Goal: Use online tool/utility: Utilize a website feature to perform a specific function

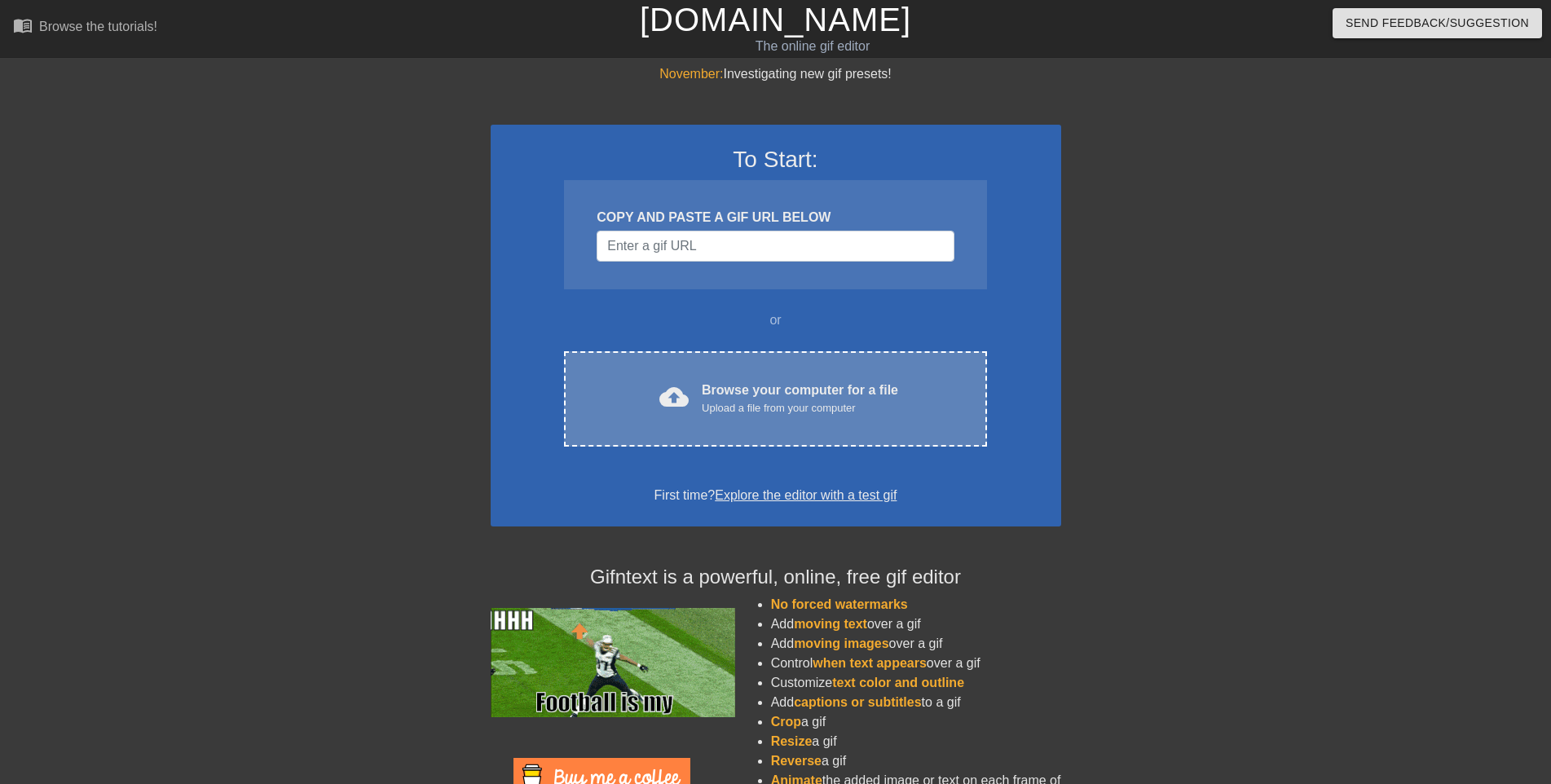
click at [731, 389] on div "Browse your computer for a file Upload a file from your computer" at bounding box center [800, 398] width 197 height 36
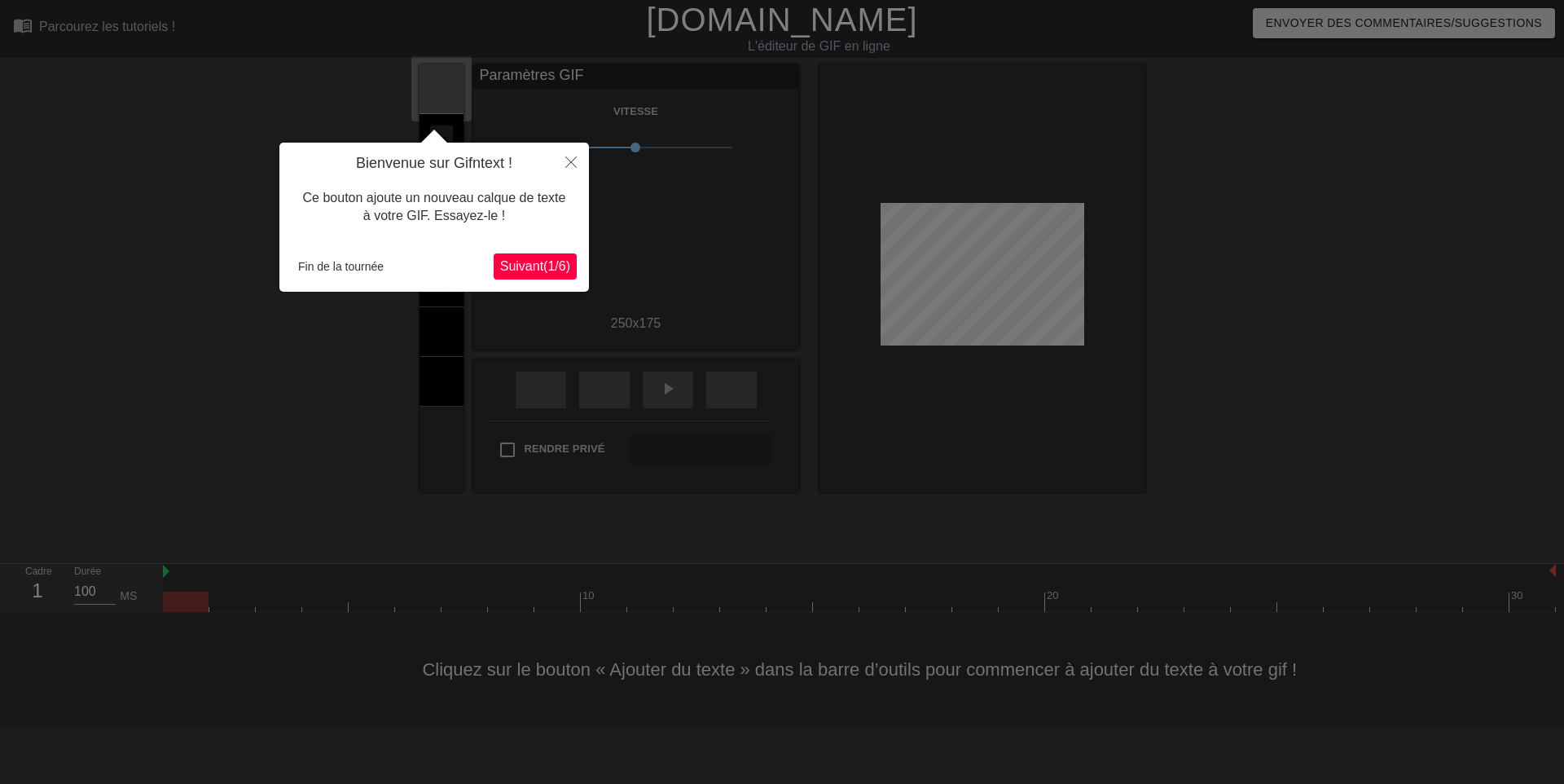
click at [1352, 387] on div at bounding box center [782, 392] width 1564 height 784
click at [571, 161] on icon "Fermer" at bounding box center [571, 161] width 11 height 11
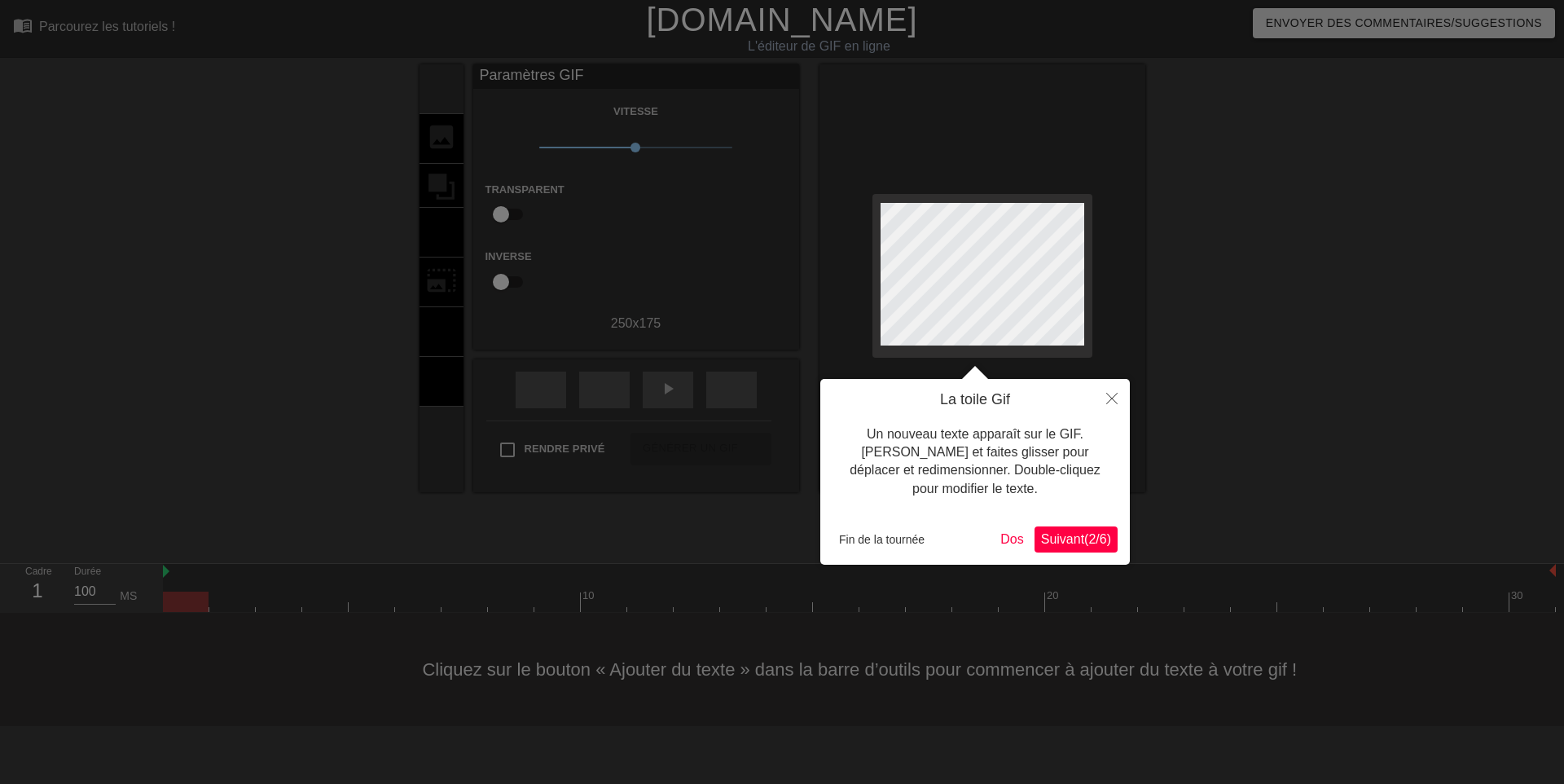
click at [993, 476] on font "Un nouveau texte apparaît sur le GIF. Cliquez et faites glisser pour déplacer e…" at bounding box center [975, 461] width 251 height 68
click at [1044, 489] on div "Un nouveau texte apparaît sur le GIF. Cliquez et faites glisser pour déplacer e…" at bounding box center [975, 462] width 285 height 106
click at [447, 222] on div at bounding box center [782, 392] width 1564 height 784
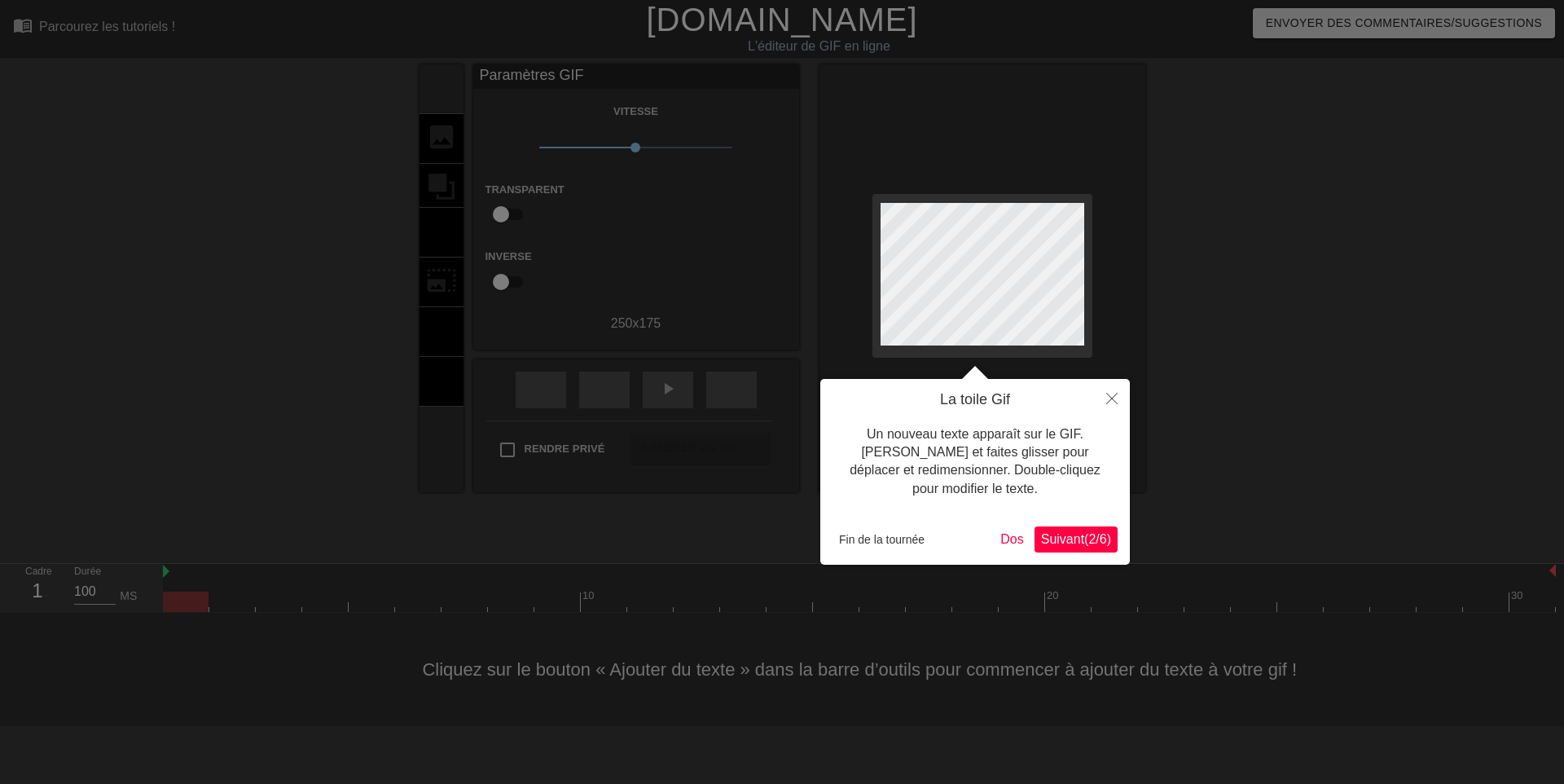
click at [186, 596] on div at bounding box center [782, 392] width 1564 height 784
click at [439, 227] on div at bounding box center [782, 392] width 1564 height 784
click at [446, 281] on div at bounding box center [782, 392] width 1564 height 784
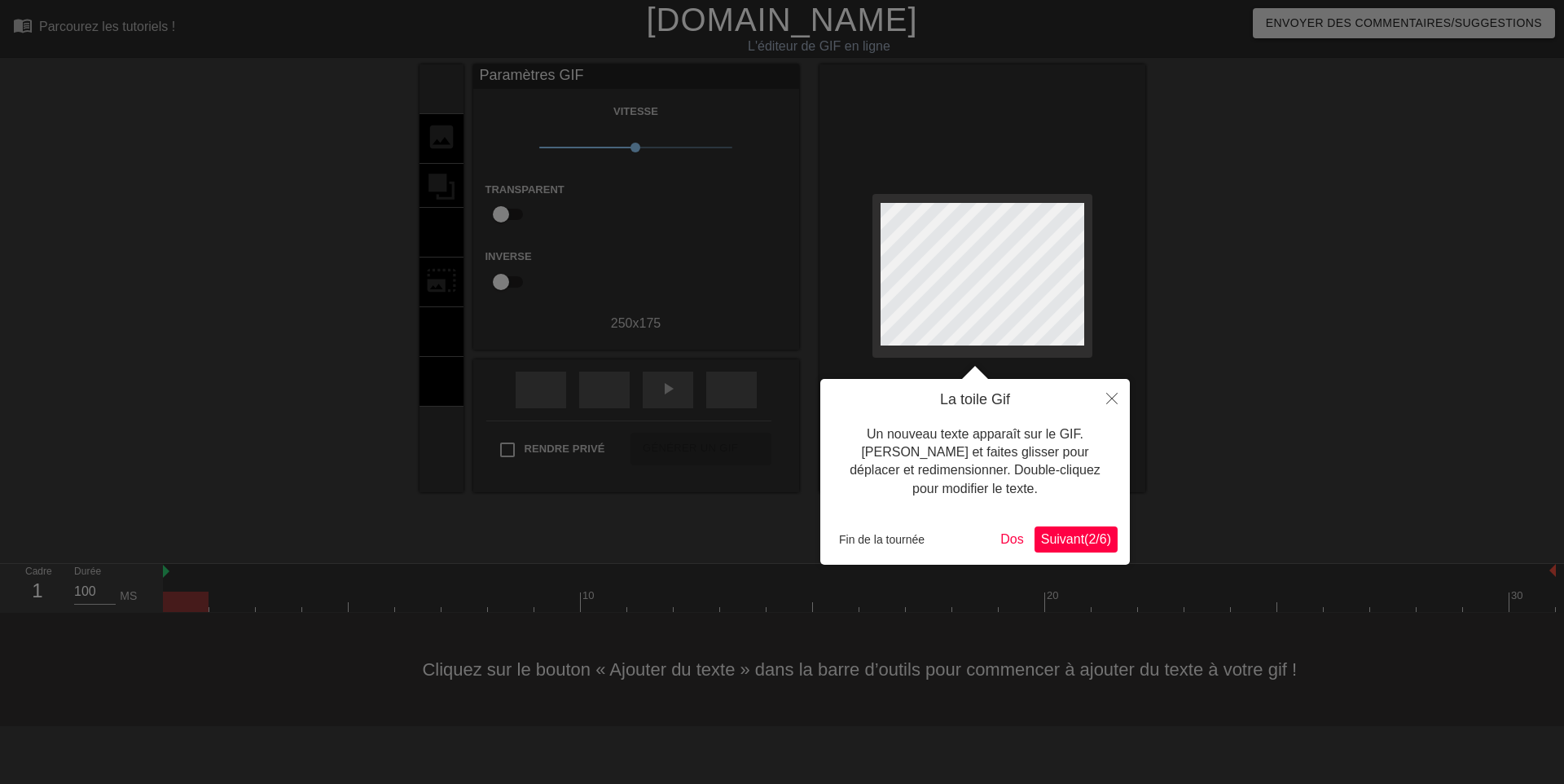
click at [446, 281] on div at bounding box center [782, 392] width 1564 height 784
click at [447, 368] on div at bounding box center [782, 392] width 1564 height 784
click at [1000, 542] on font "Dos" at bounding box center [1011, 539] width 23 height 14
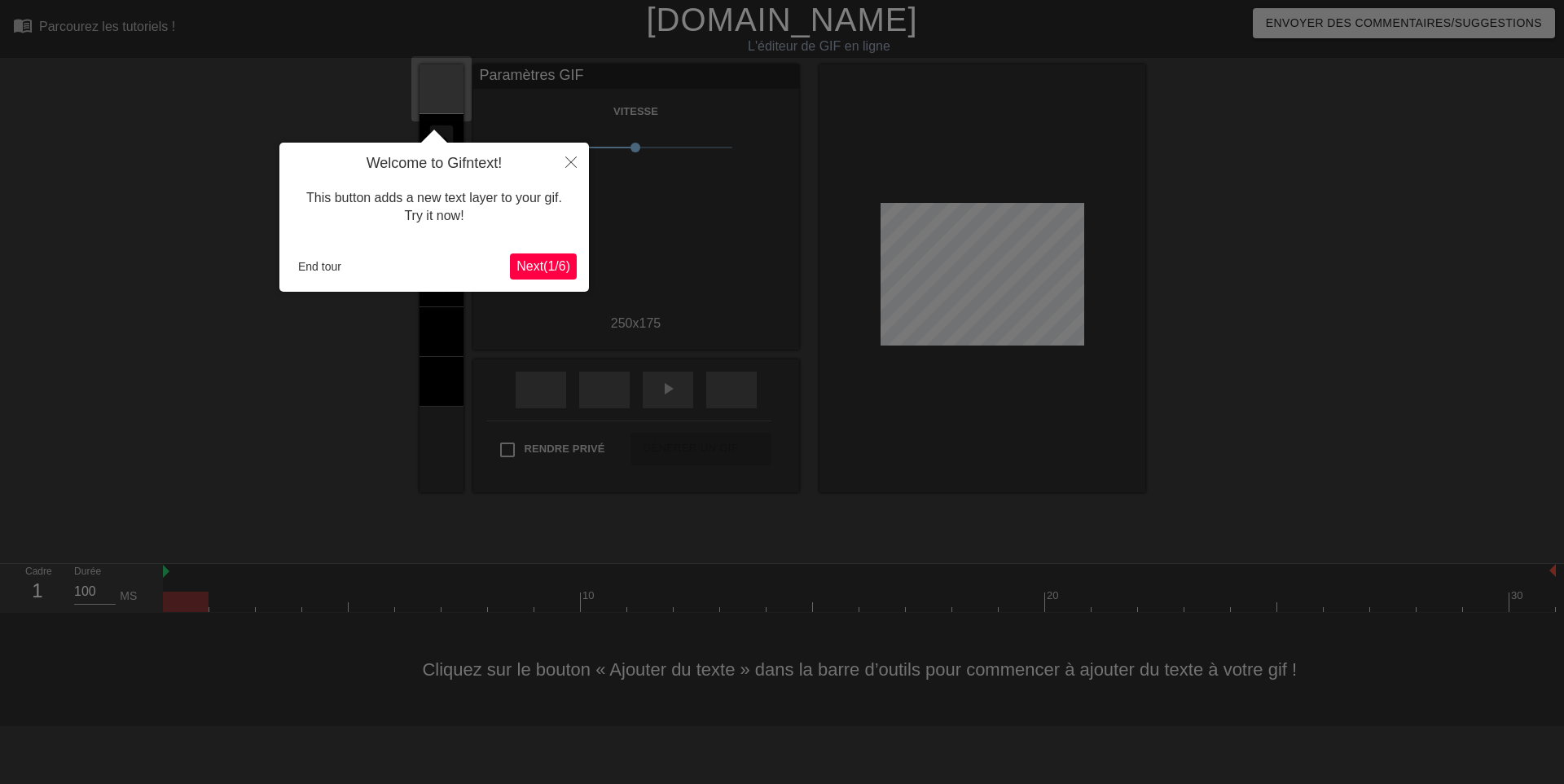
click at [995, 542] on div at bounding box center [782, 392] width 1564 height 784
click at [570, 161] on icon "Fermer" at bounding box center [571, 161] width 11 height 11
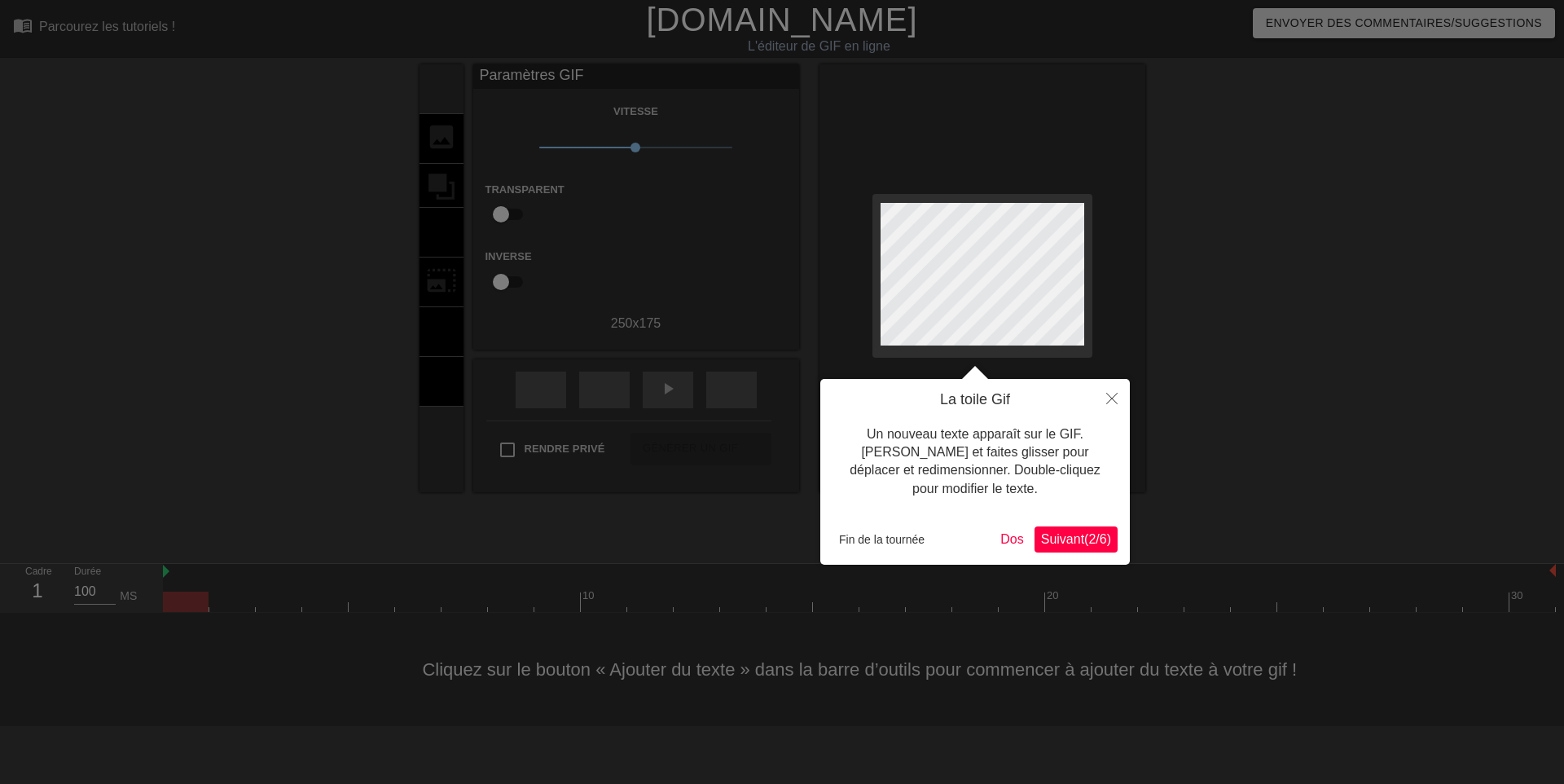
click at [445, 137] on div at bounding box center [782, 392] width 1564 height 784
click at [1112, 396] on icon "Fermer" at bounding box center [1111, 398] width 11 height 11
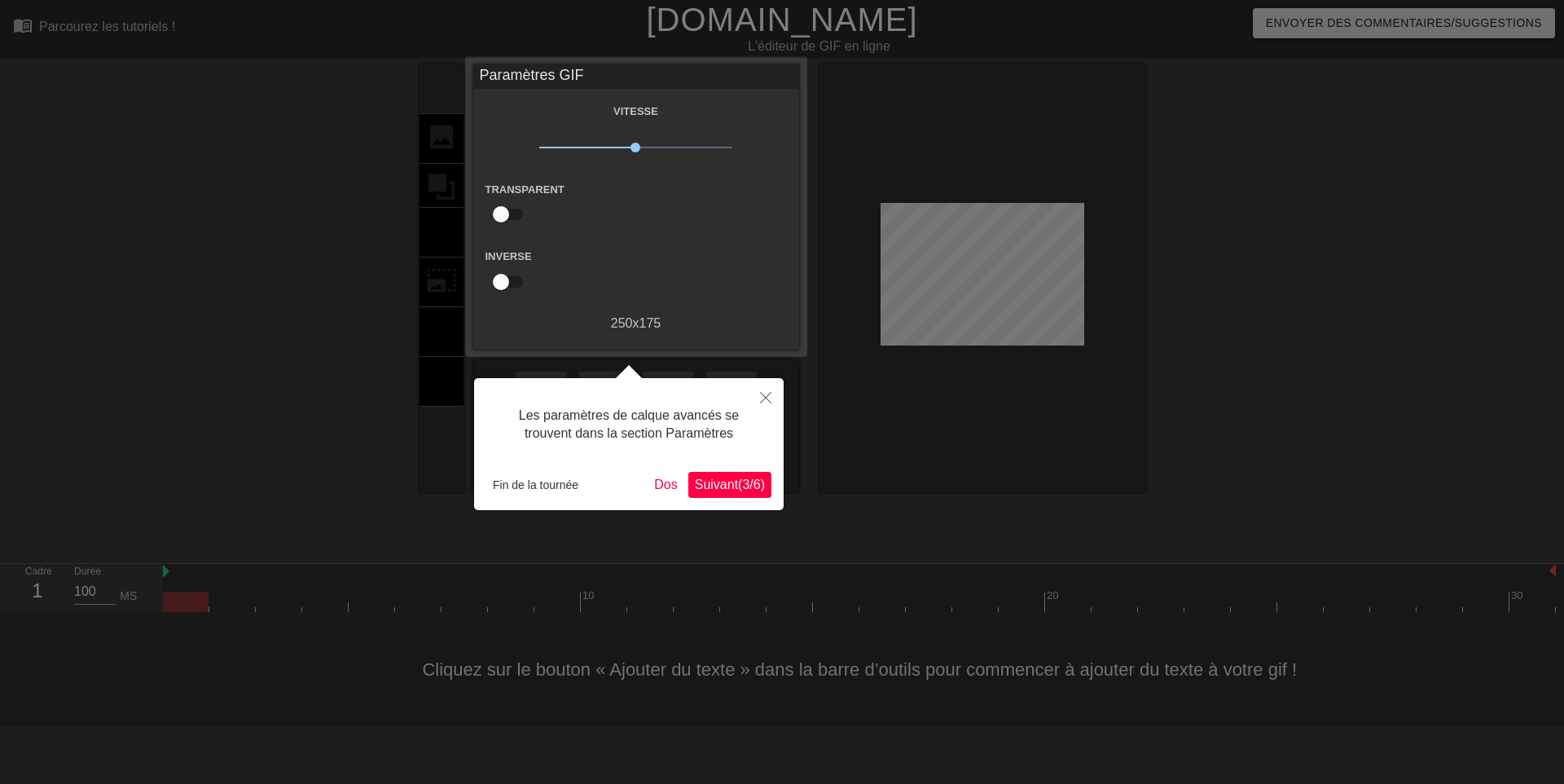
click at [440, 143] on div at bounding box center [782, 392] width 1564 height 784
click at [742, 484] on font "3" at bounding box center [746, 484] width 8 height 14
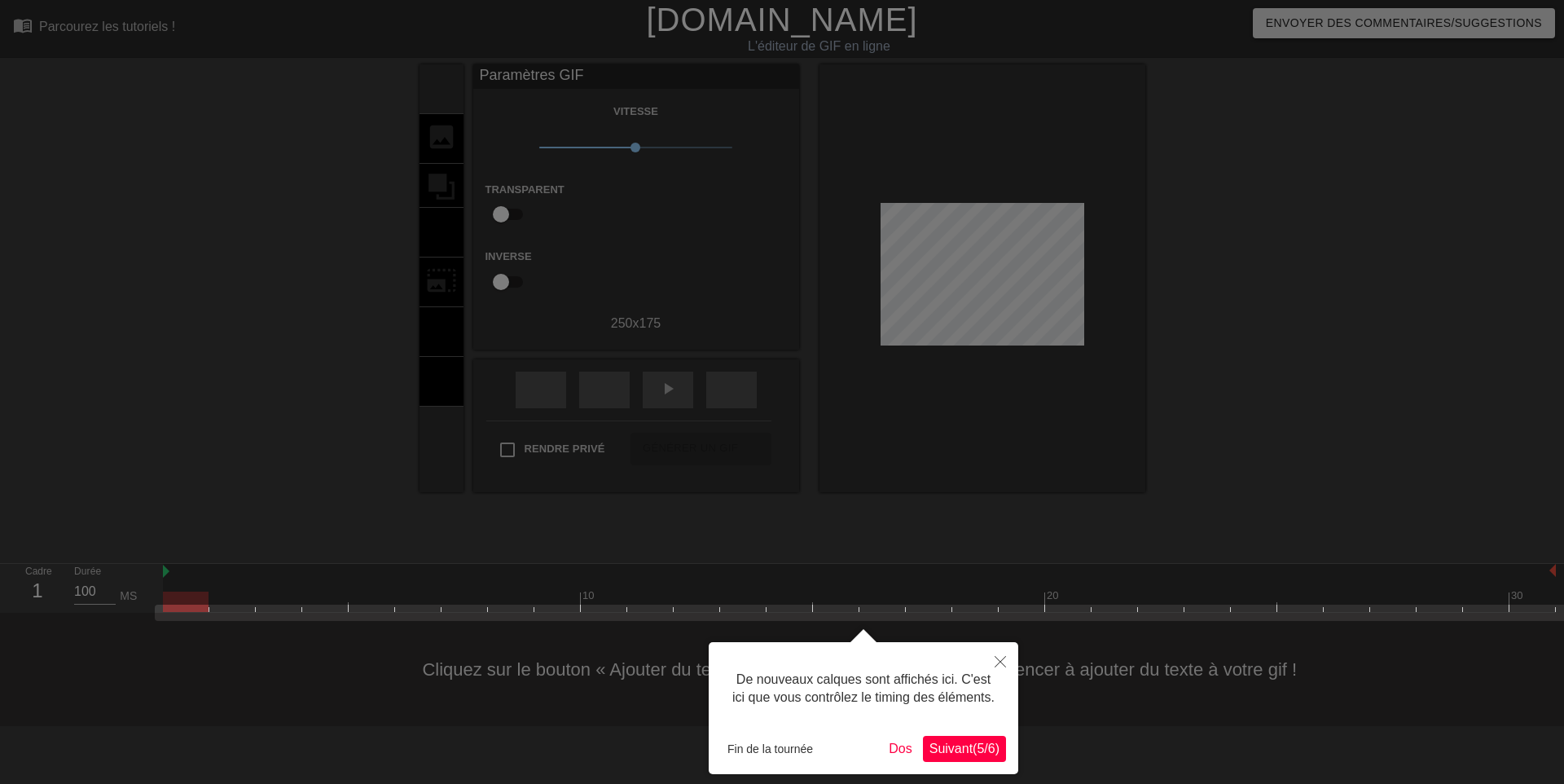
click at [983, 321] on div at bounding box center [782, 392] width 1564 height 784
drag, startPoint x: 983, startPoint y: 321, endPoint x: 931, endPoint y: 430, distance: 120.8
click at [931, 430] on div at bounding box center [782, 392] width 1564 height 784
click at [945, 741] on font "Suivant" at bounding box center [951, 748] width 44 height 14
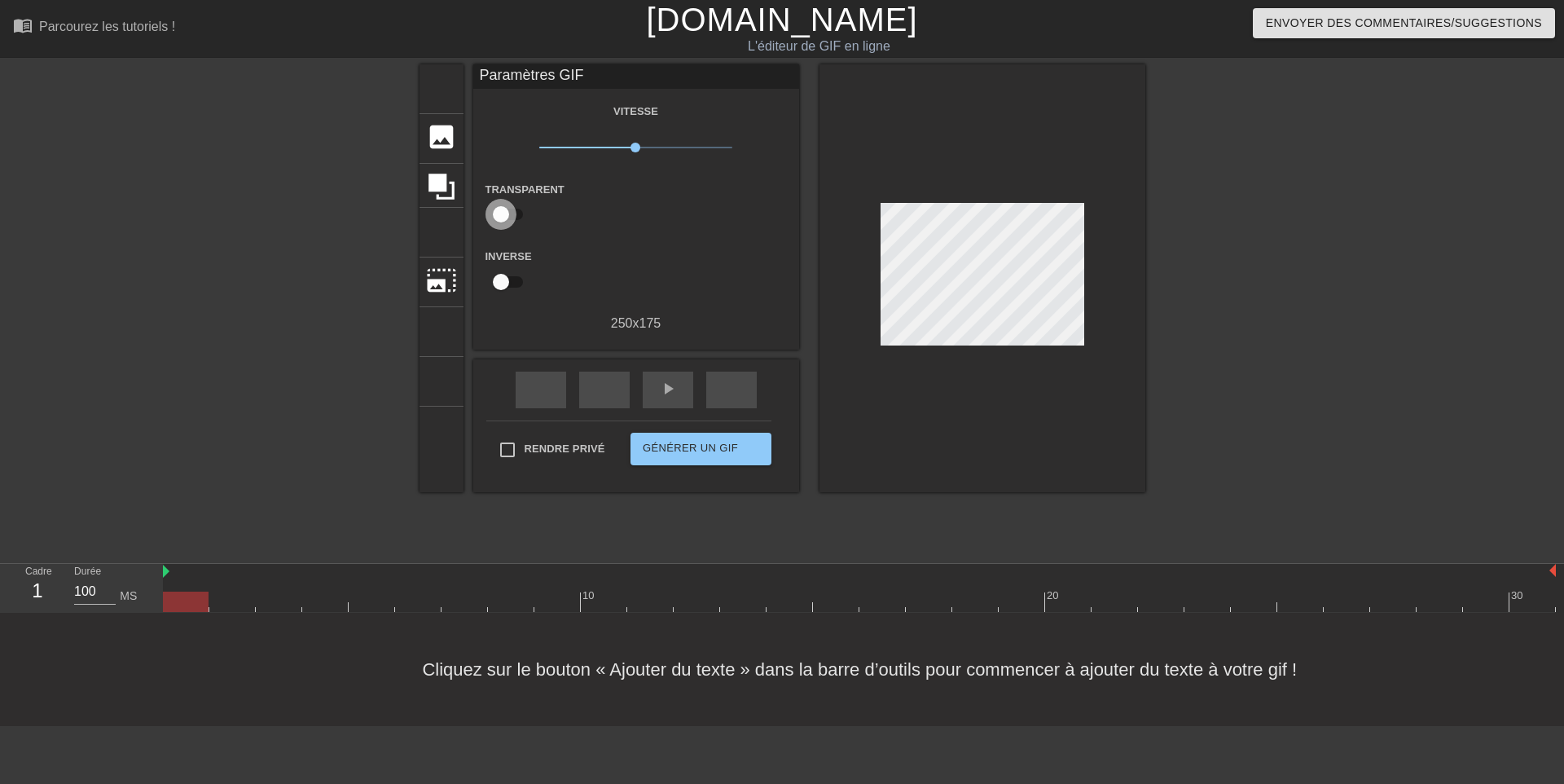
click at [501, 214] on input "checkbox" at bounding box center [501, 214] width 93 height 31
checkbox input "true"
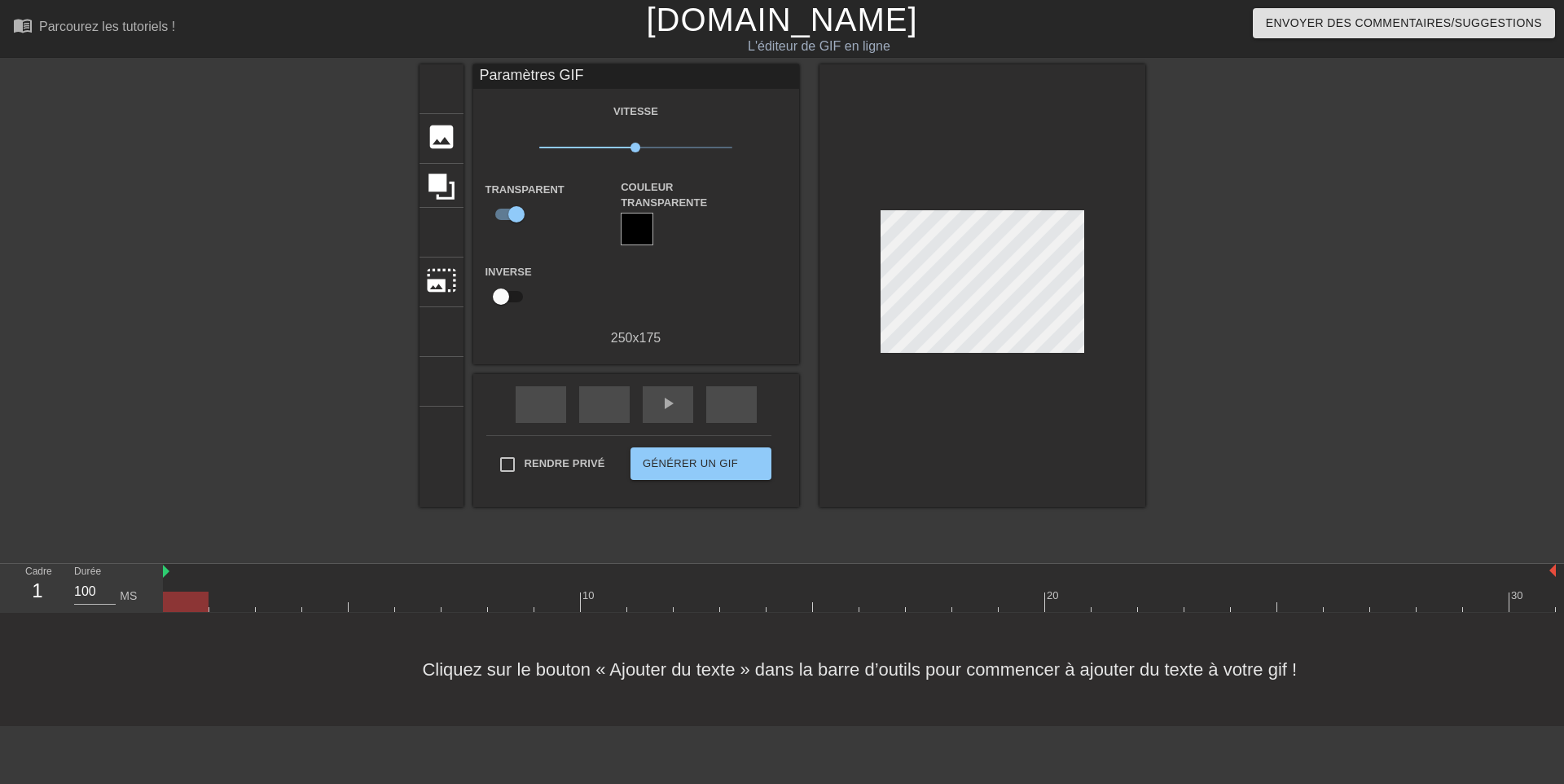
click at [191, 600] on div at bounding box center [185, 601] width 45 height 20
drag, startPoint x: 191, startPoint y: 600, endPoint x: 136, endPoint y: 586, distance: 56.8
click at [136, 586] on div "Cadre 2 Durée 100 MS 10 20 30" at bounding box center [782, 588] width 1564 height 49
click at [823, 26] on font "[DOMAIN_NAME]" at bounding box center [782, 20] width 272 height 36
click at [82, 26] on font "Parcourez les tutoriels !" at bounding box center [107, 26] width 136 height 14
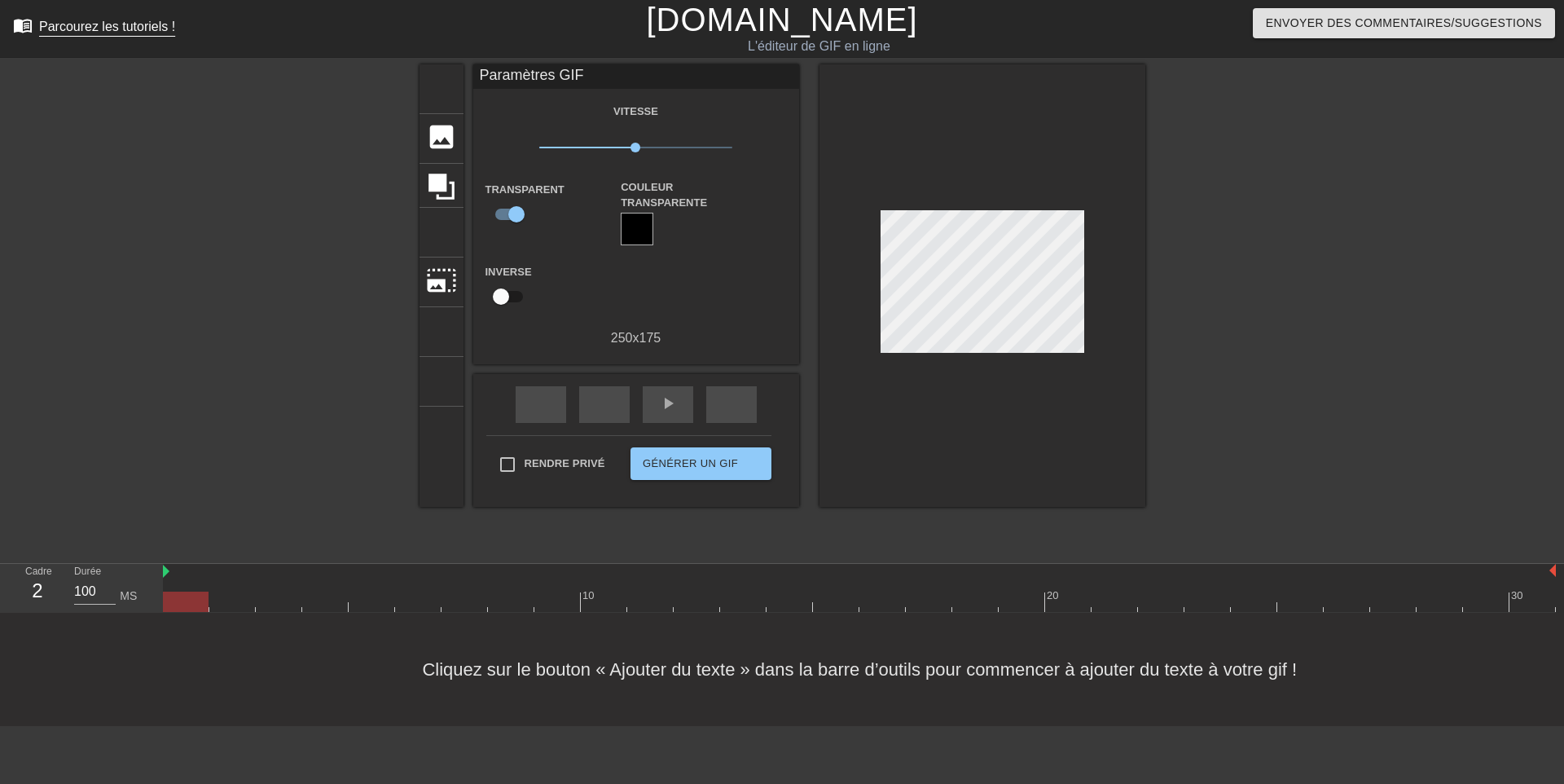
click at [16, 22] on font "menu_book" at bounding box center [22, 25] width 20 height 20
click at [448, 97] on font "ajouter_cercle" at bounding box center [543, 102] width 194 height 14
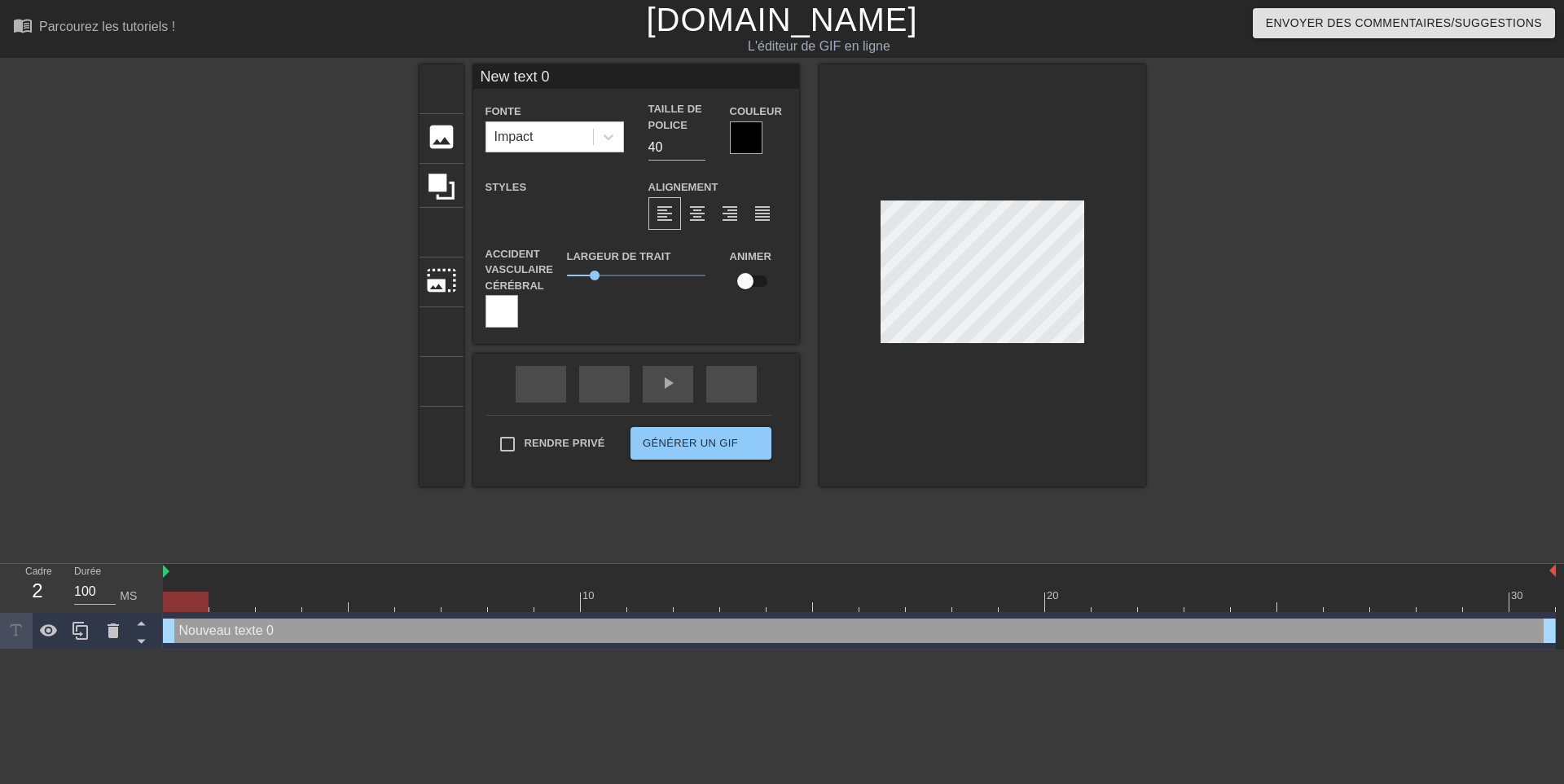
click at [748, 138] on div at bounding box center [747, 137] width 32 height 32
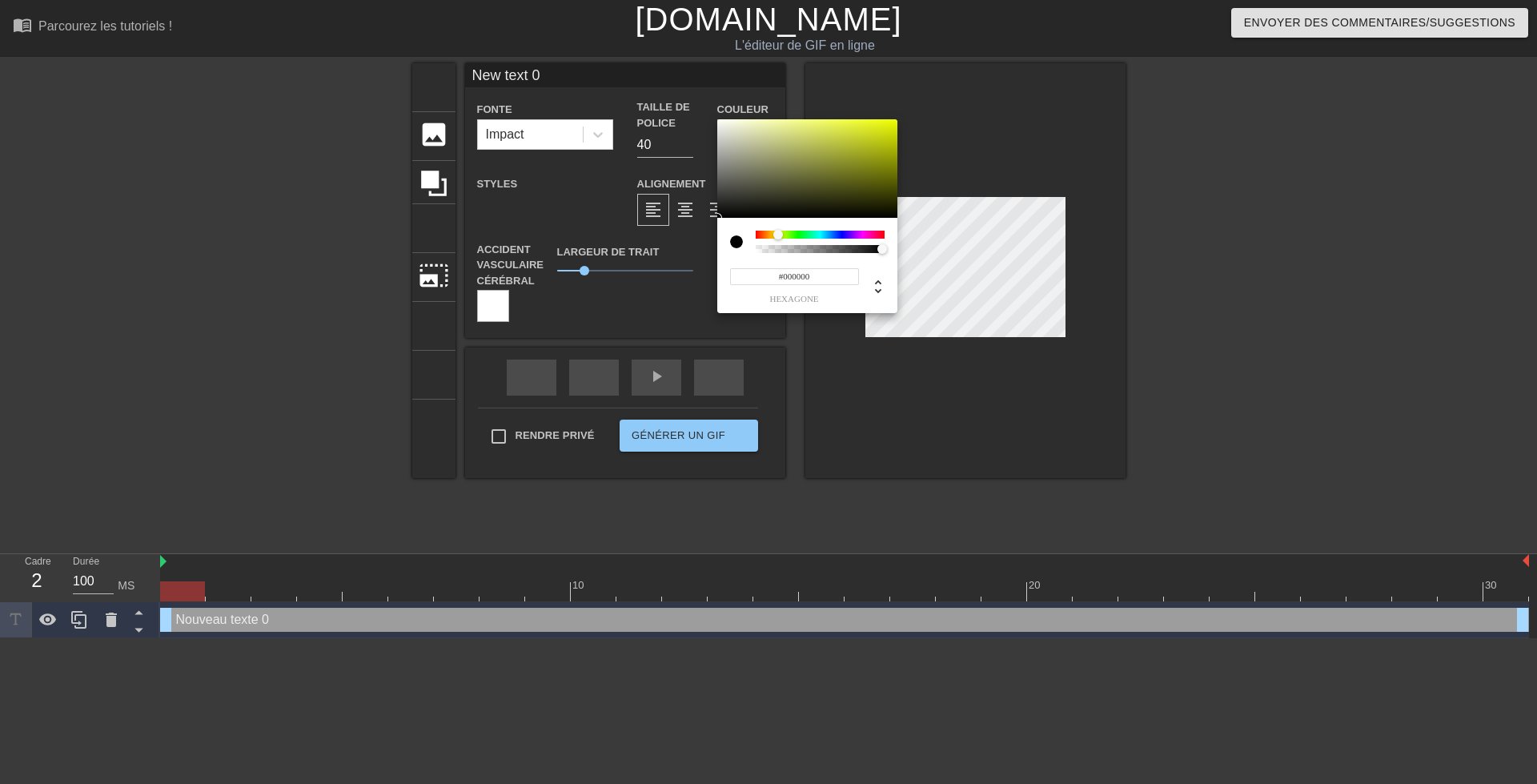
click at [778, 235] on div at bounding box center [820, 235] width 129 height 8
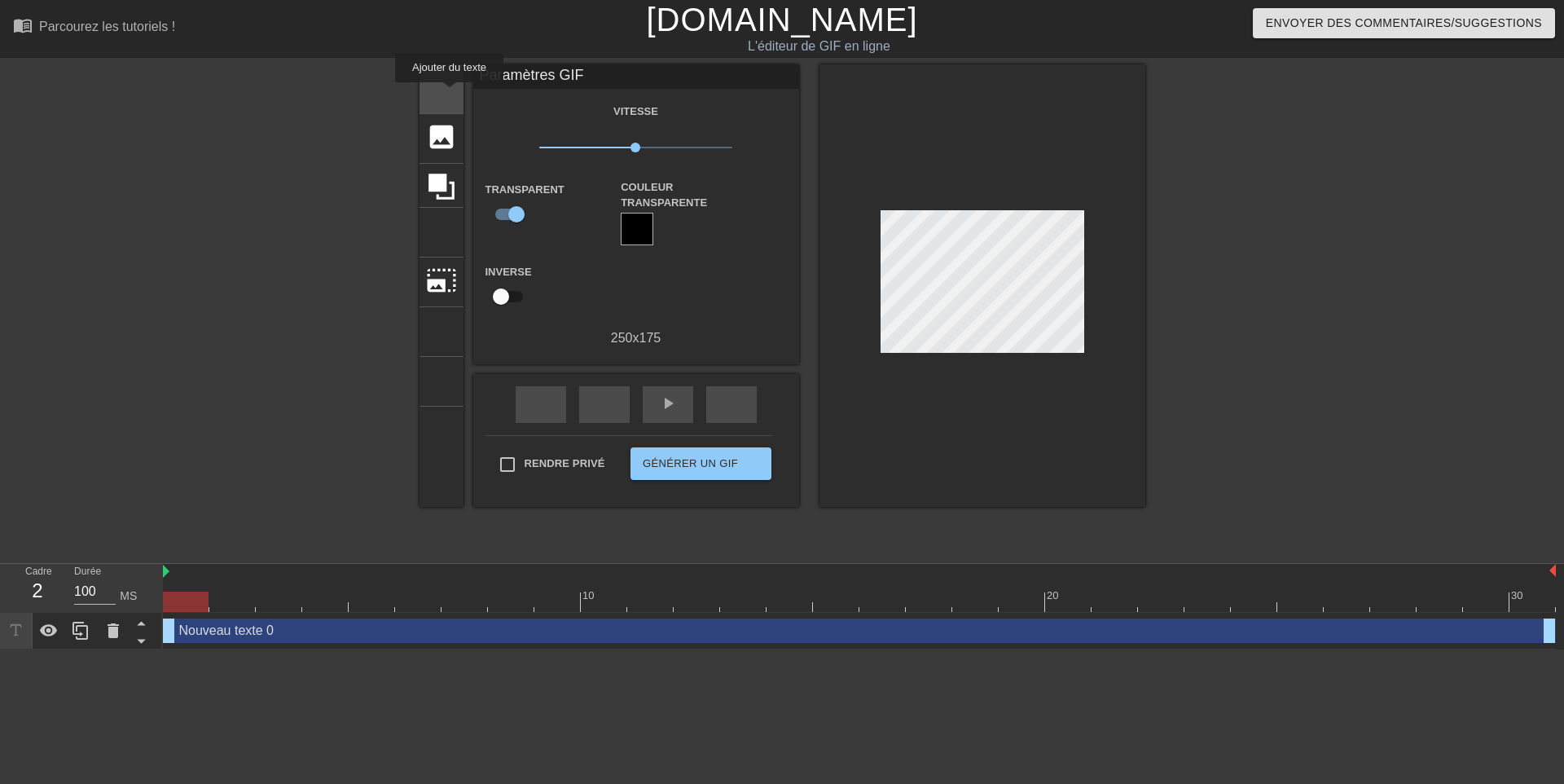
click at [449, 95] on font "ajouter_cercle" at bounding box center [543, 102] width 194 height 14
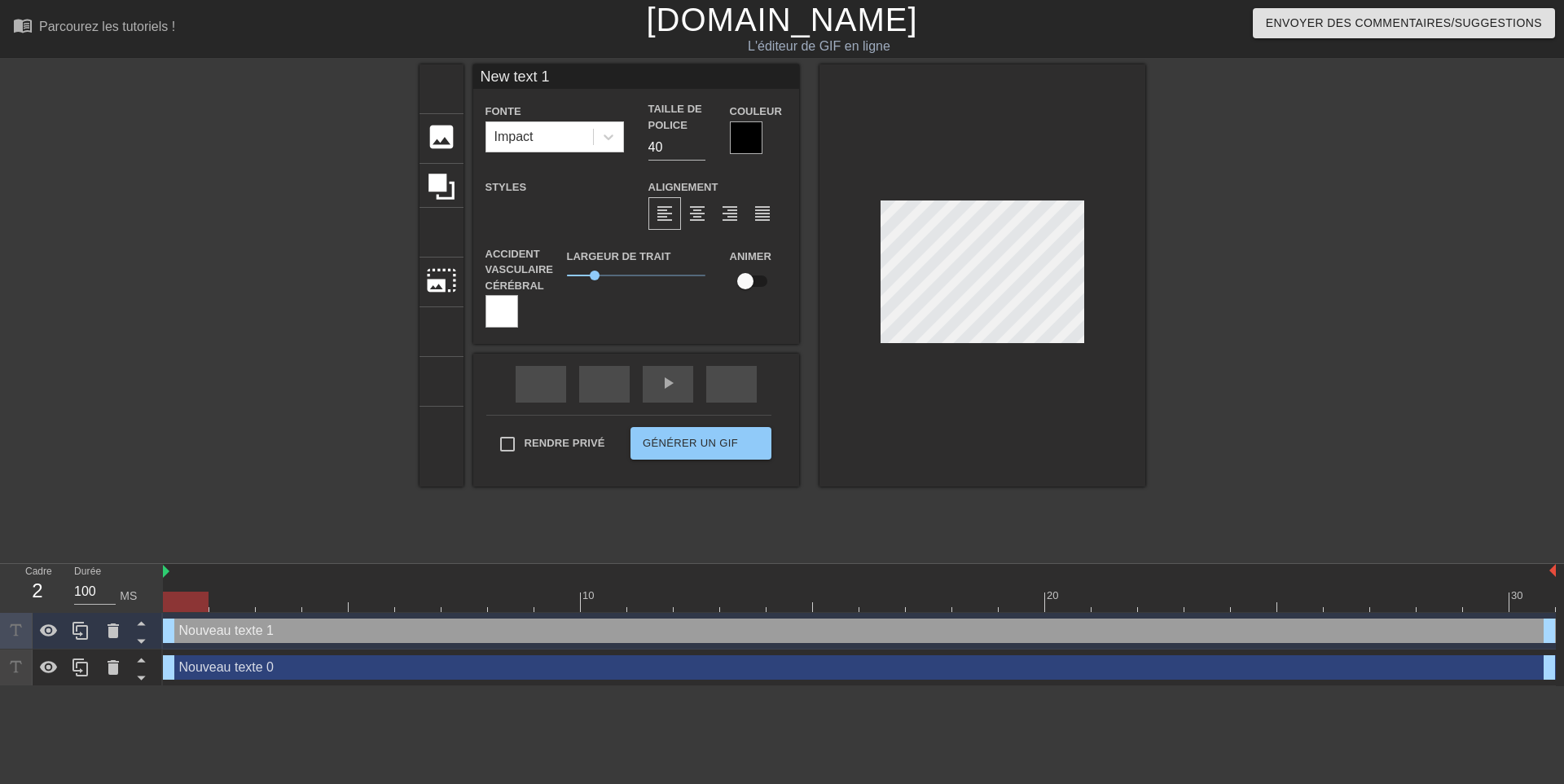
click at [747, 140] on div at bounding box center [747, 137] width 32 height 32
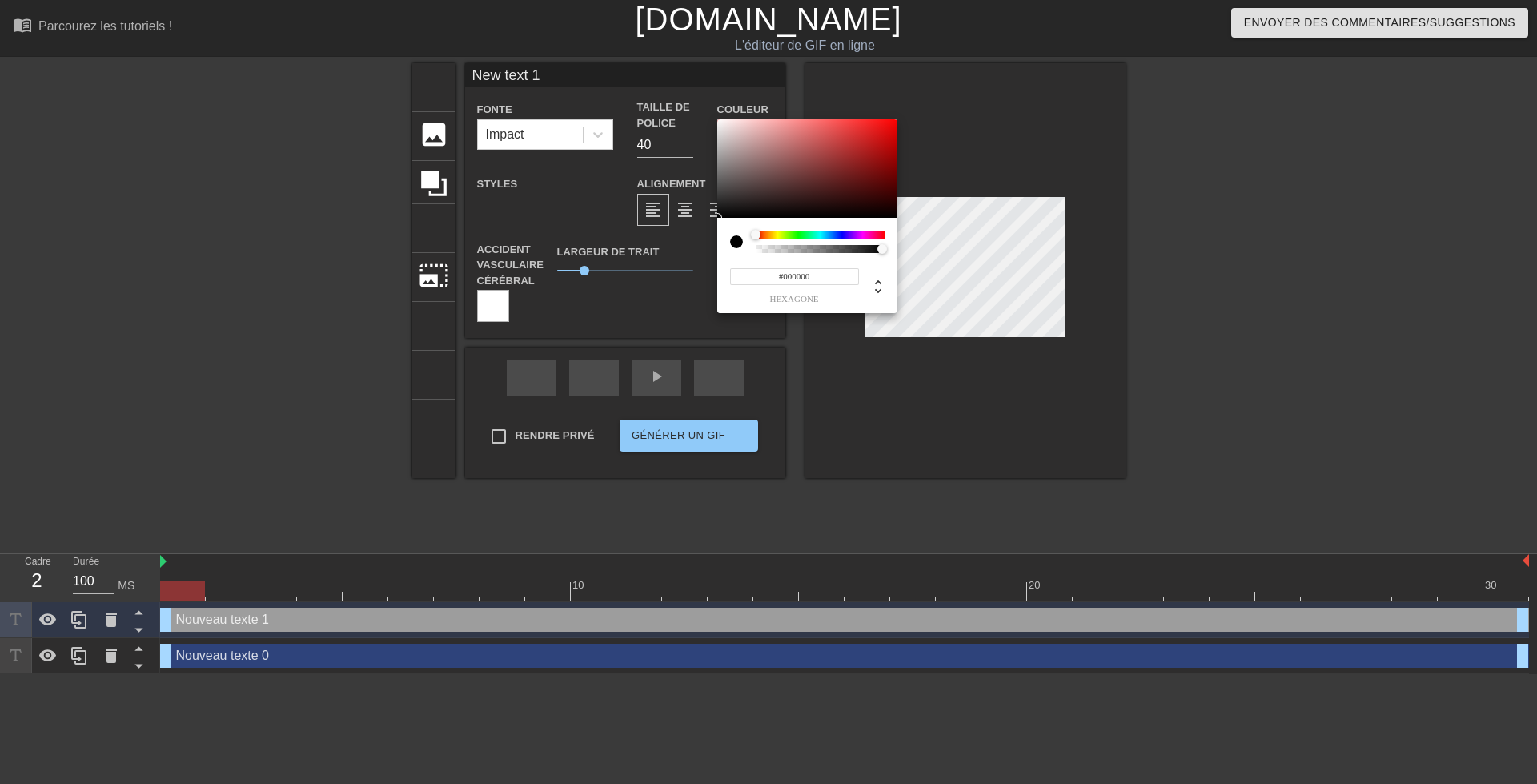
click at [822, 274] on input "#000000" at bounding box center [795, 277] width 129 height 17
type input "#"
paste input "#EFBF04"
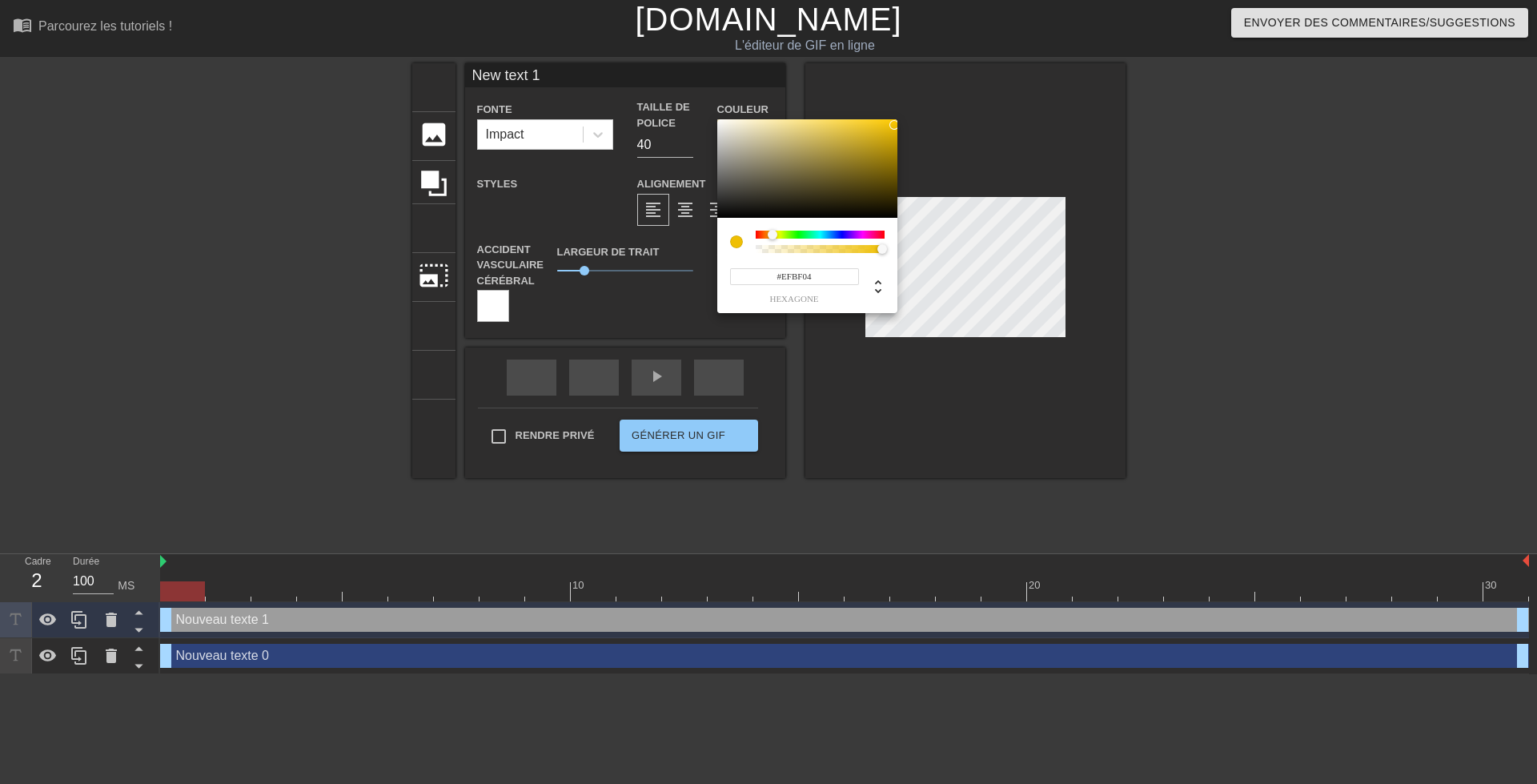
type input "#EFBF04"
click at [840, 303] on span "hexagone" at bounding box center [795, 299] width 129 height 8
click at [827, 278] on input "#EFBF04" at bounding box center [795, 277] width 129 height 17
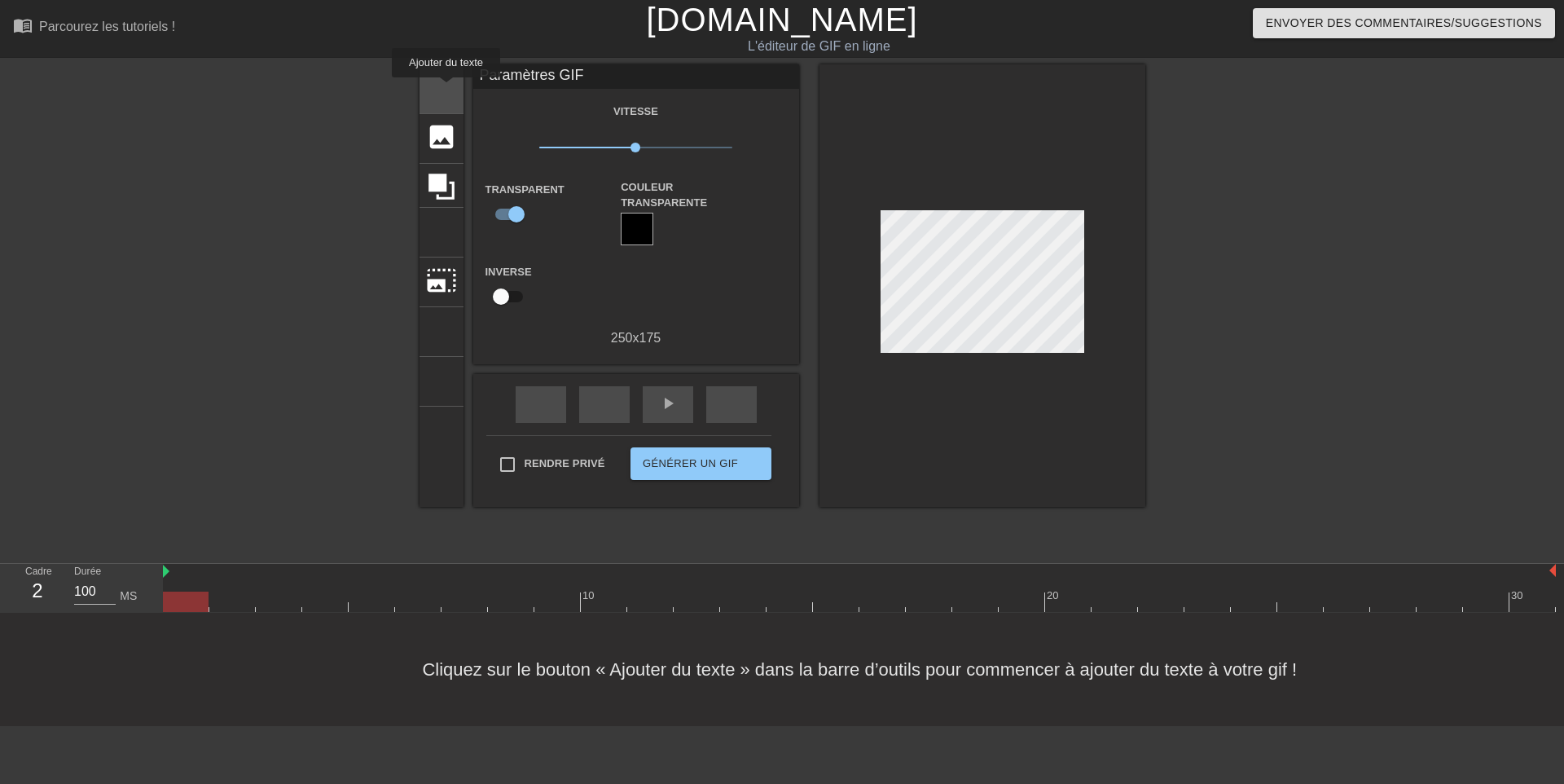
click at [447, 89] on font "titre" at bounding box center [503, 87] width 155 height 31
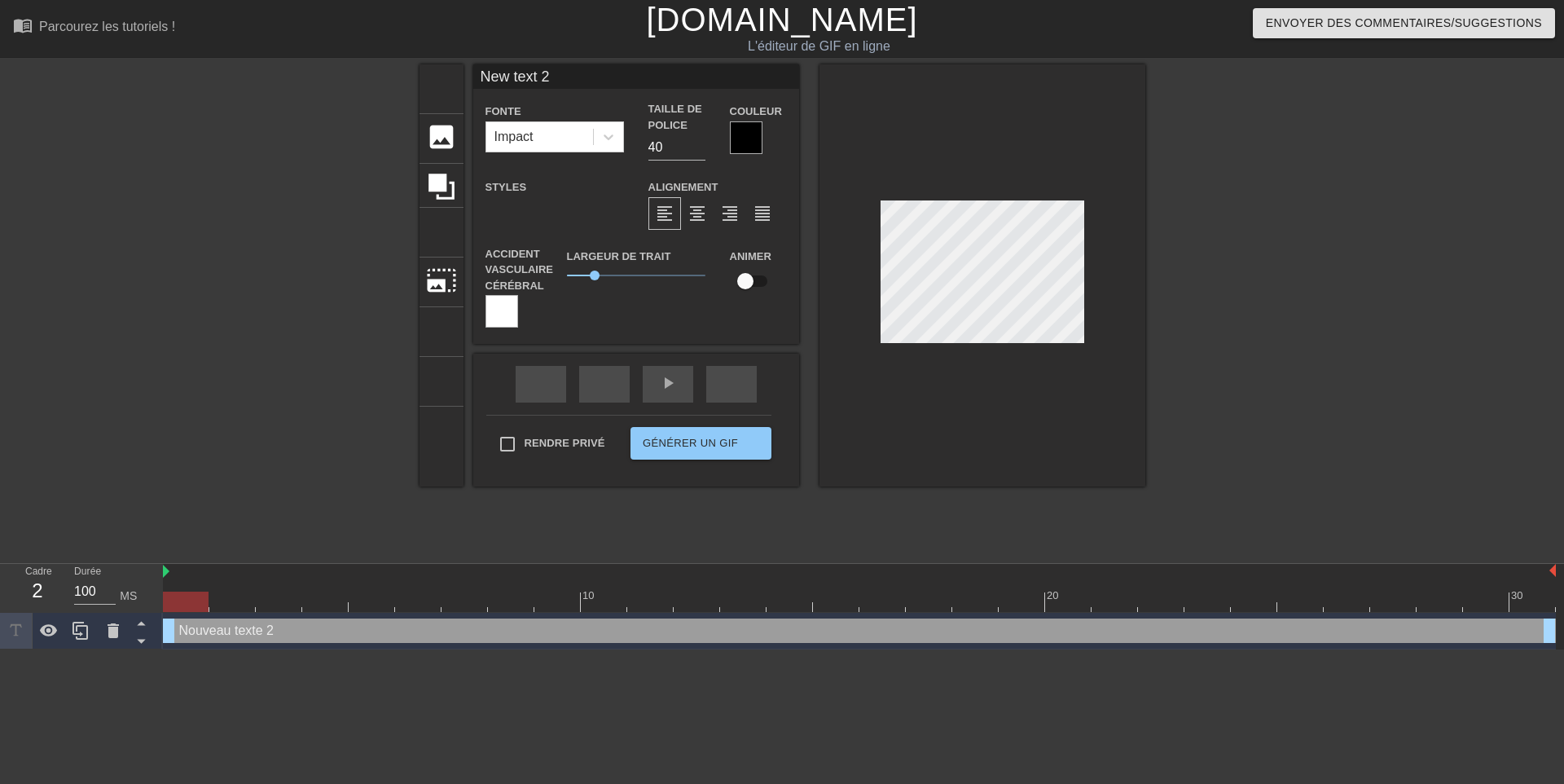
click at [751, 140] on div at bounding box center [747, 137] width 32 height 32
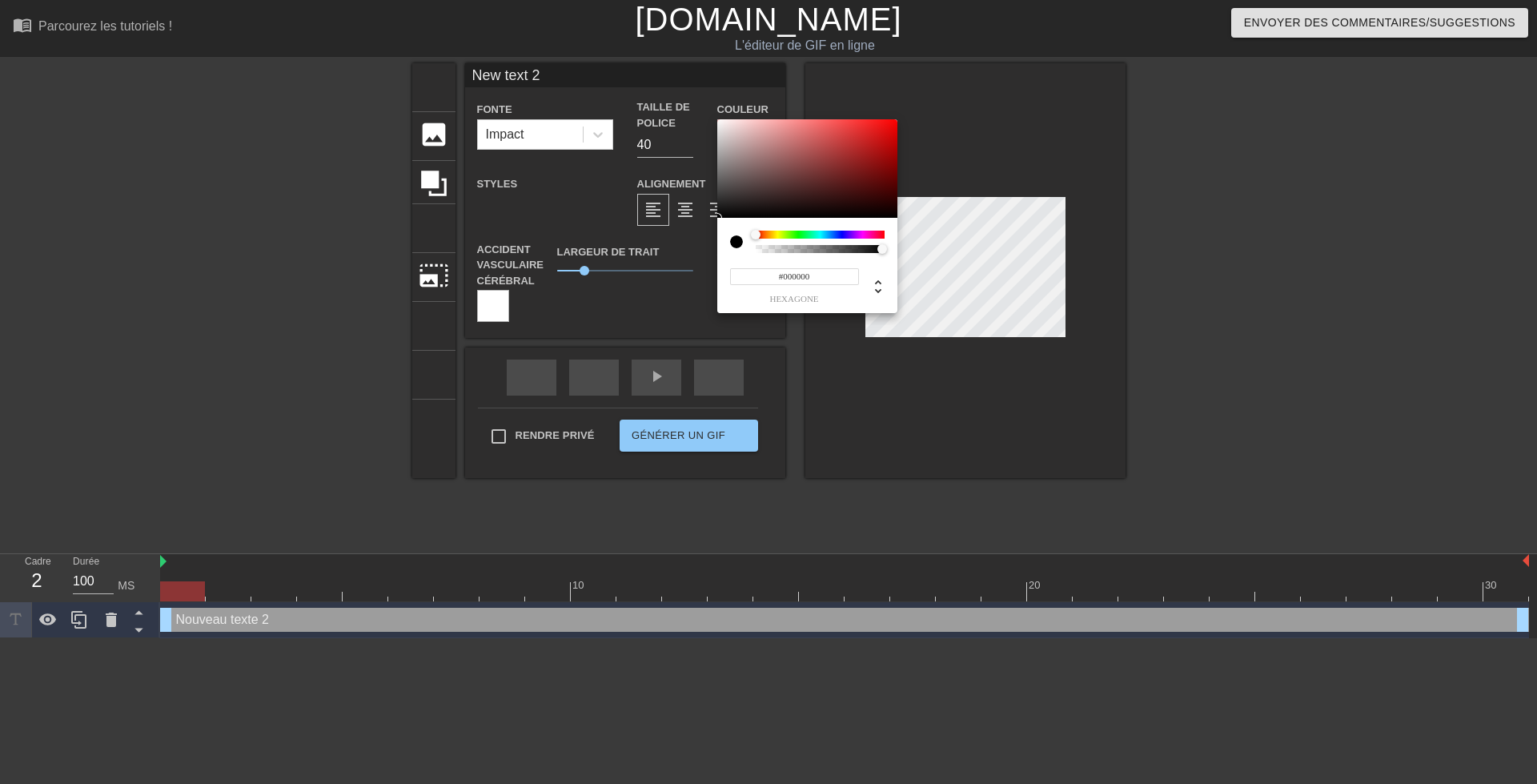
click at [813, 274] on input "#000000" at bounding box center [795, 277] width 129 height 17
type input "#"
paste input "#EFBF04"
type input "#EFBF04"
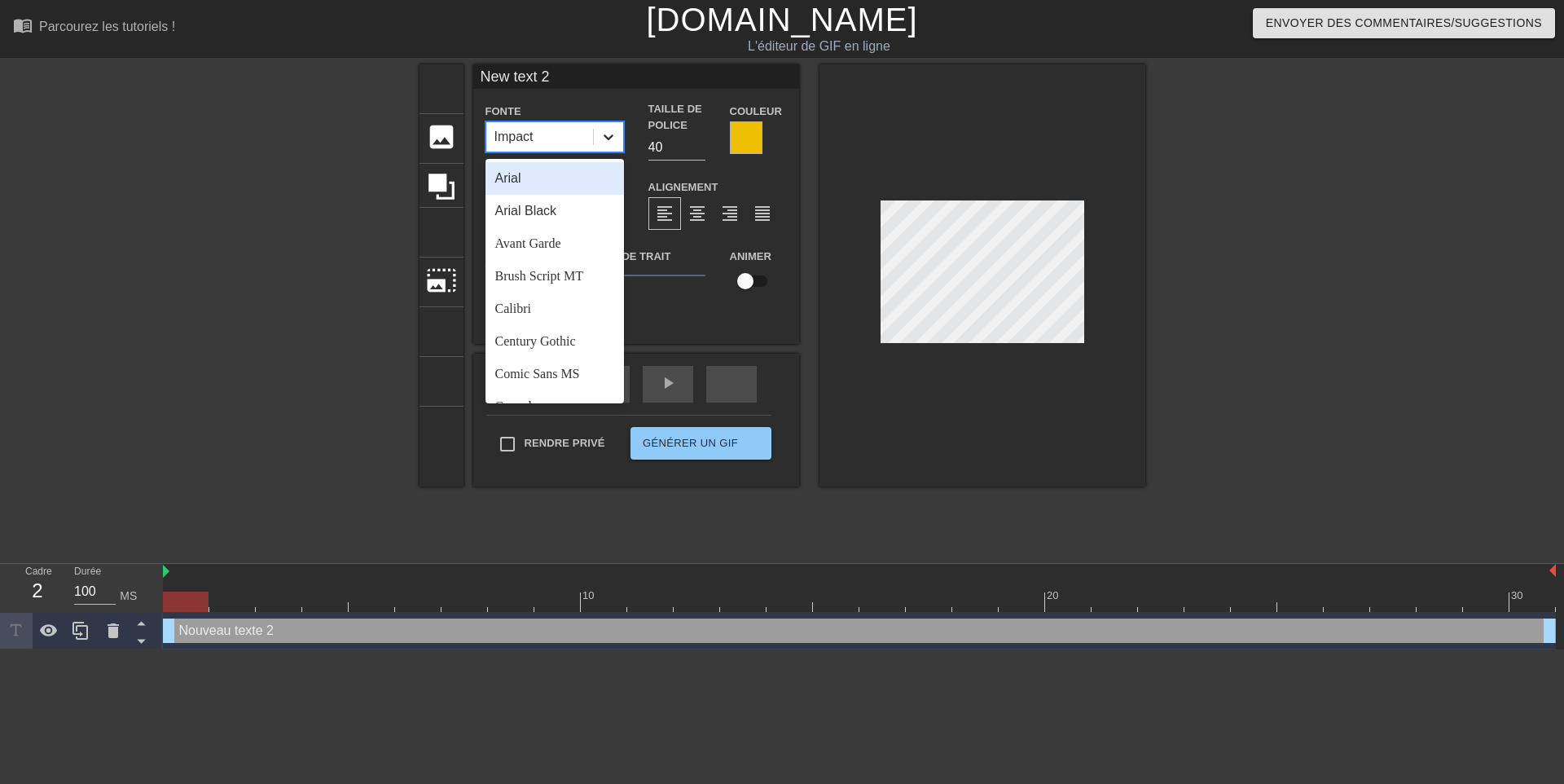
click at [612, 137] on icon at bounding box center [608, 137] width 16 height 16
click at [530, 175] on div "Arial" at bounding box center [554, 178] width 138 height 32
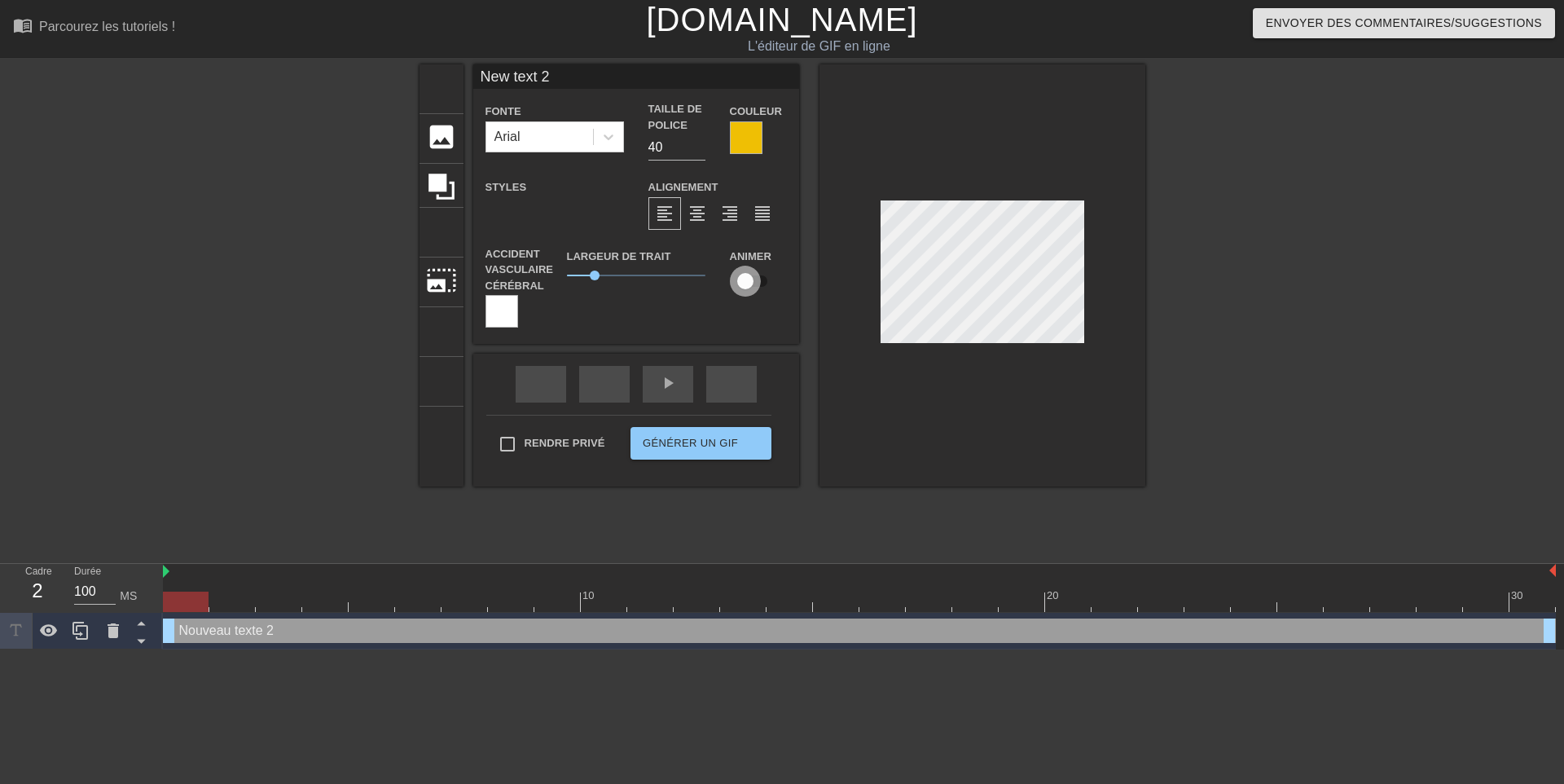
click at [745, 278] on input "checkbox" at bounding box center [745, 281] width 93 height 31
click at [745, 278] on input "checkbox" at bounding box center [760, 281] width 93 height 31
checkbox input "false"
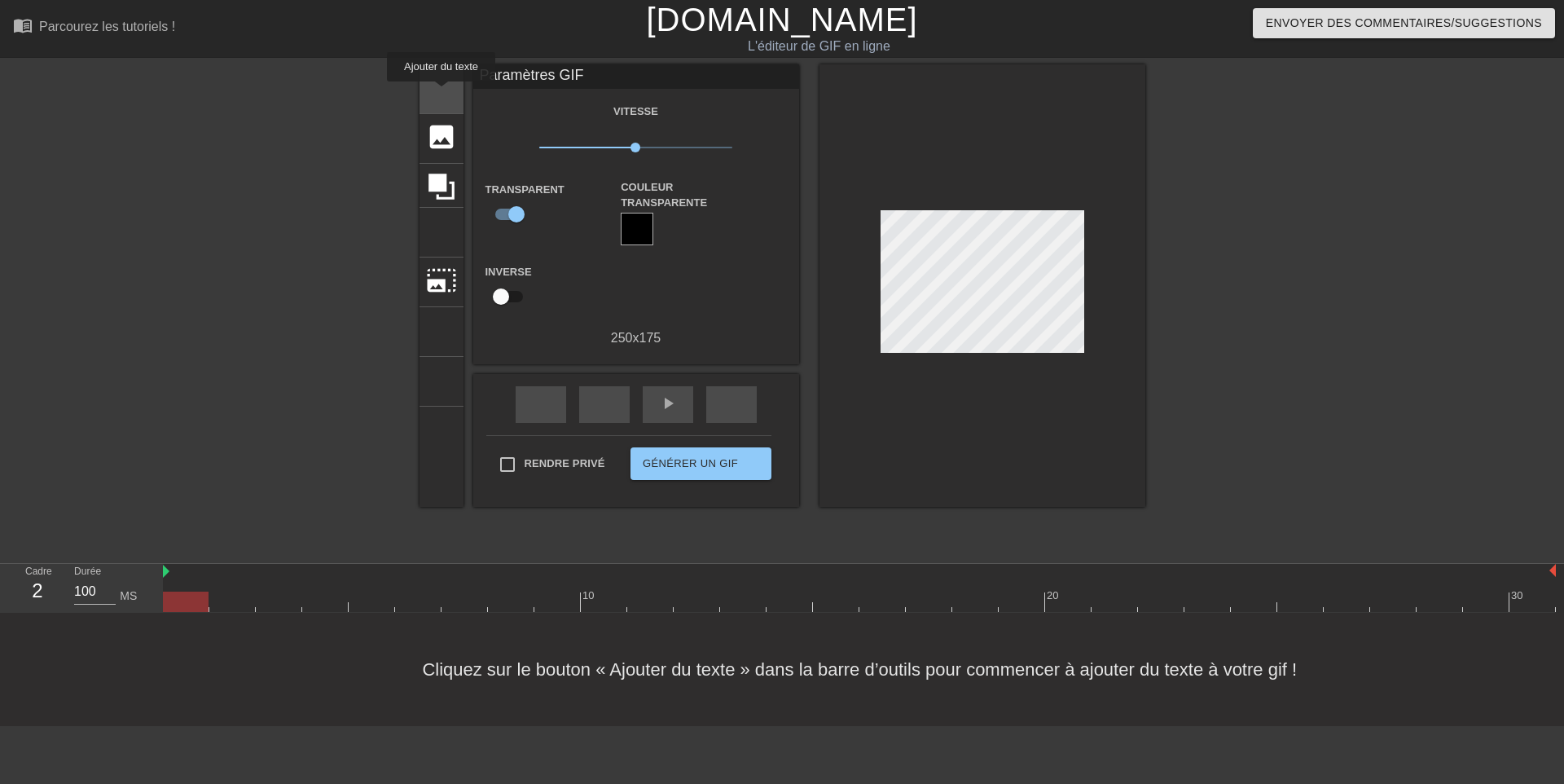
click at [442, 93] on font "titre" at bounding box center [503, 87] width 155 height 31
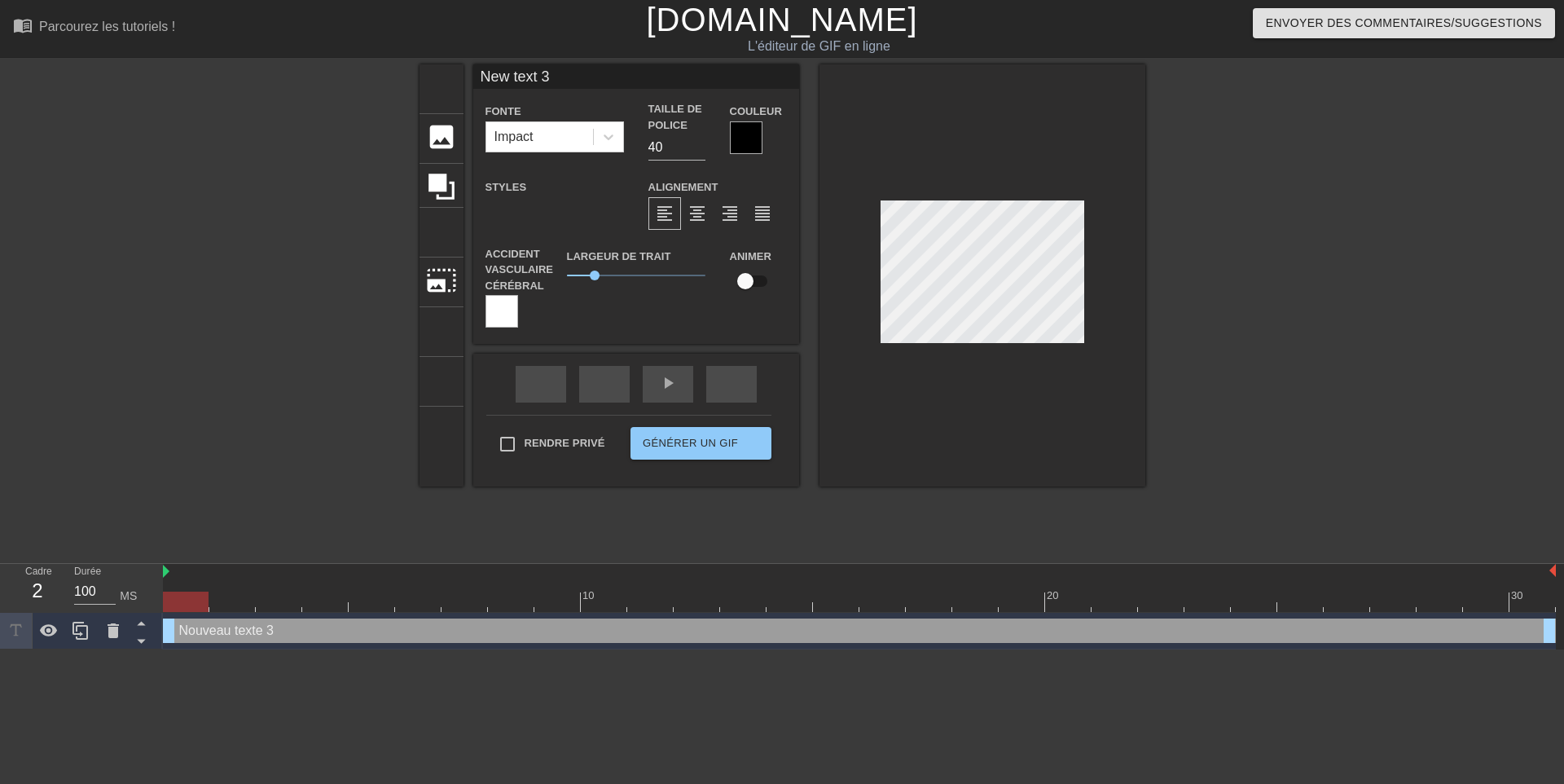
click at [747, 132] on div at bounding box center [747, 137] width 32 height 32
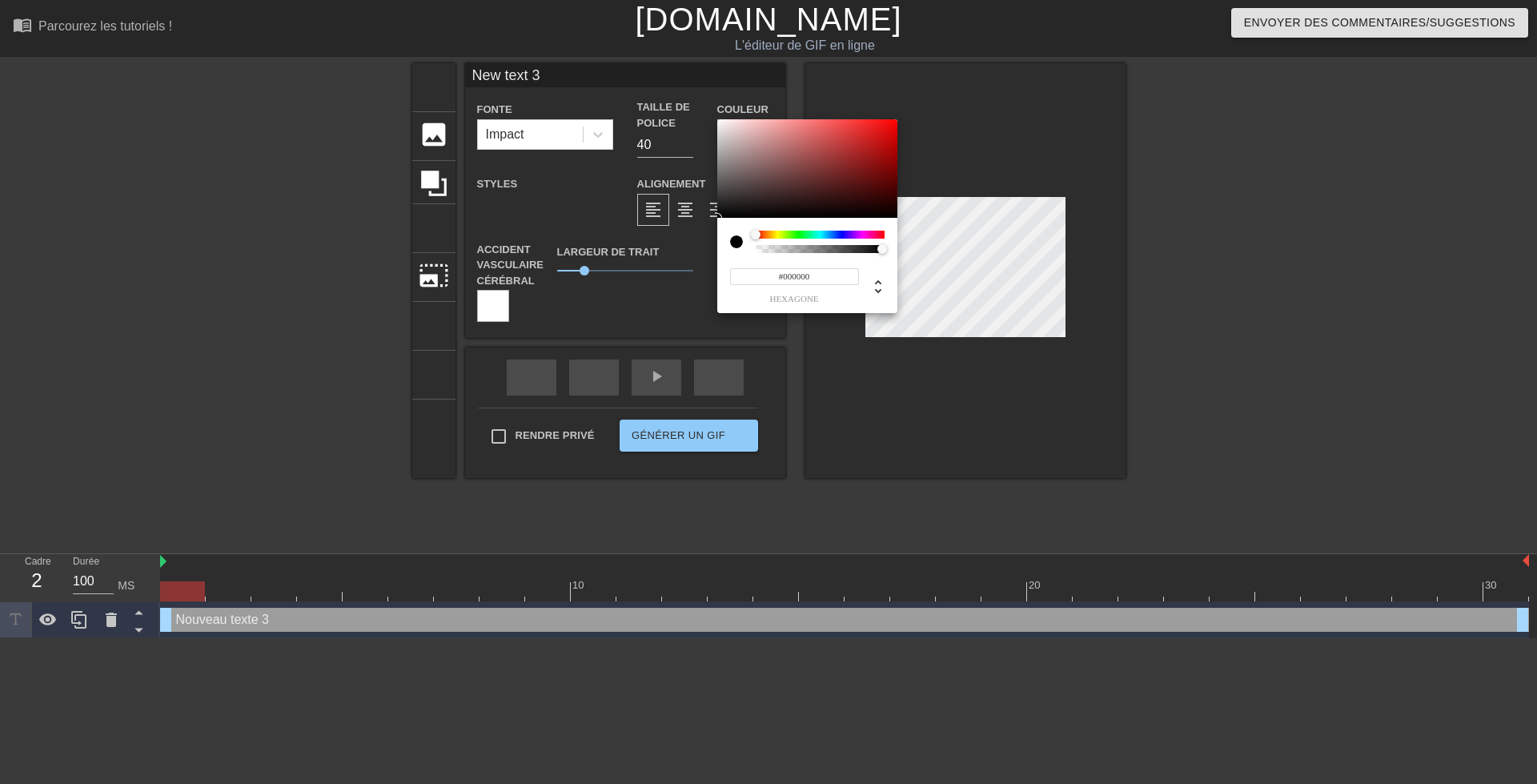
click at [824, 271] on input "#000000" at bounding box center [795, 277] width 129 height 17
paste input "#EFBF04"
click at [837, 278] on input "#000000#EFBF04" at bounding box center [795, 277] width 129 height 17
type input "#"
paste input "#EFBF04"
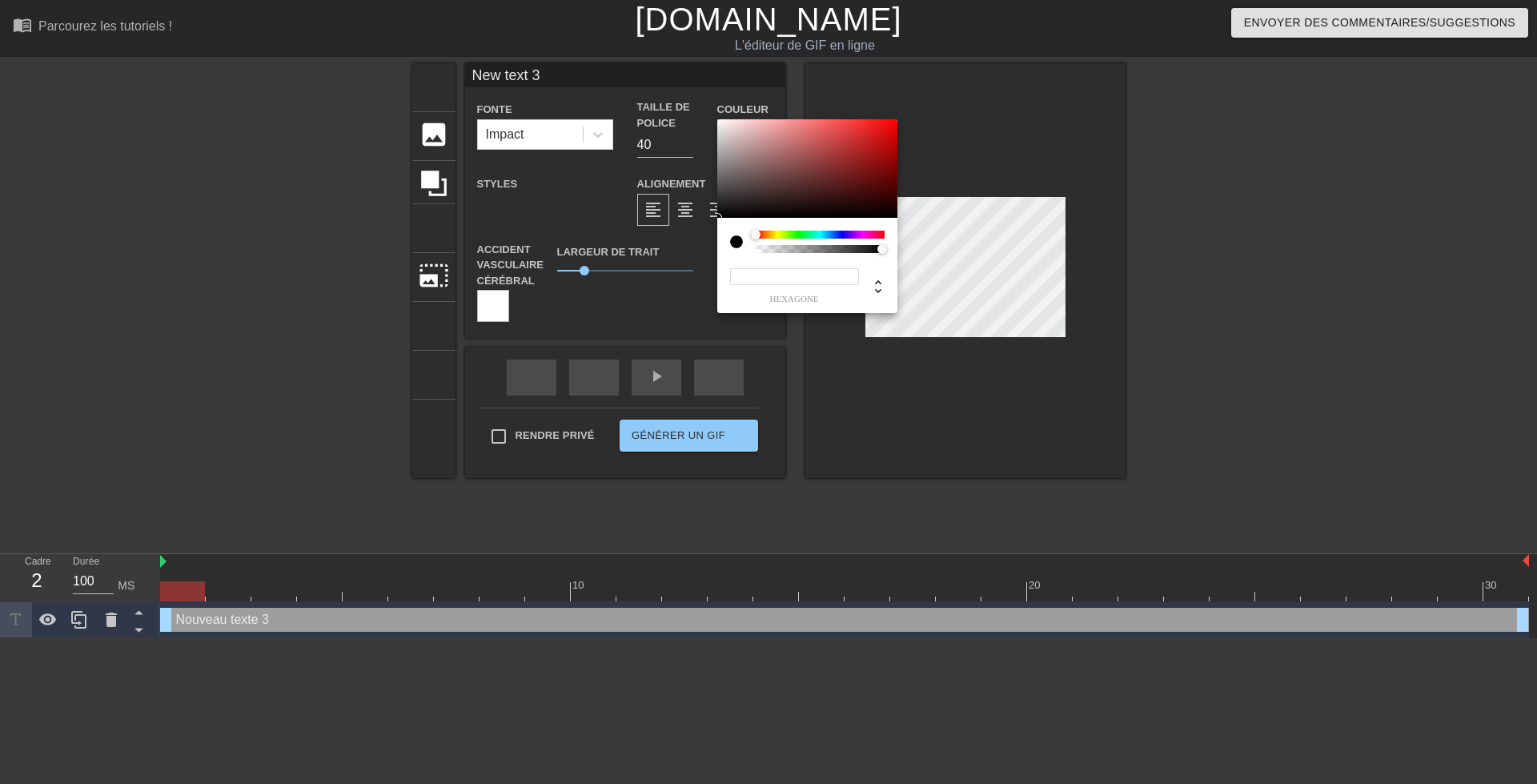
type input "#EFBF04"
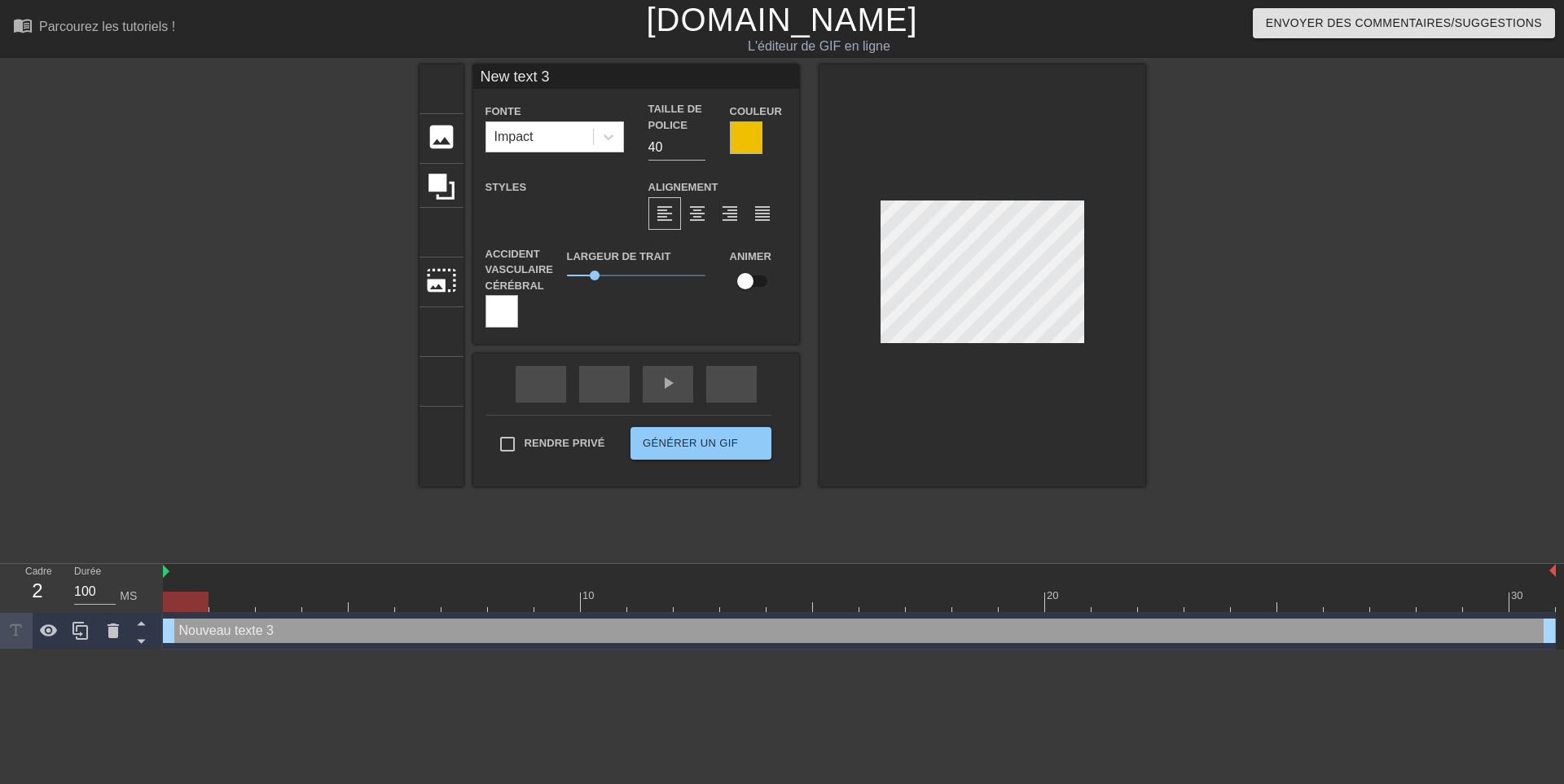
drag, startPoint x: 1021, startPoint y: 347, endPoint x: 909, endPoint y: 417, distance: 132.1
click at [909, 417] on div at bounding box center [981, 275] width 325 height 422
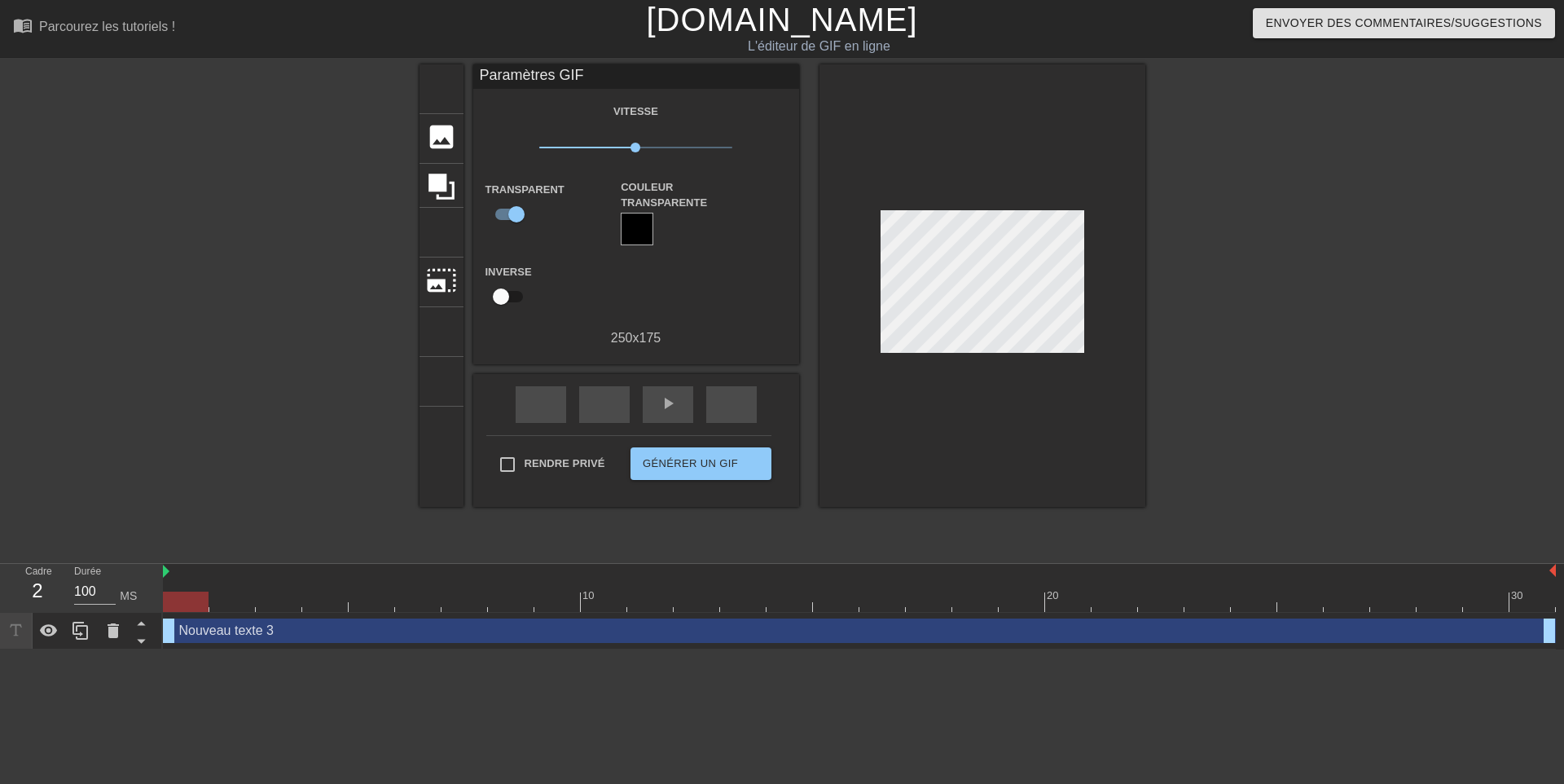
click at [1092, 350] on div at bounding box center [981, 285] width 325 height 442
click at [185, 632] on div "Nouveau texte 3 glisser_poignée glisser_poignée" at bounding box center [859, 630] width 1393 height 25
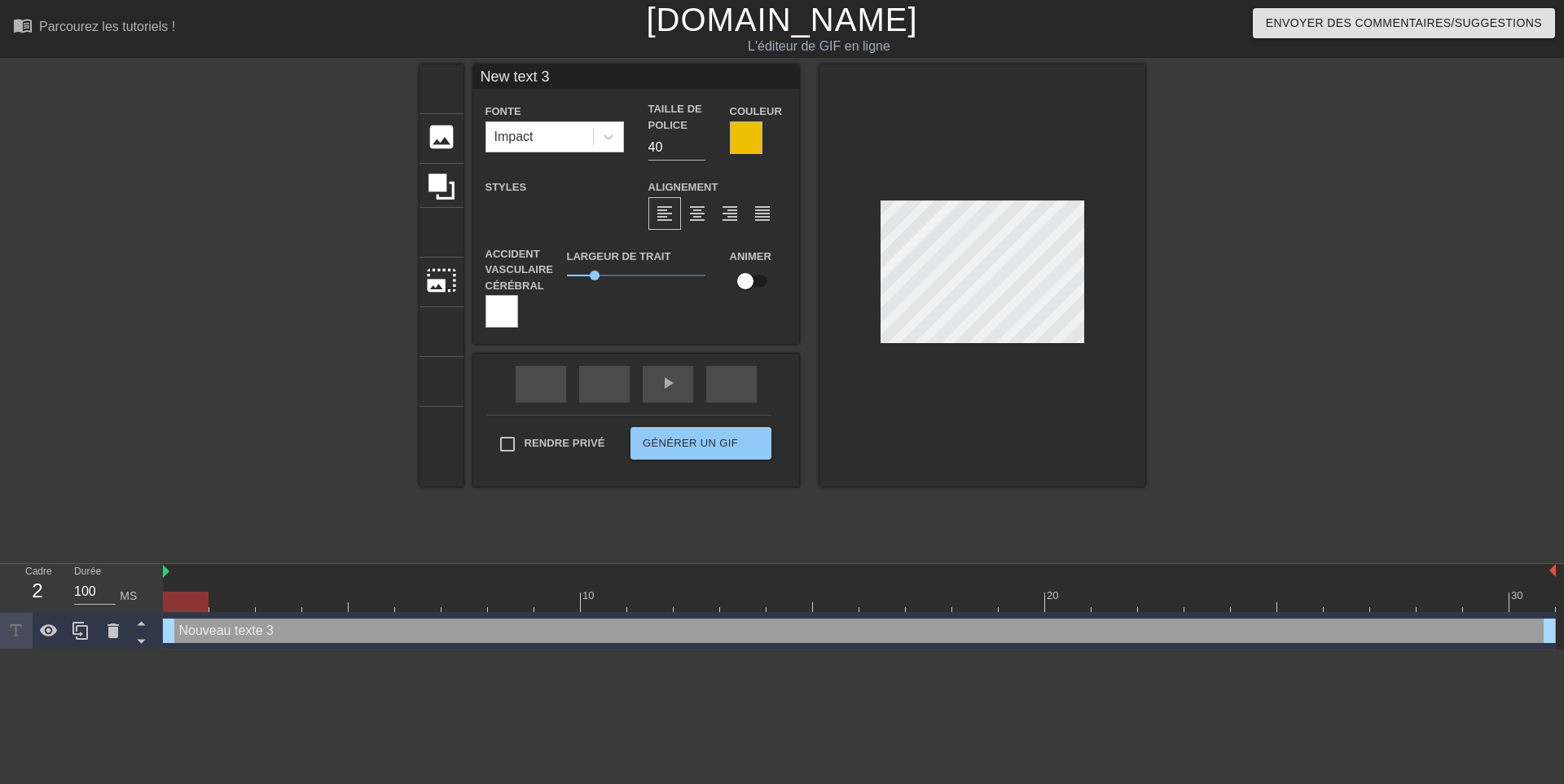
click at [182, 628] on div "Nouveau texte 3 glisser_poignée glisser_poignée" at bounding box center [859, 630] width 1393 height 25
type input "New text"
type textarea "New text"
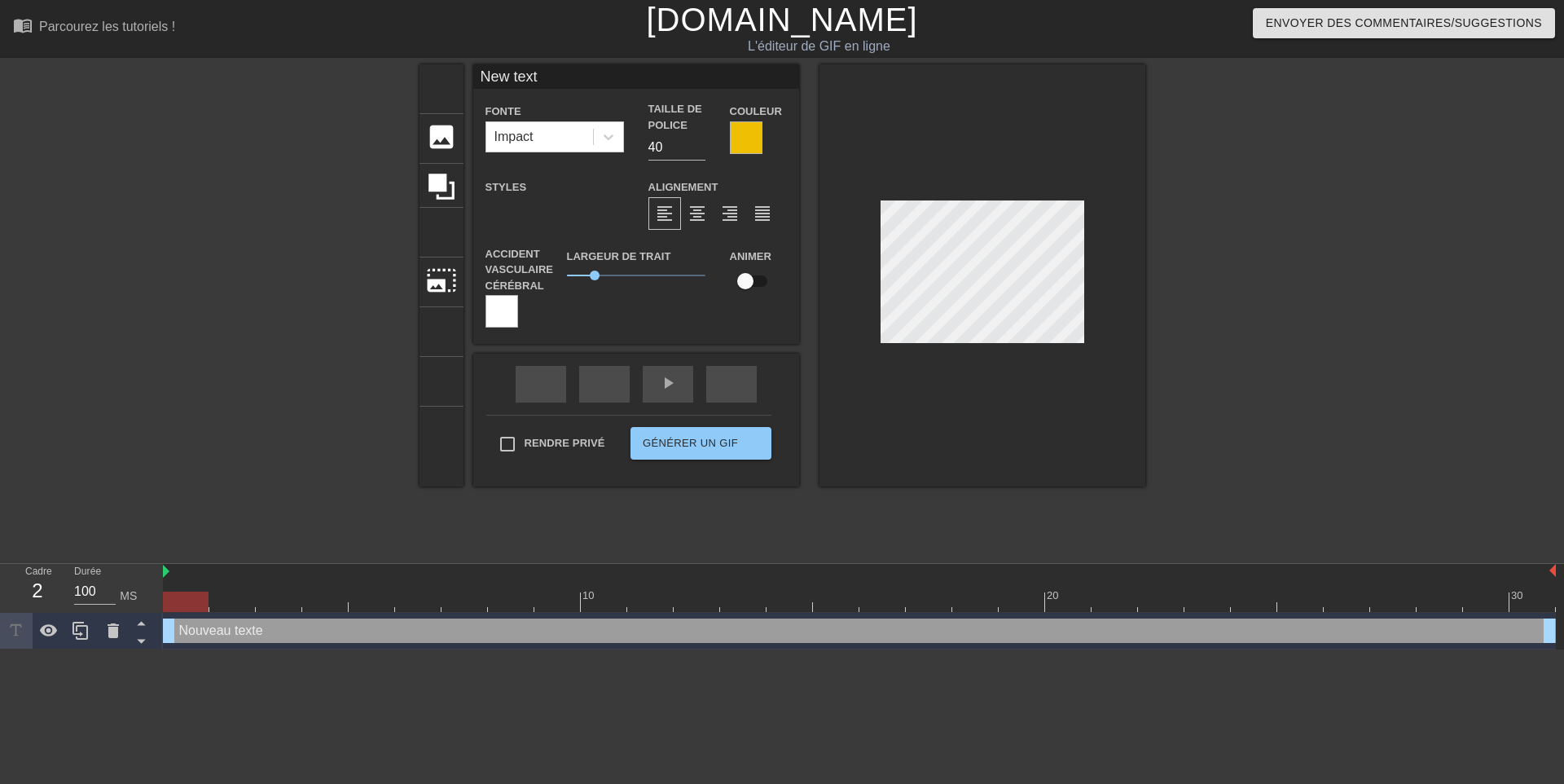
type input "New tet"
type textarea "New tet"
type input "New tt"
type textarea "New tt"
type input "New t"
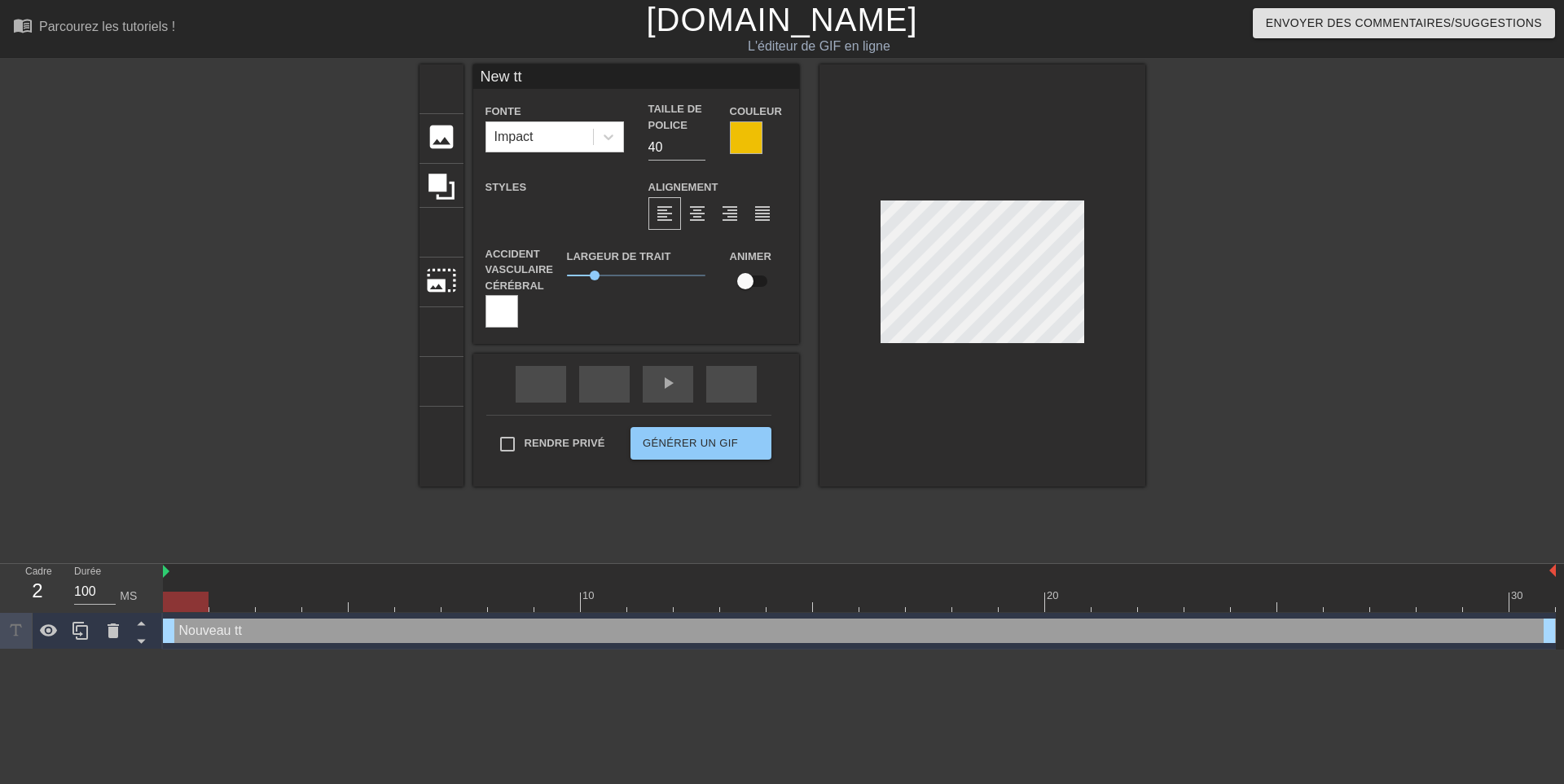
type textarea "New t"
type input "Newt"
type textarea "Newt"
type input "Net"
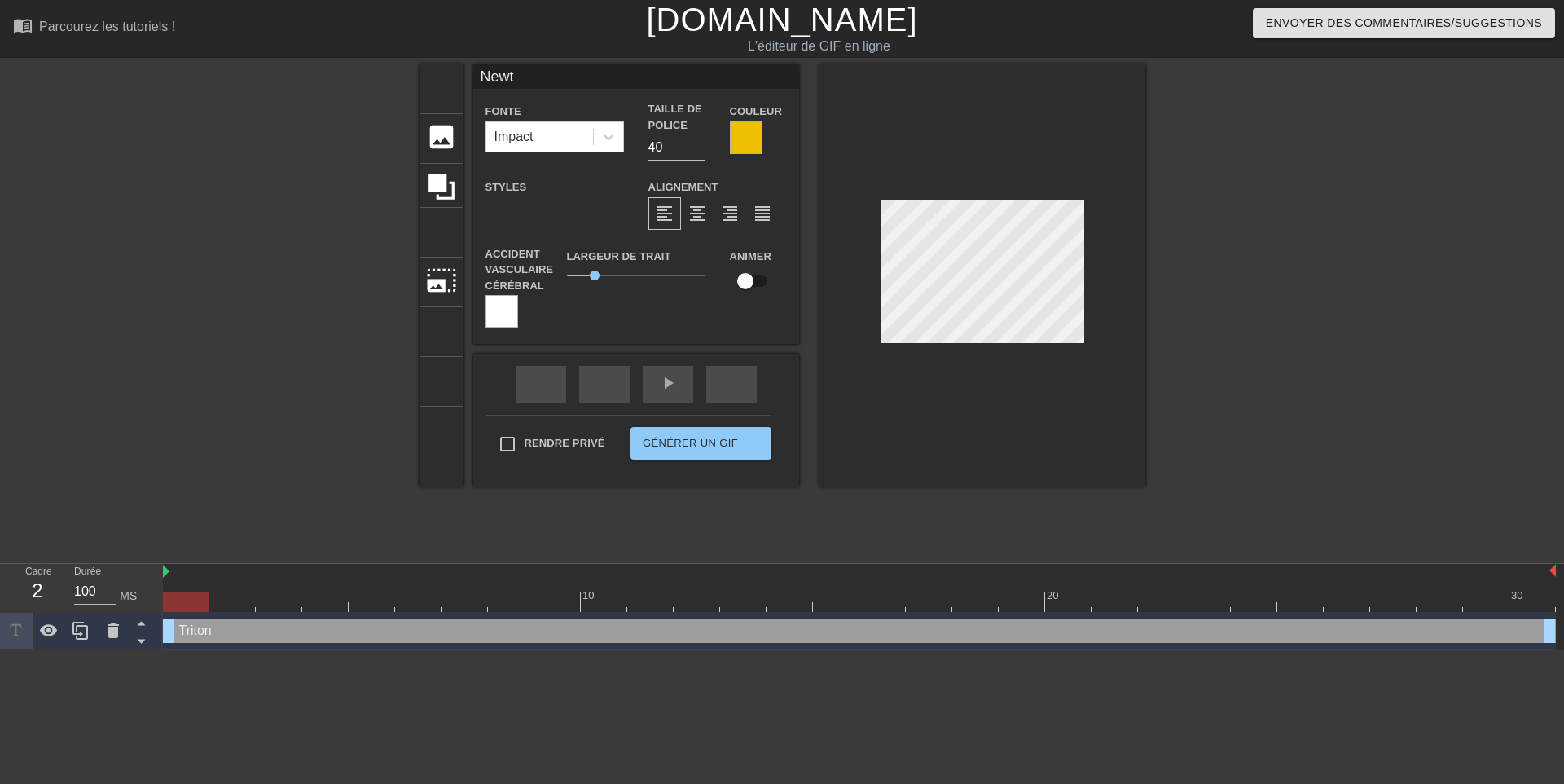
type textarea "Net"
type input "Nt"
type textarea "Nt"
type input "t"
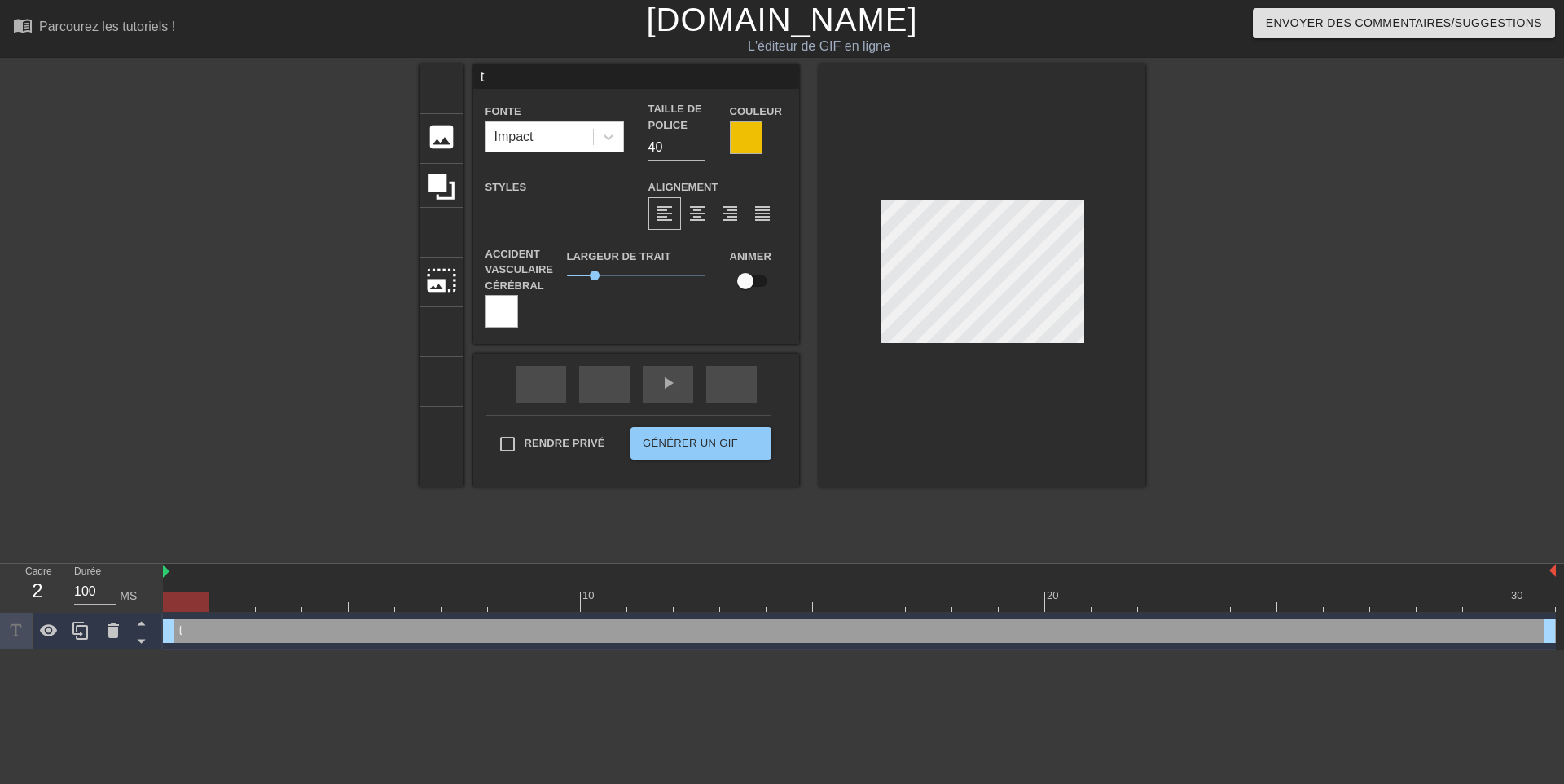
type textarea "t"
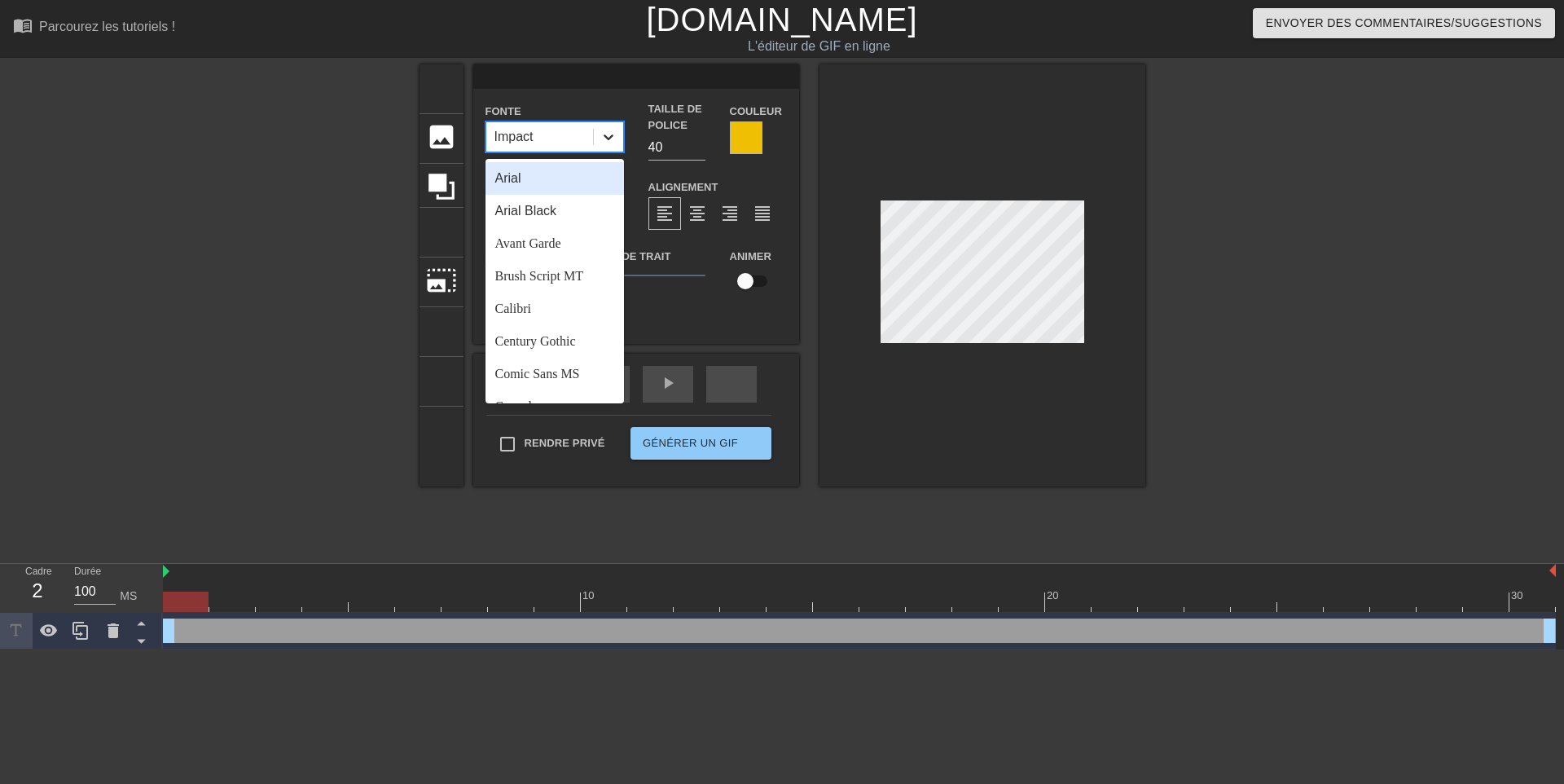
click at [610, 138] on icon at bounding box center [608, 137] width 16 height 16
click at [537, 244] on font "Avant-garde" at bounding box center [527, 243] width 64 height 14
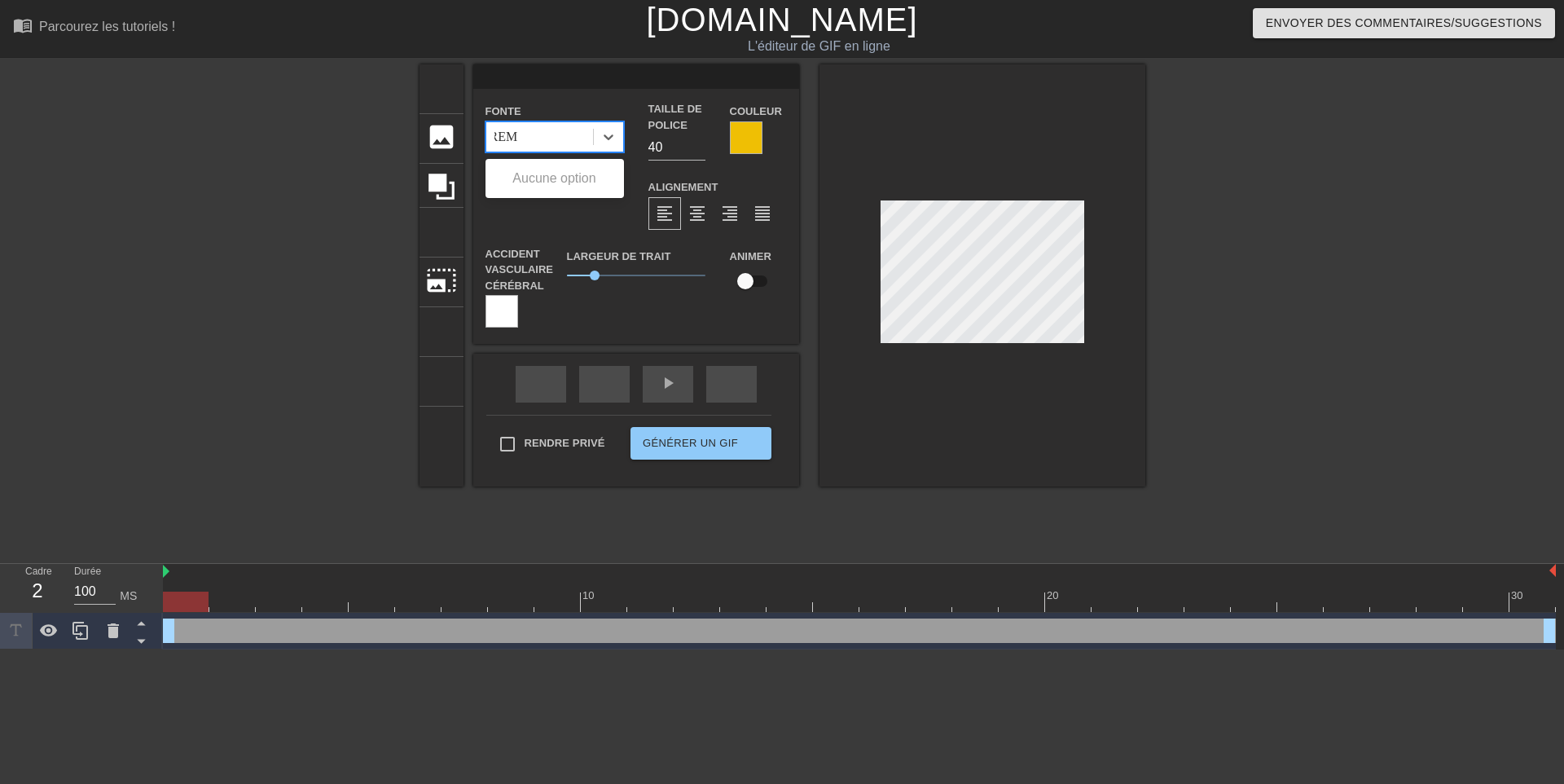
scroll to position [0, 3]
type input "R"
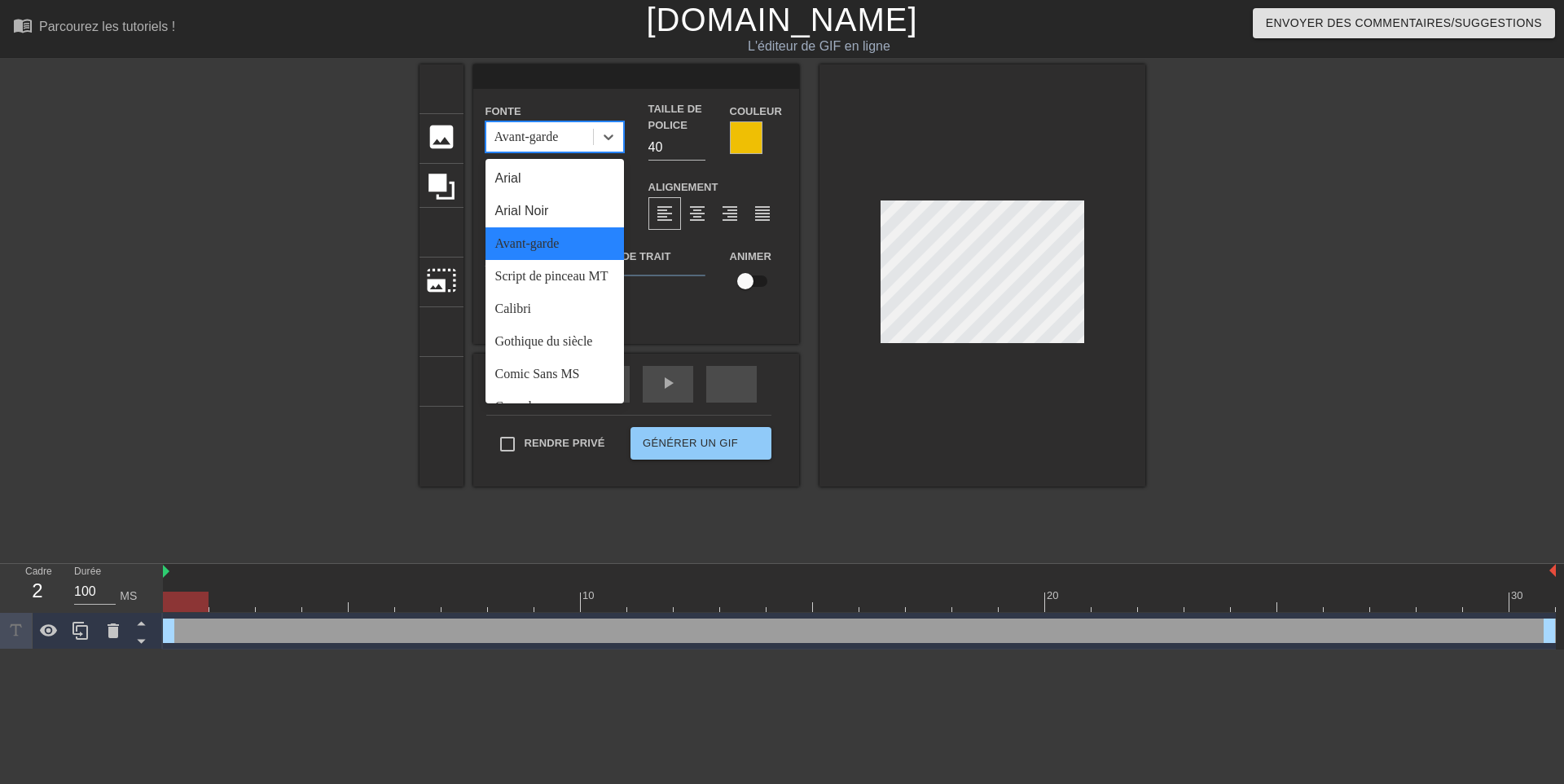
click at [538, 237] on font "Avant-garde" at bounding box center [527, 243] width 64 height 14
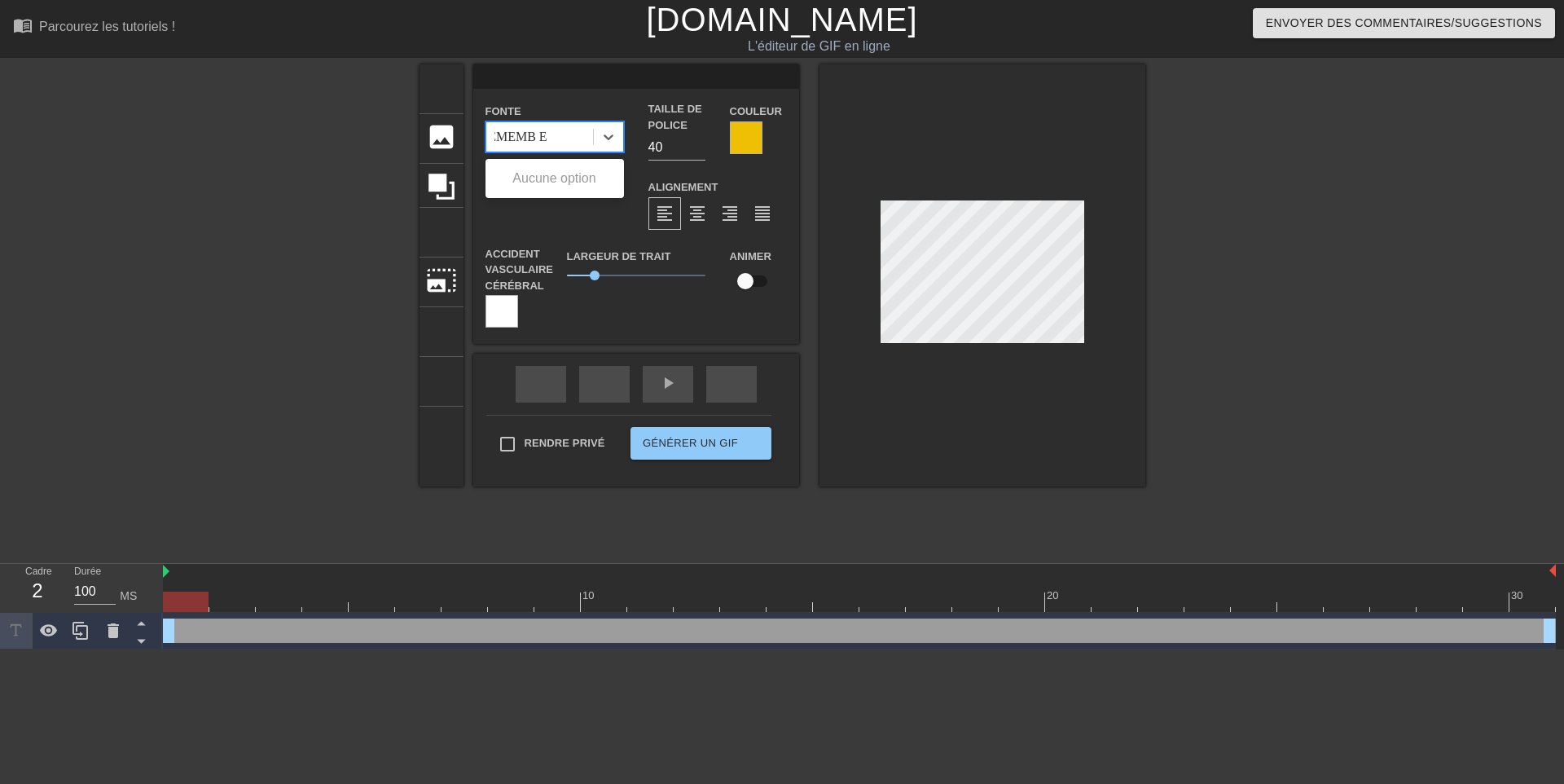
scroll to position [0, 16]
type input "REMEMB ER"
click at [699, 149] on input "39" at bounding box center [677, 147] width 57 height 26
click at [699, 149] on input "38" at bounding box center [677, 147] width 57 height 26
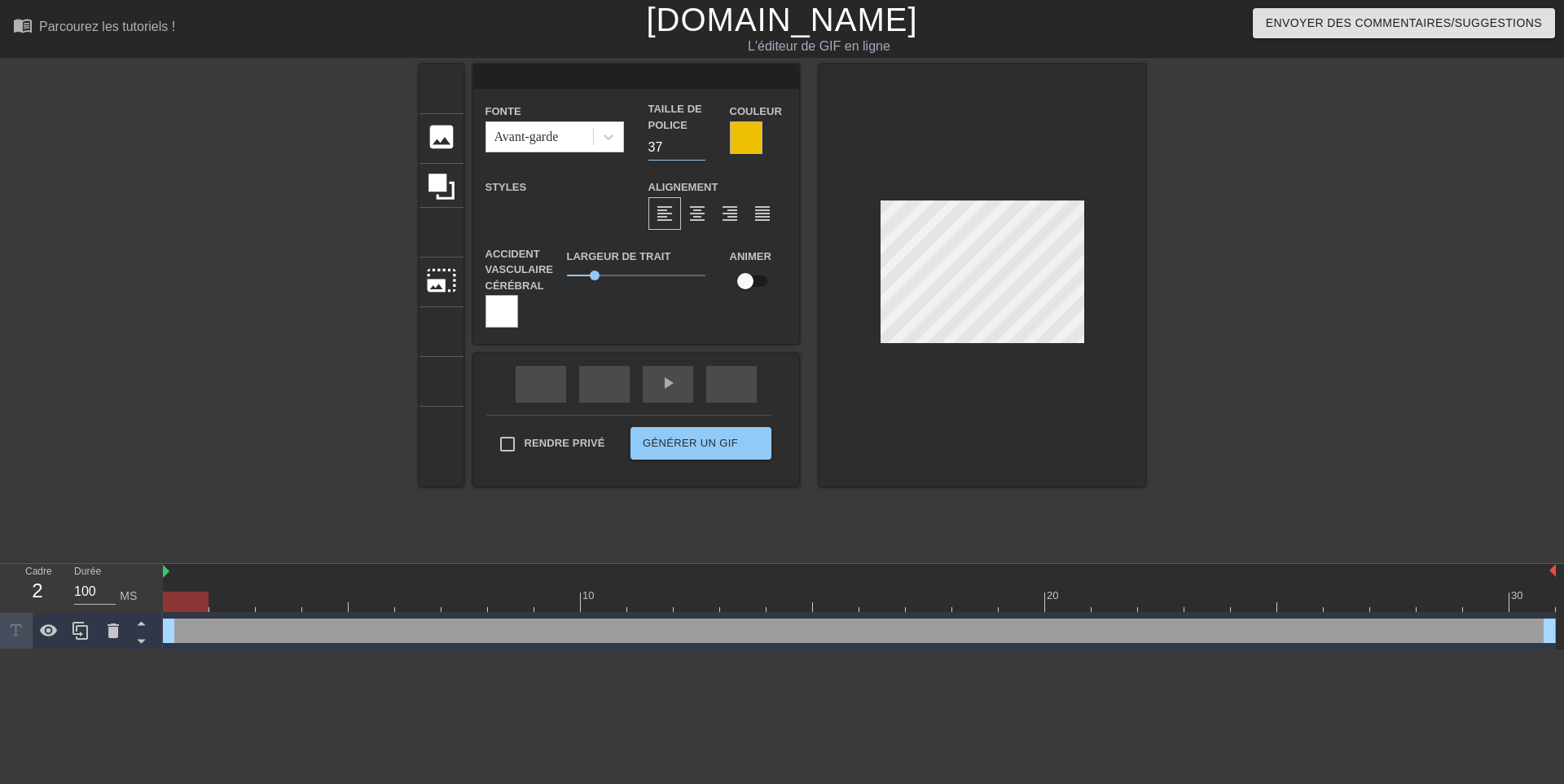
click at [699, 149] on input "37" at bounding box center [677, 147] width 57 height 26
click at [699, 149] on input "36" at bounding box center [677, 147] width 57 height 26
click at [699, 149] on input "10" at bounding box center [677, 147] width 57 height 26
click at [700, 143] on input "11" at bounding box center [677, 147] width 57 height 26
click at [700, 143] on input "12" at bounding box center [677, 147] width 57 height 26
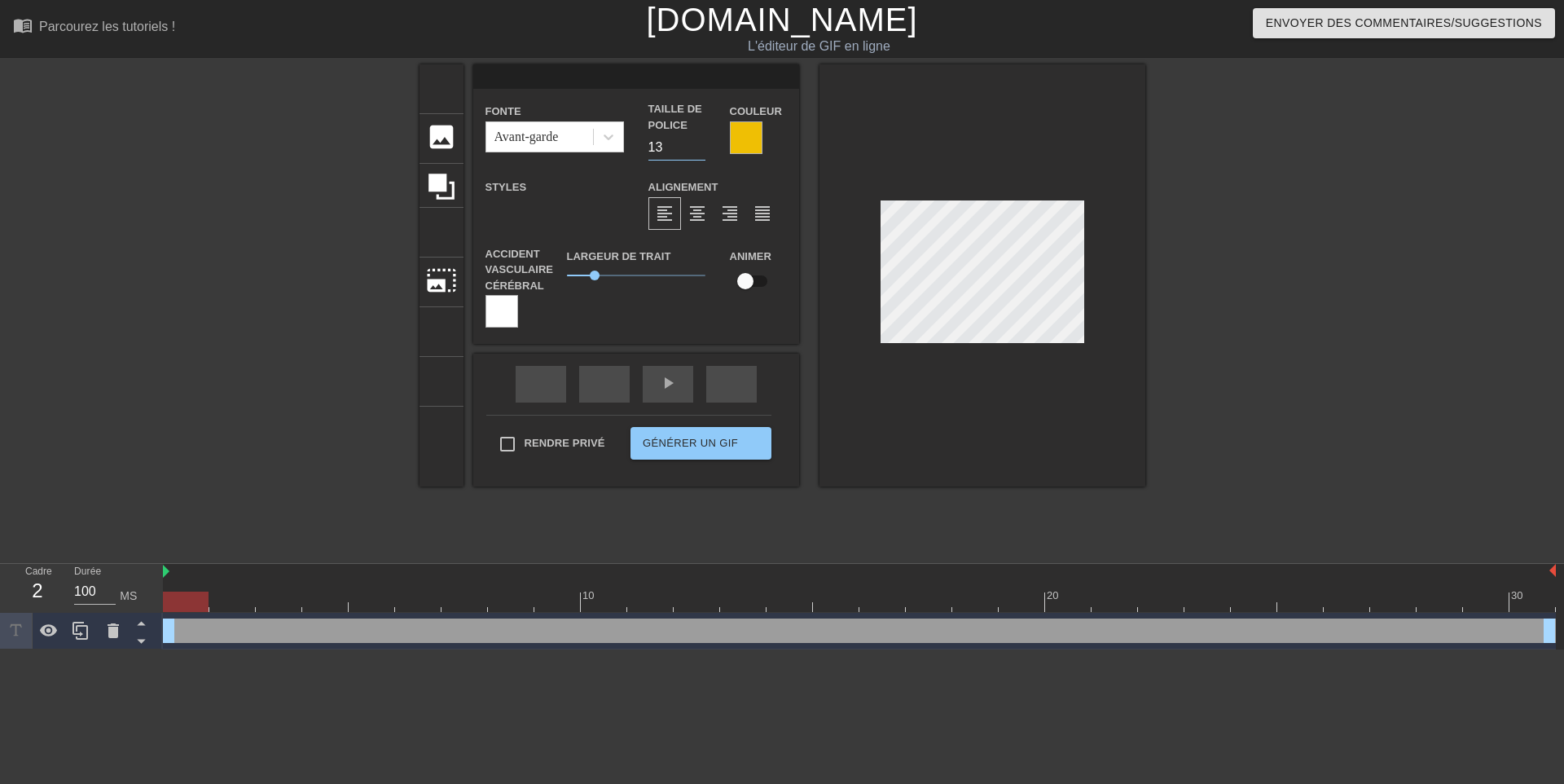
click at [700, 143] on input "13" at bounding box center [677, 147] width 57 height 26
click at [700, 143] on input "14" at bounding box center [677, 147] width 57 height 26
click at [700, 143] on input "15" at bounding box center [677, 147] width 57 height 26
click at [700, 143] on input "16" at bounding box center [677, 147] width 57 height 26
click at [700, 143] on input "17" at bounding box center [677, 147] width 57 height 26
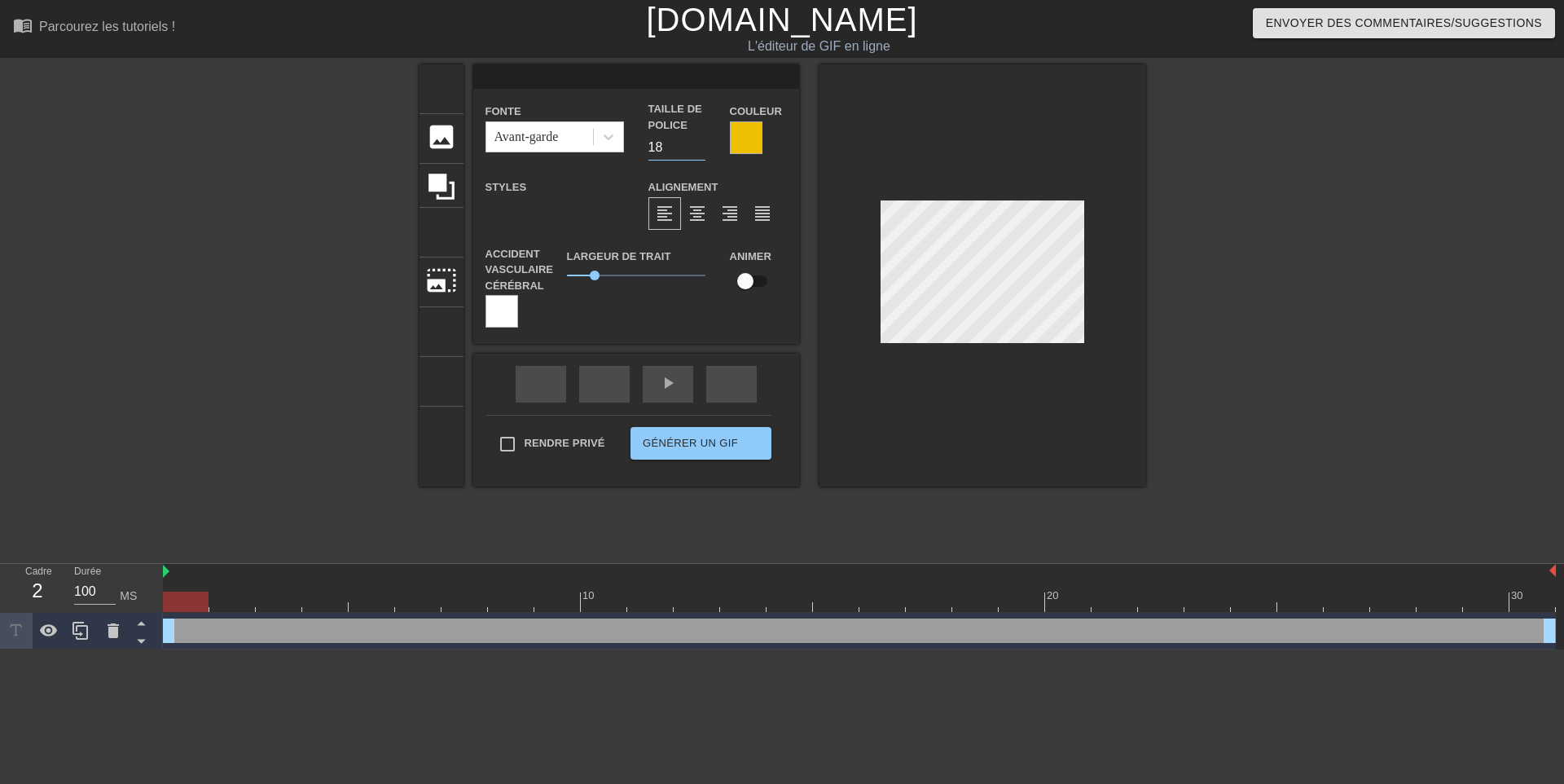
click at [700, 143] on input "18" at bounding box center [677, 147] width 57 height 26
click at [700, 143] on input "19" at bounding box center [677, 147] width 57 height 26
type input "20"
click at [700, 143] on input "20" at bounding box center [677, 147] width 57 height 26
click at [500, 185] on font "Styles" at bounding box center [506, 187] width 42 height 12
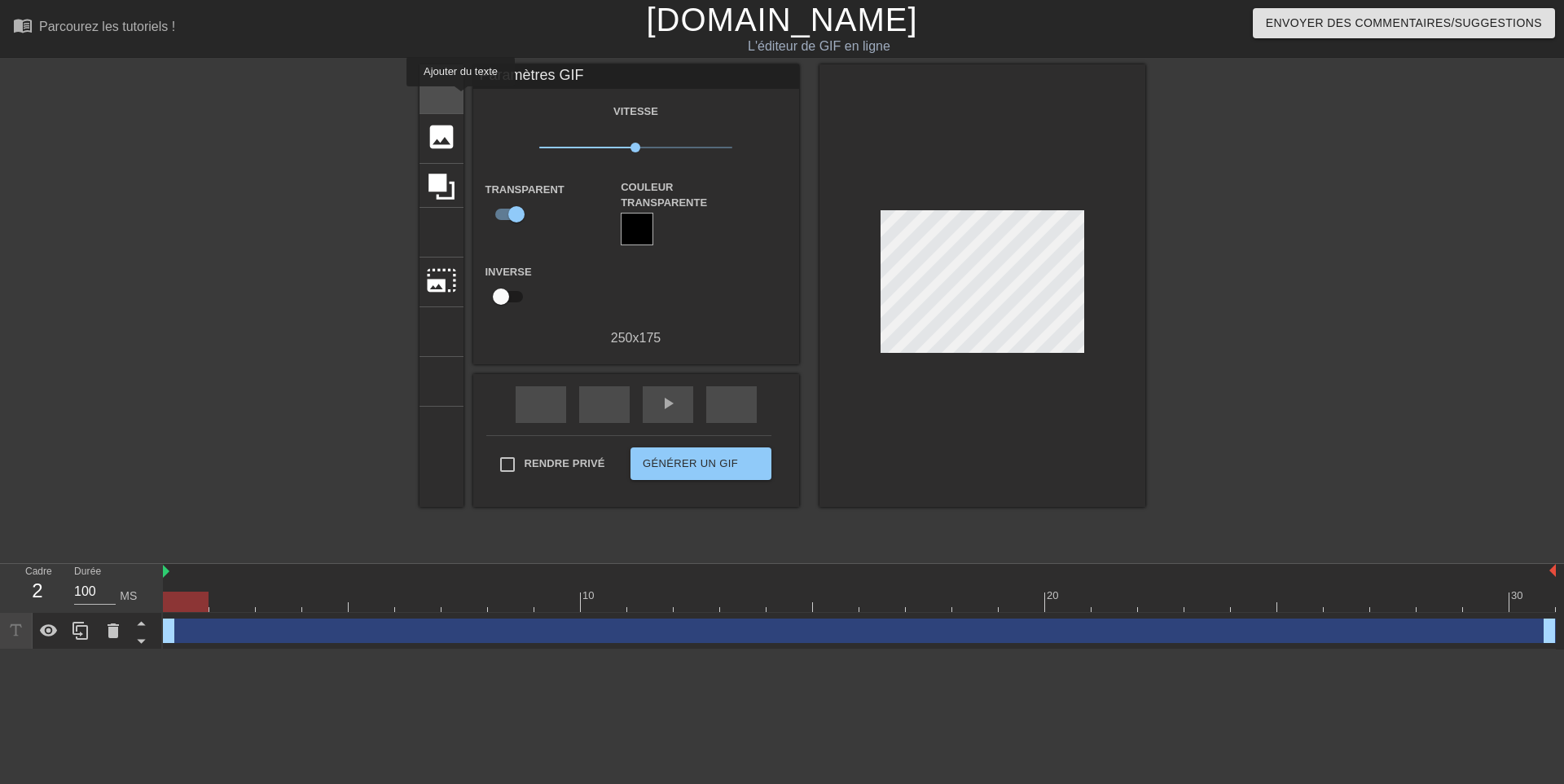
click at [443, 97] on font "titre" at bounding box center [503, 87] width 155 height 31
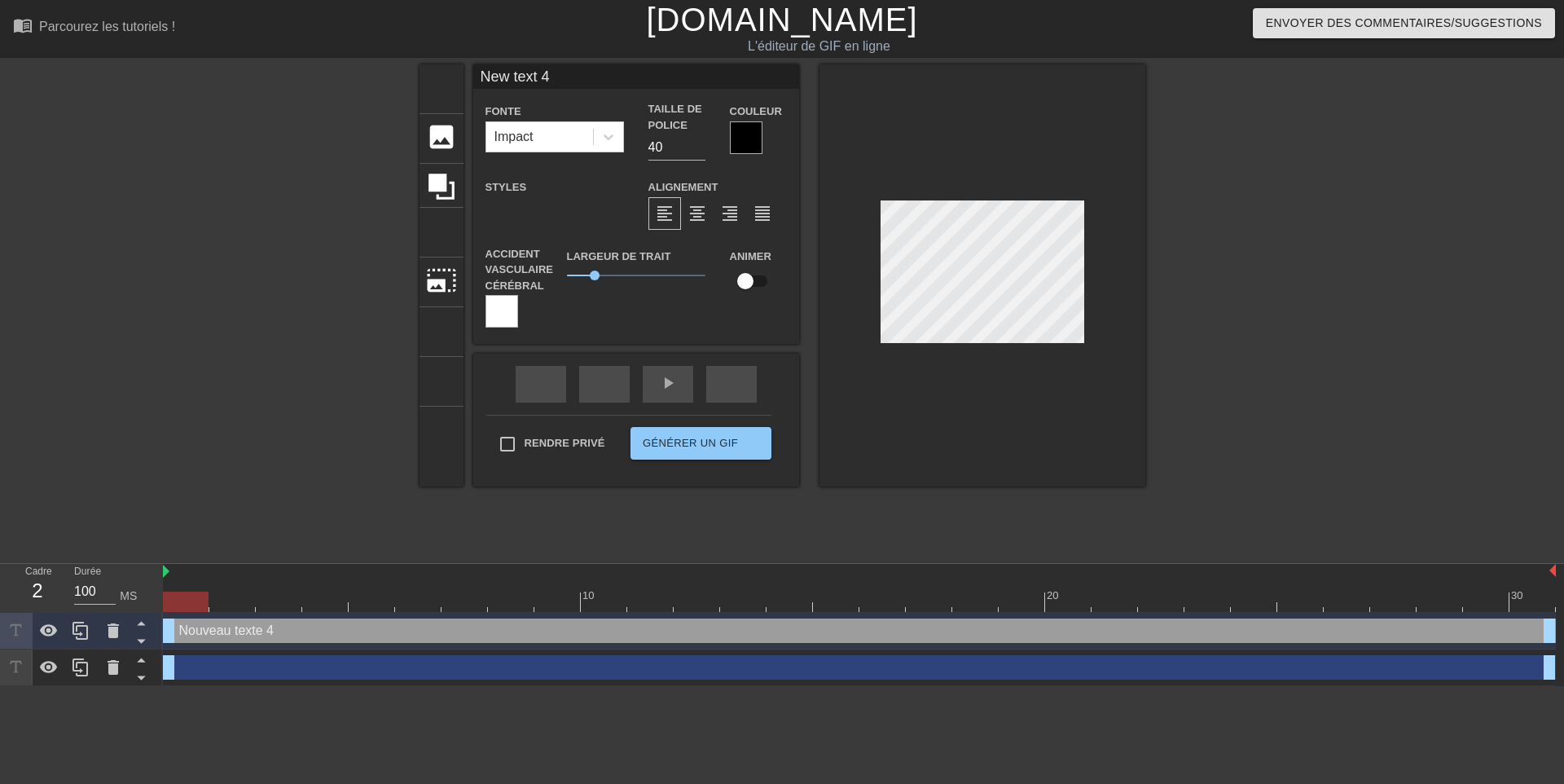
click at [751, 135] on div at bounding box center [747, 137] width 32 height 32
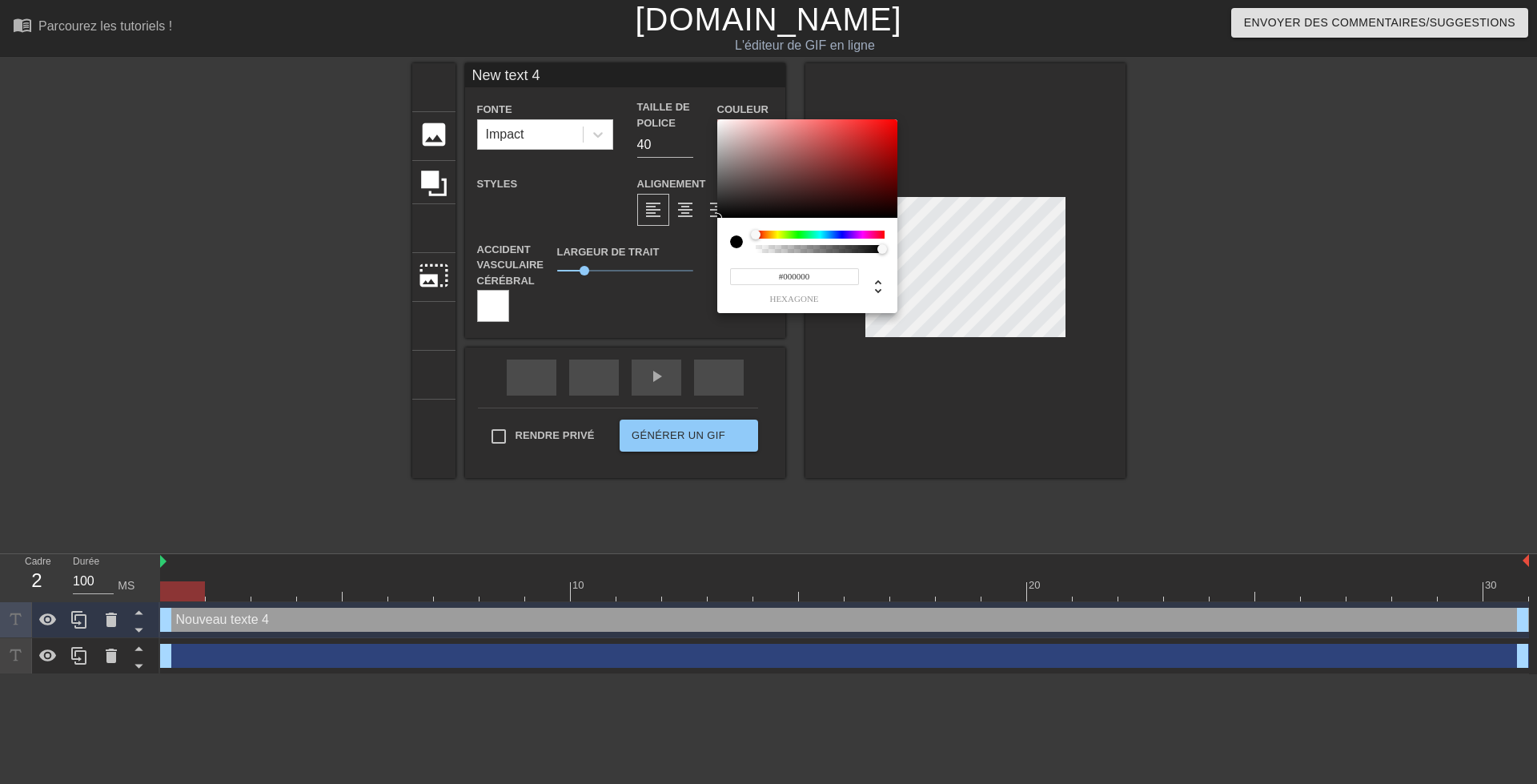
click at [813, 275] on input "#000000" at bounding box center [795, 277] width 129 height 17
type input "#"
paste input "#EFBF04"
type input "#EFBF04"
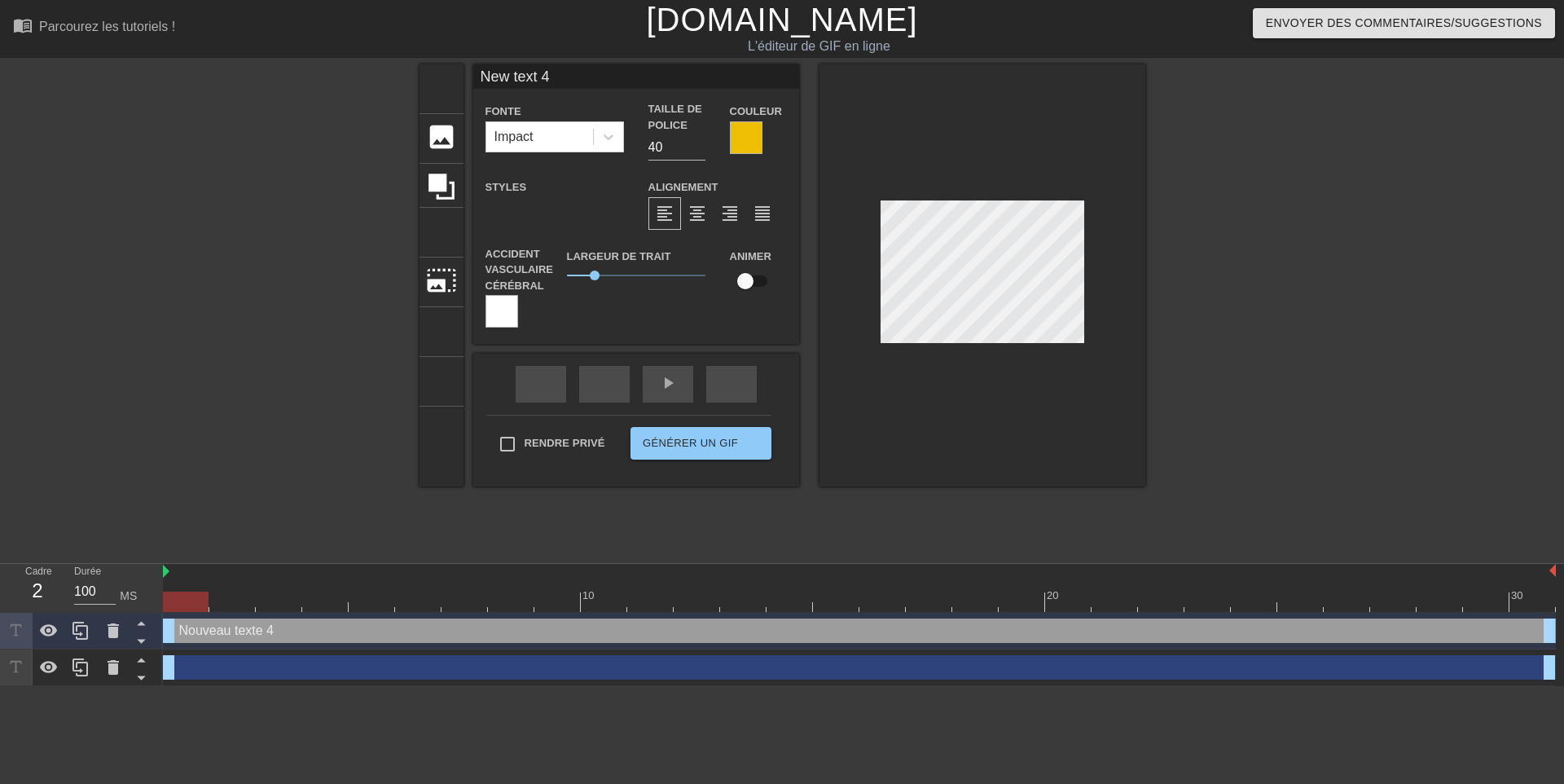
scroll to position [3, 5]
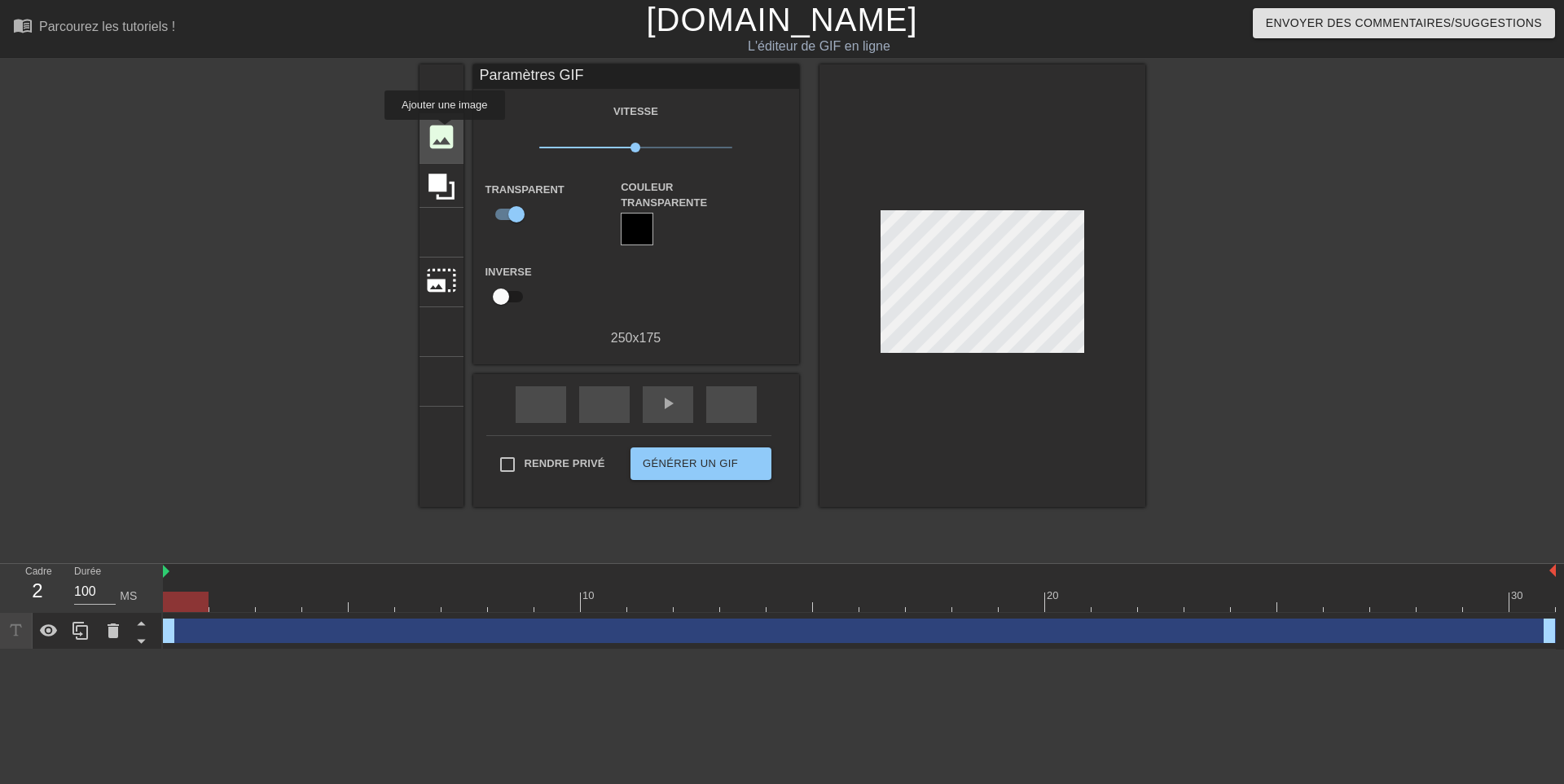
click at [445, 132] on font "image" at bounding box center [442, 137] width 31 height 31
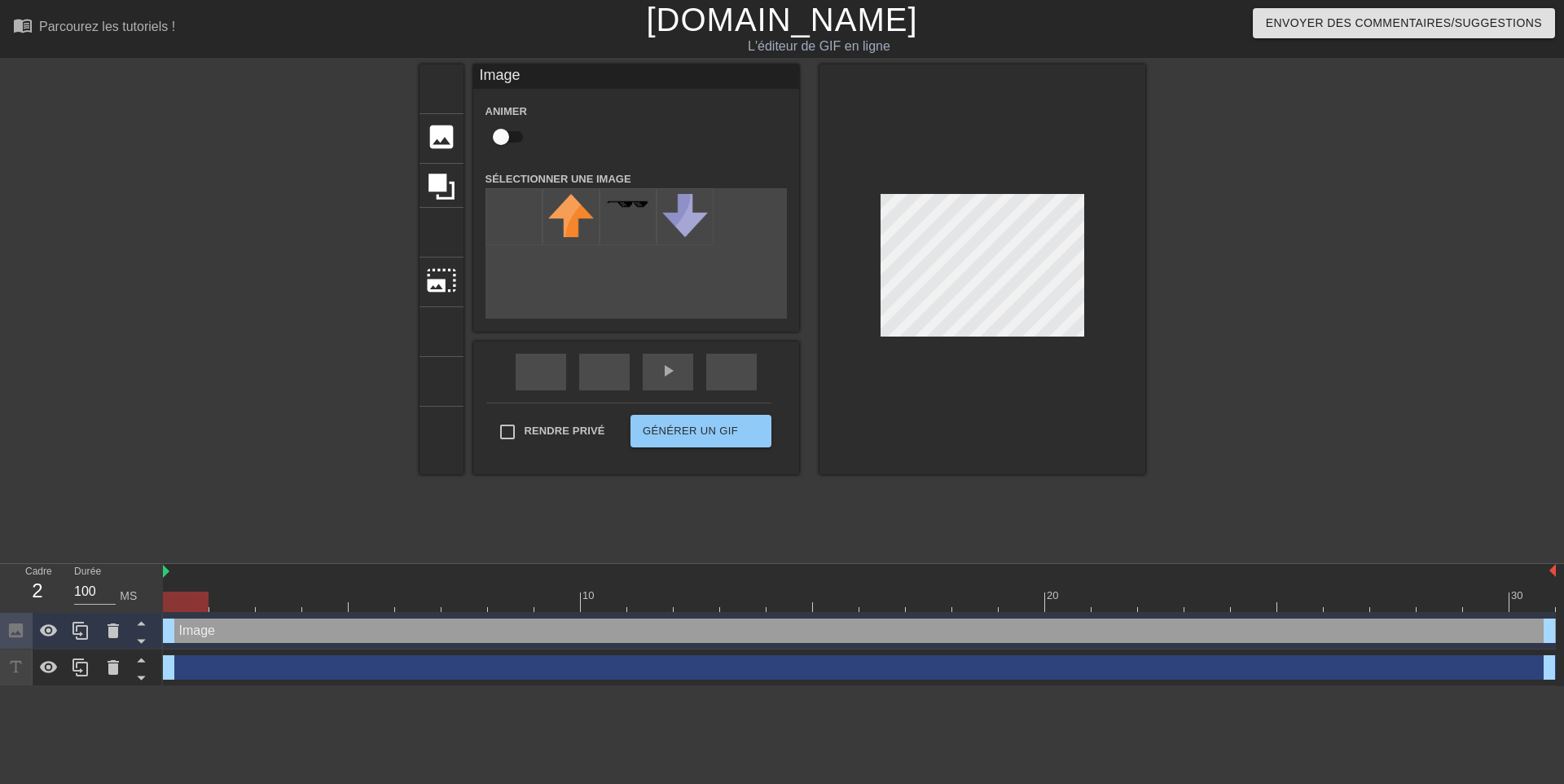
click at [1406, 357] on div at bounding box center [1287, 308] width 244 height 489
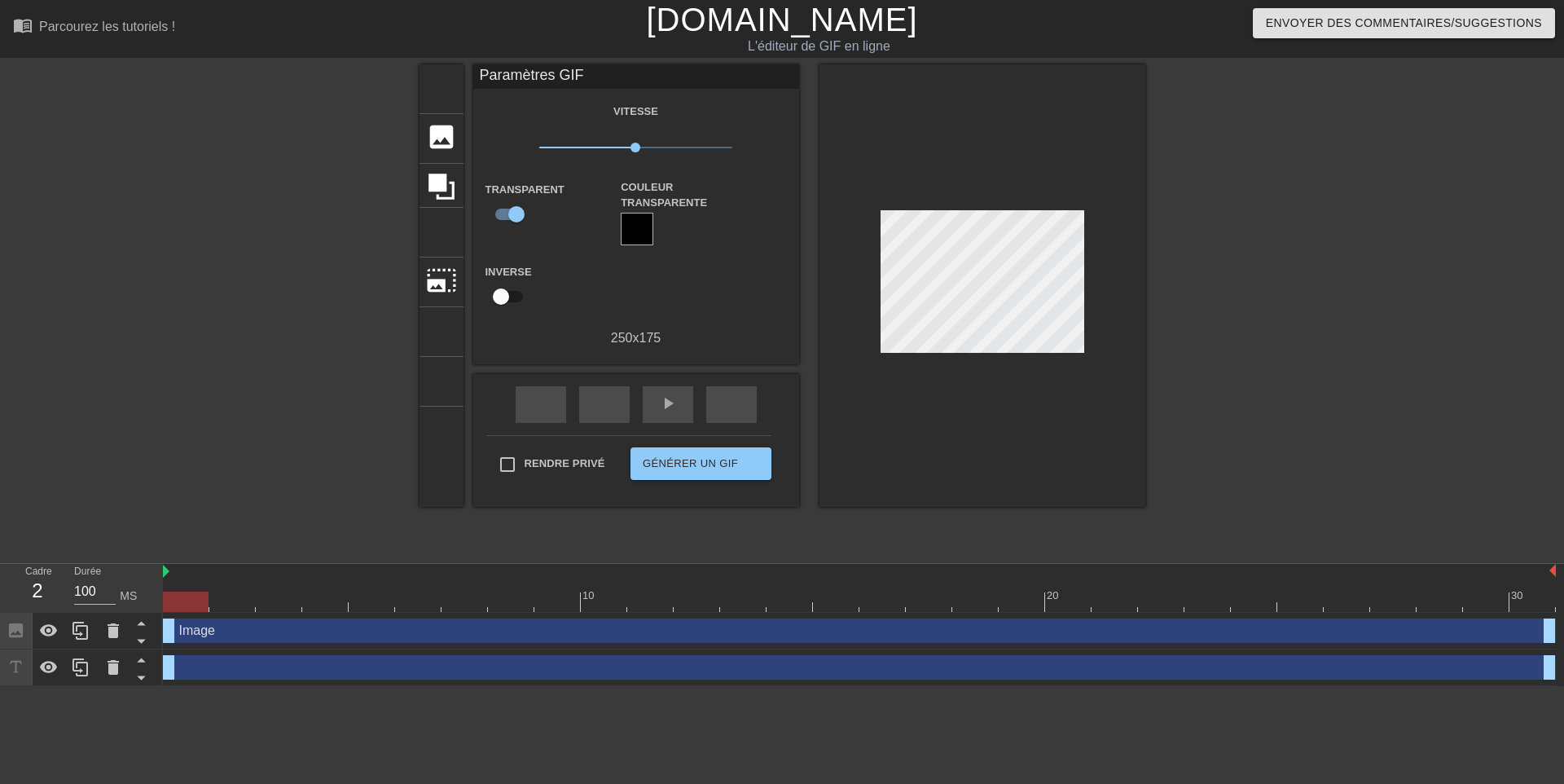
click at [1046, 366] on div at bounding box center [981, 285] width 325 height 442
click at [435, 182] on icon at bounding box center [442, 186] width 26 height 26
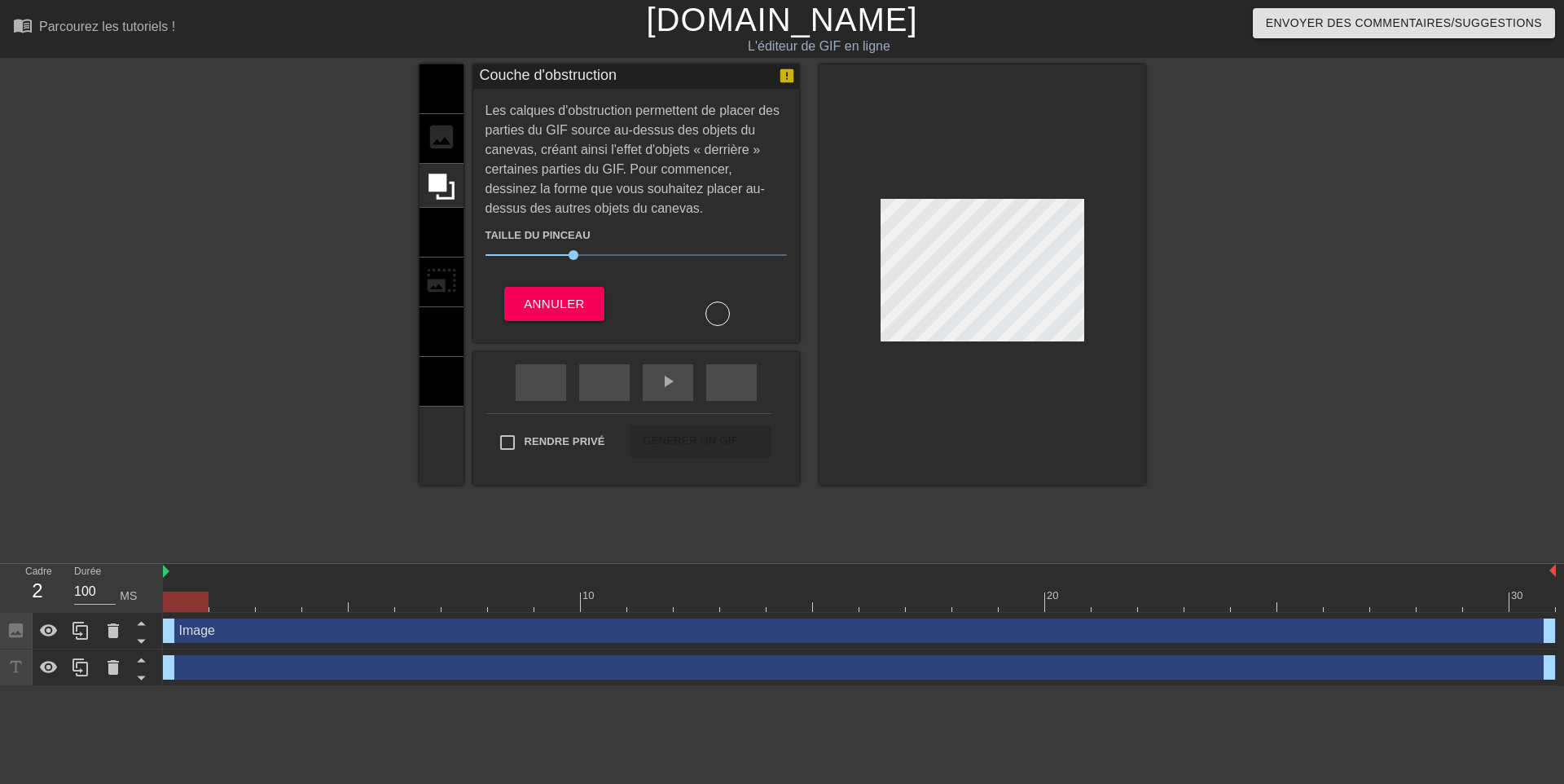
click at [441, 132] on div "titre ajouter_cercle image ajouter_cercle recadrer photo_size_select_large aide…" at bounding box center [442, 274] width 44 height 420
click at [447, 85] on div "titre ajouter_cercle image ajouter_cercle recadrer photo_size_select_large aide…" at bounding box center [442, 274] width 44 height 420
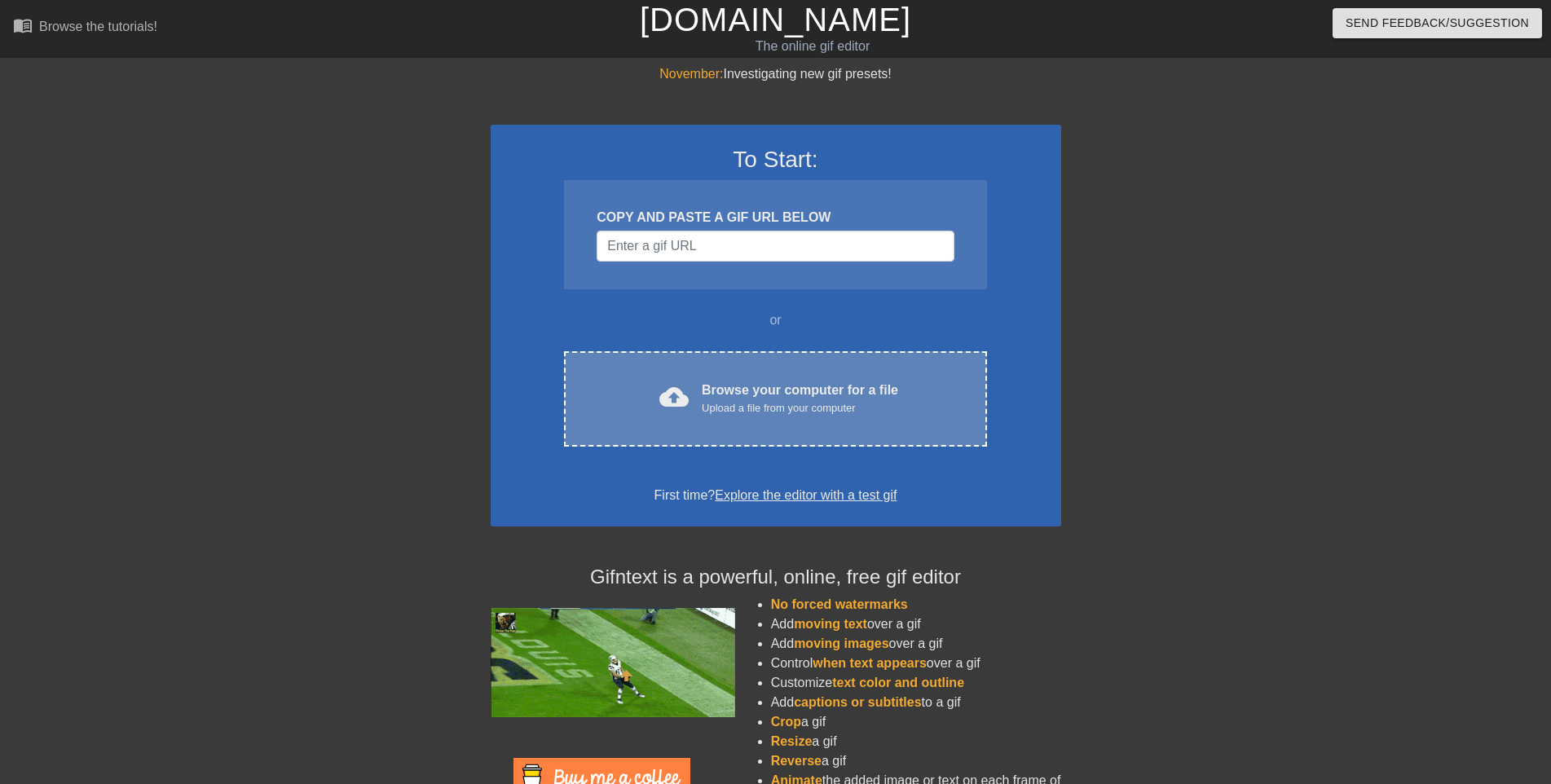
click at [814, 403] on div "Upload a file from your computer" at bounding box center [800, 407] width 197 height 16
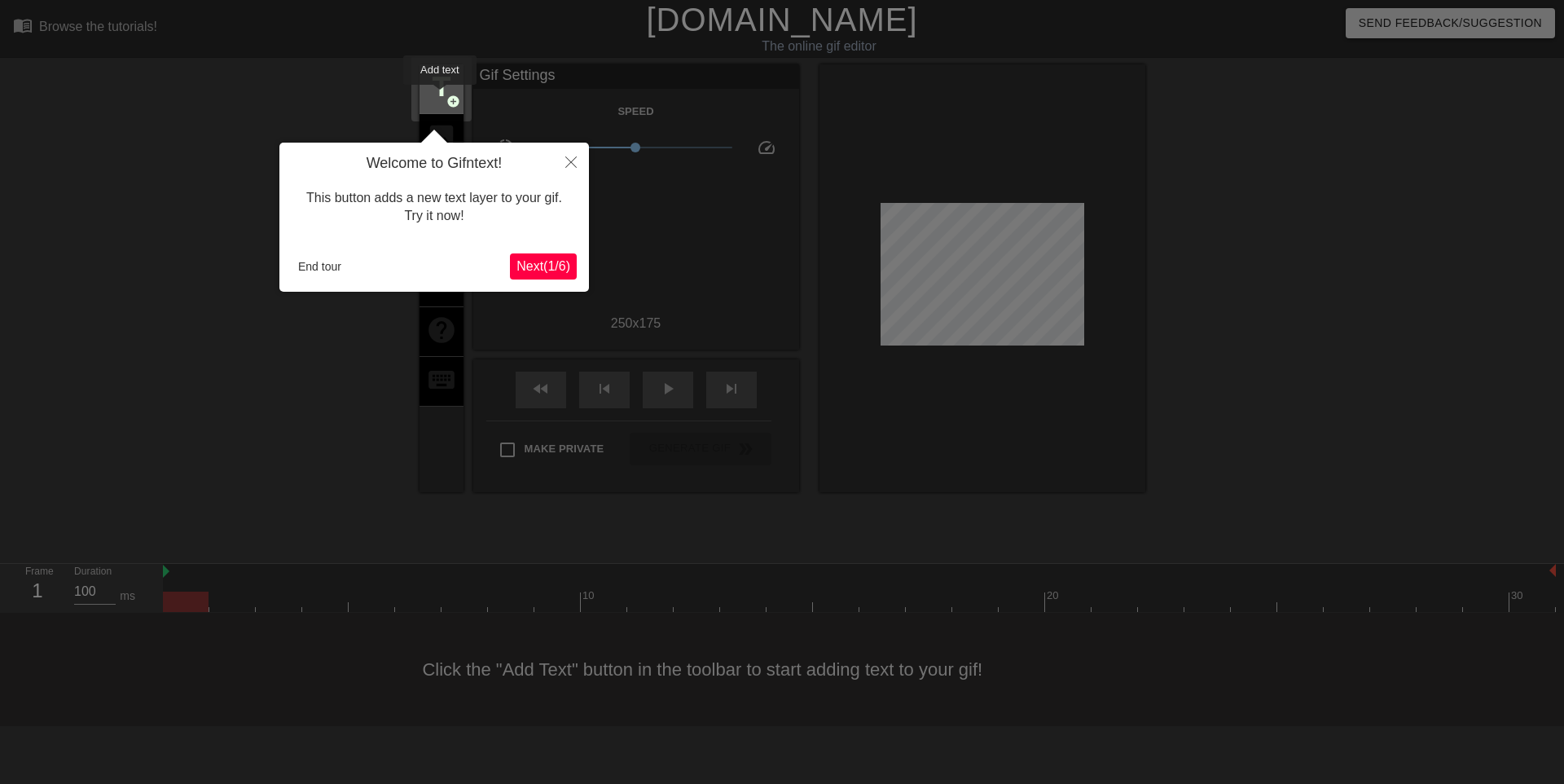
click at [440, 97] on span "title" at bounding box center [442, 87] width 31 height 31
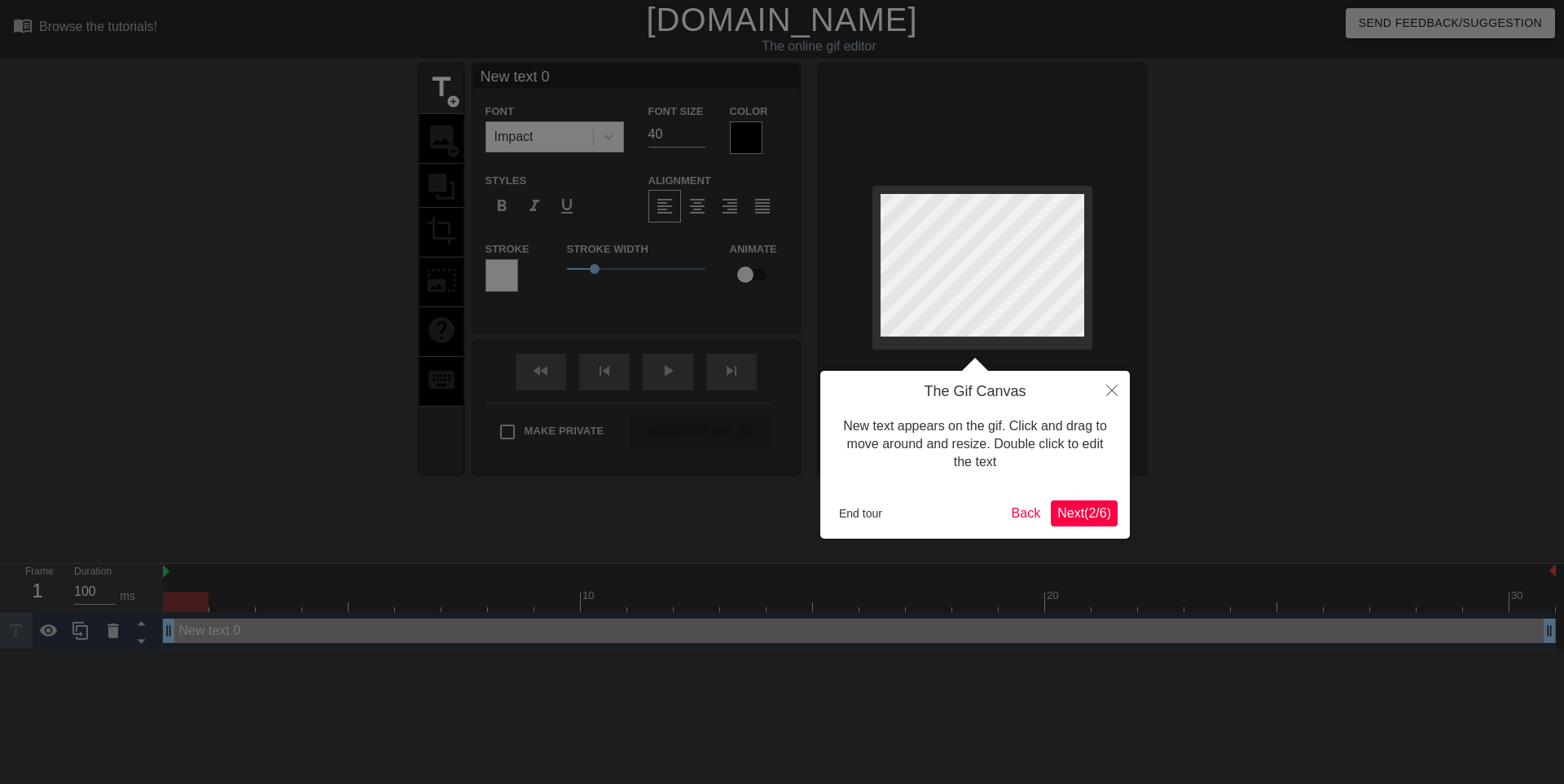
scroll to position [2, 2]
type input "New text"
type textarea "New text"
type input "New texte"
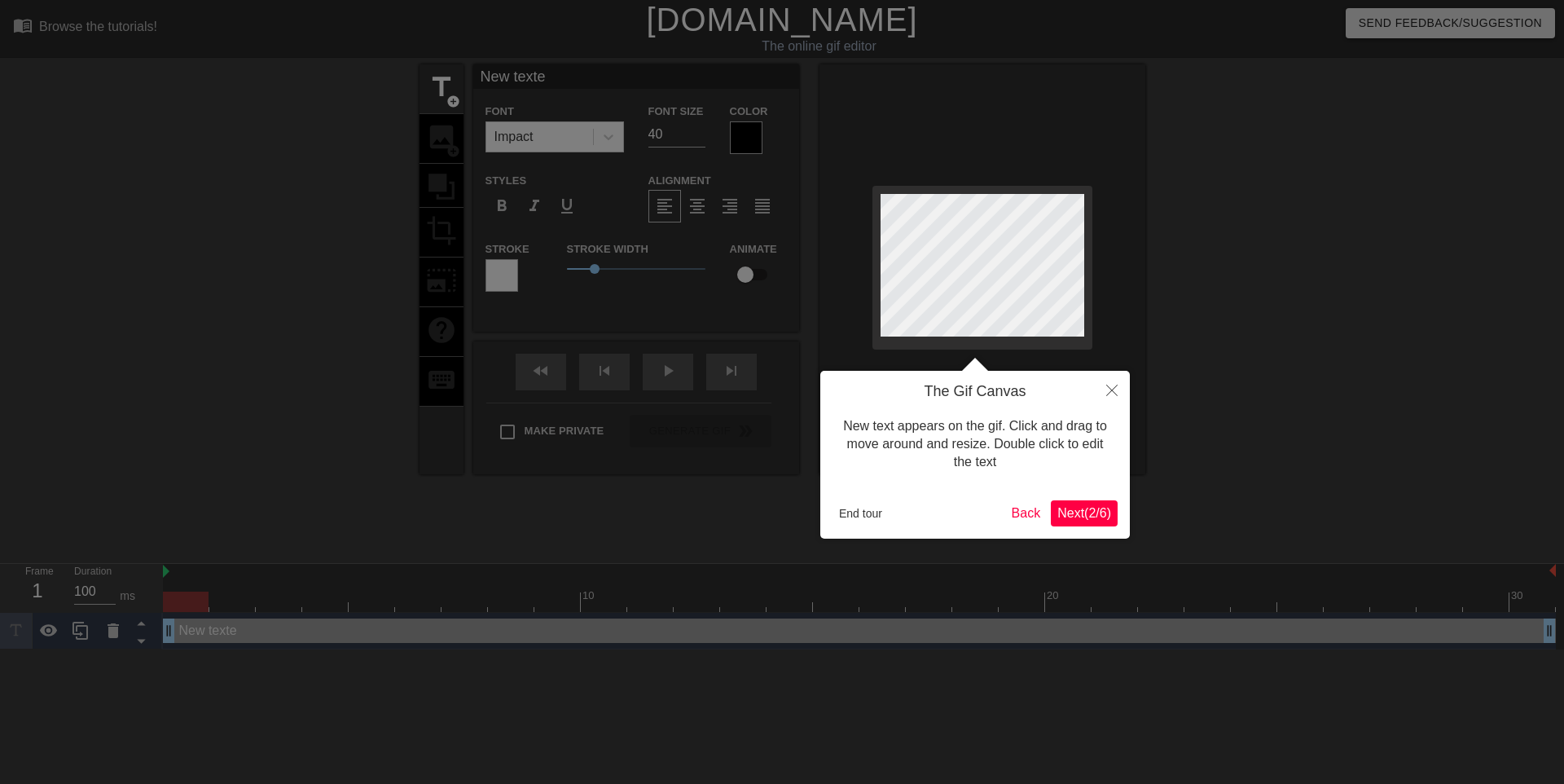
type textarea "New texte"
click at [749, 132] on div at bounding box center [782, 392] width 1564 height 784
click at [742, 137] on div at bounding box center [782, 392] width 1564 height 784
click at [747, 137] on div at bounding box center [782, 392] width 1564 height 784
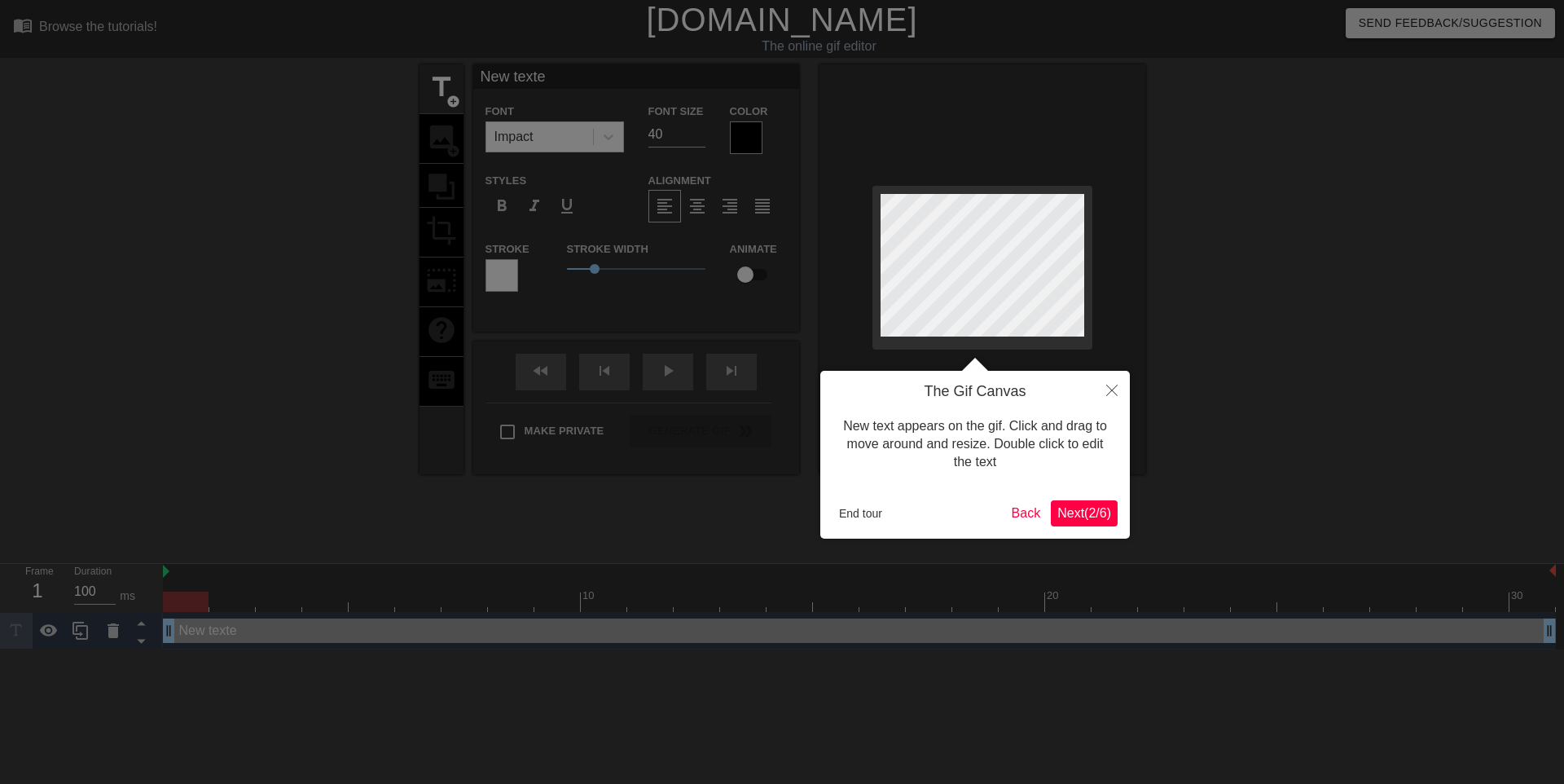
click at [607, 137] on div at bounding box center [782, 392] width 1564 height 784
click at [659, 131] on div at bounding box center [782, 392] width 1564 height 784
click at [438, 91] on div at bounding box center [782, 392] width 1564 height 784
drag, startPoint x: 883, startPoint y: 269, endPoint x: 1296, endPoint y: 371, distance: 425.4
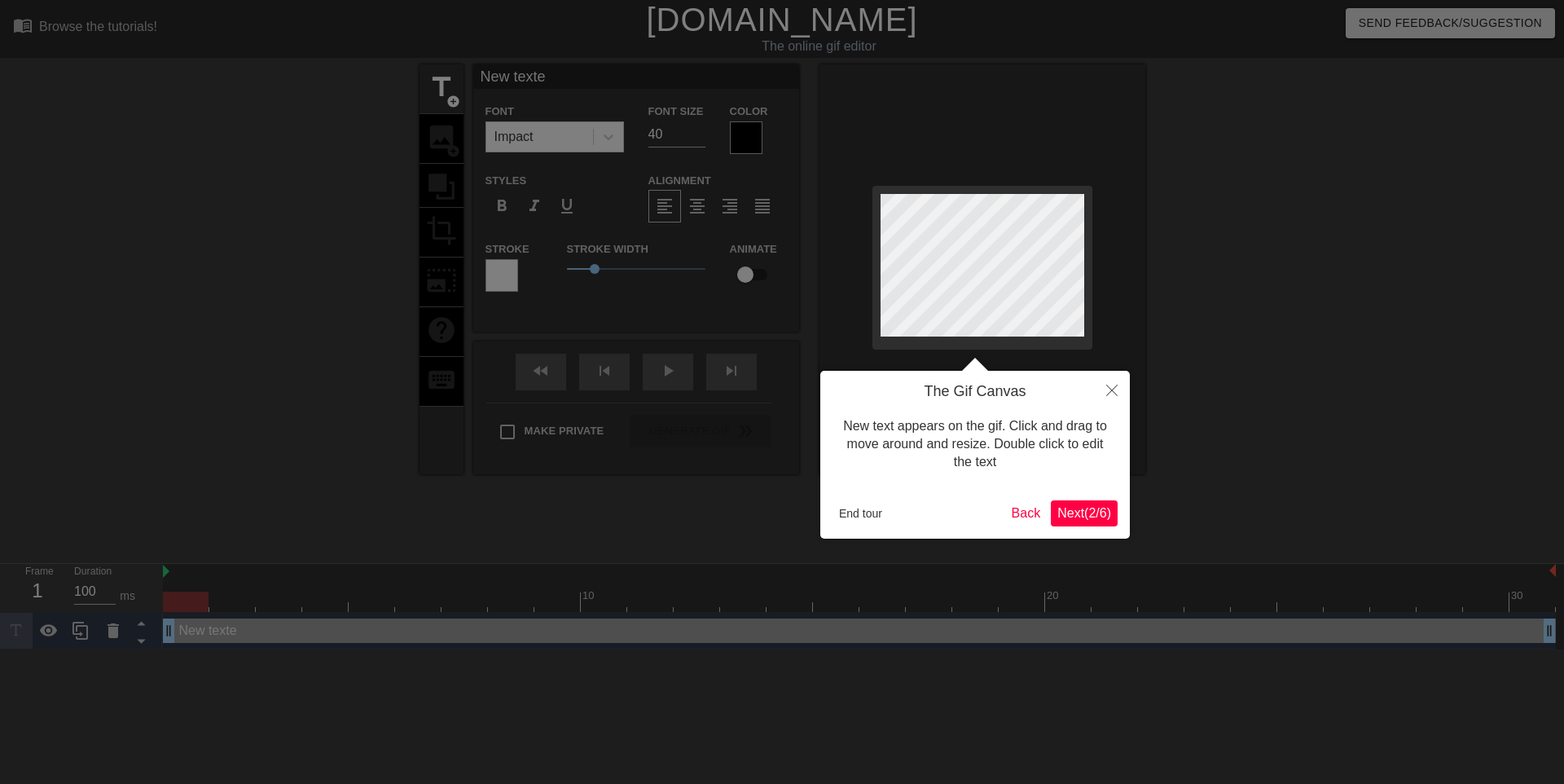
click at [1296, 371] on body "menu_book Browse the tutorials! Gifntext.com The online gif editor Send Feedbac…" at bounding box center [782, 325] width 1564 height 649
click at [747, 140] on div at bounding box center [782, 392] width 1564 height 784
drag, startPoint x: 876, startPoint y: 231, endPoint x: 1179, endPoint y: 277, distance: 306.5
click at [1179, 277] on body "menu_book Browse the tutorials! Gifntext.com The online gif editor Send Feedbac…" at bounding box center [782, 325] width 1564 height 649
drag, startPoint x: 1087, startPoint y: 301, endPoint x: 1290, endPoint y: 321, distance: 204.0
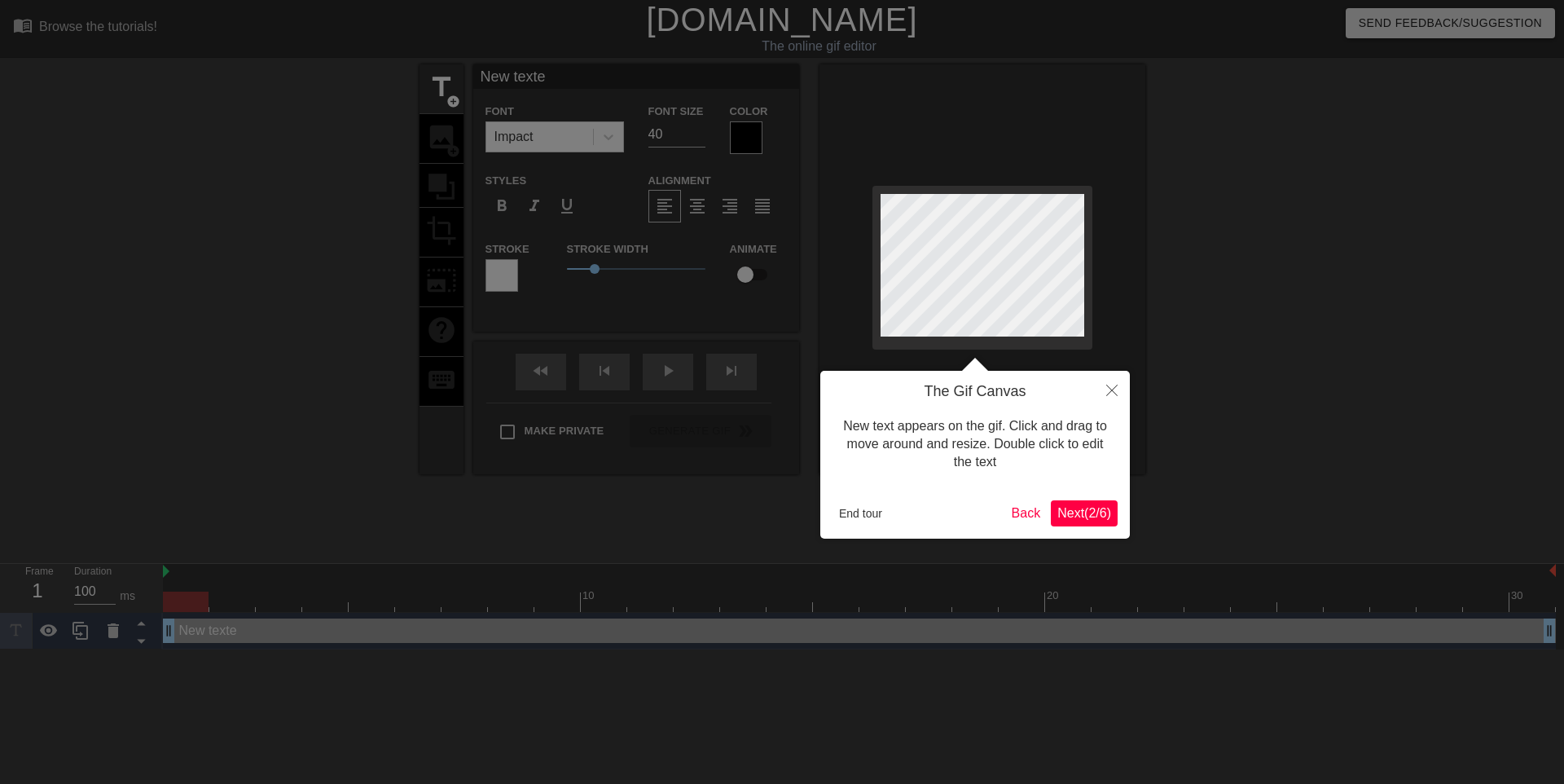
click at [1290, 321] on body "menu_book Browse the tutorials! Gifntext.com The online gif editor Send Feedbac…" at bounding box center [782, 325] width 1564 height 649
click at [1112, 386] on icon "Close" at bounding box center [1111, 389] width 11 height 11
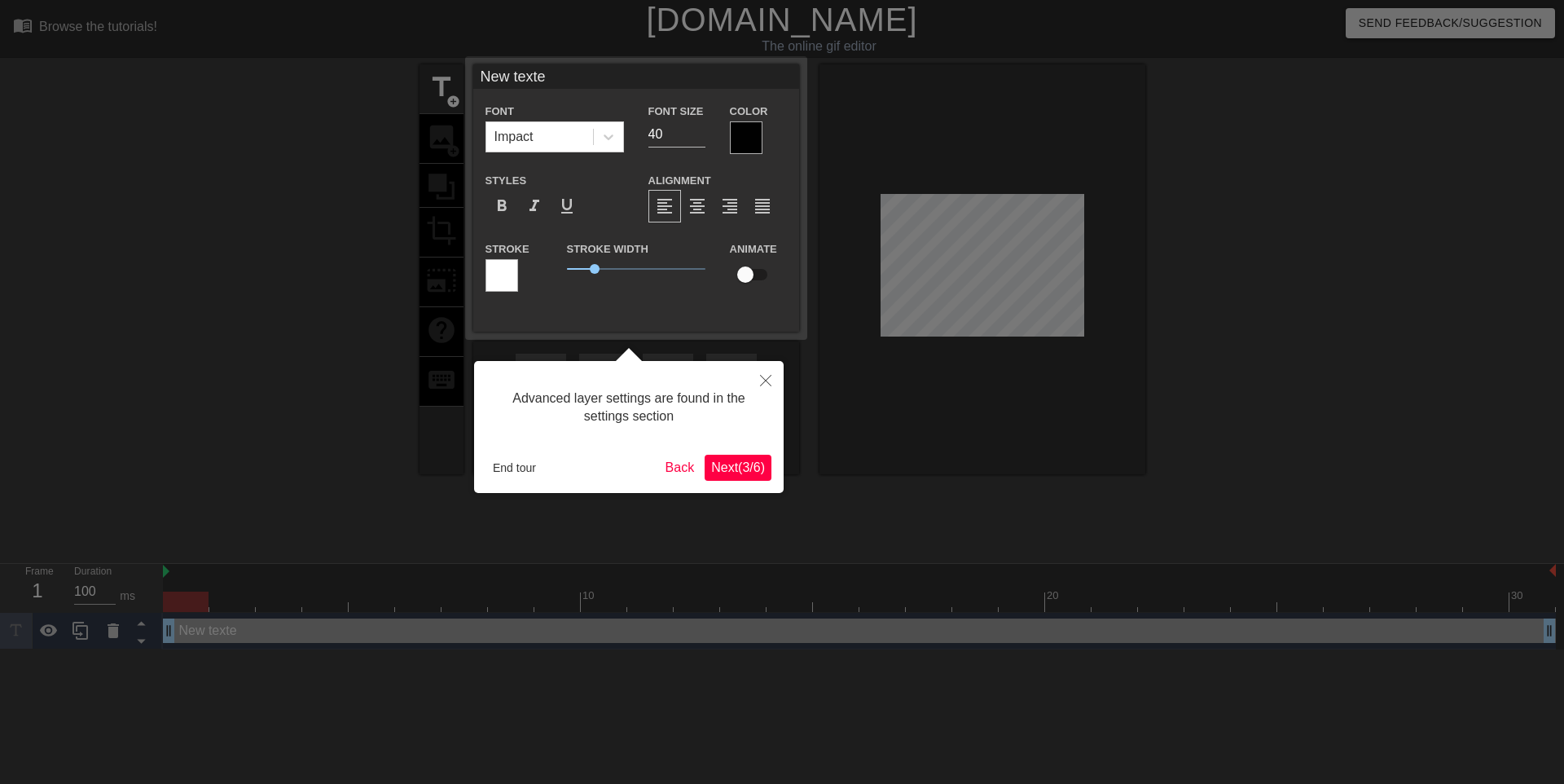
click at [745, 140] on div at bounding box center [747, 137] width 32 height 32
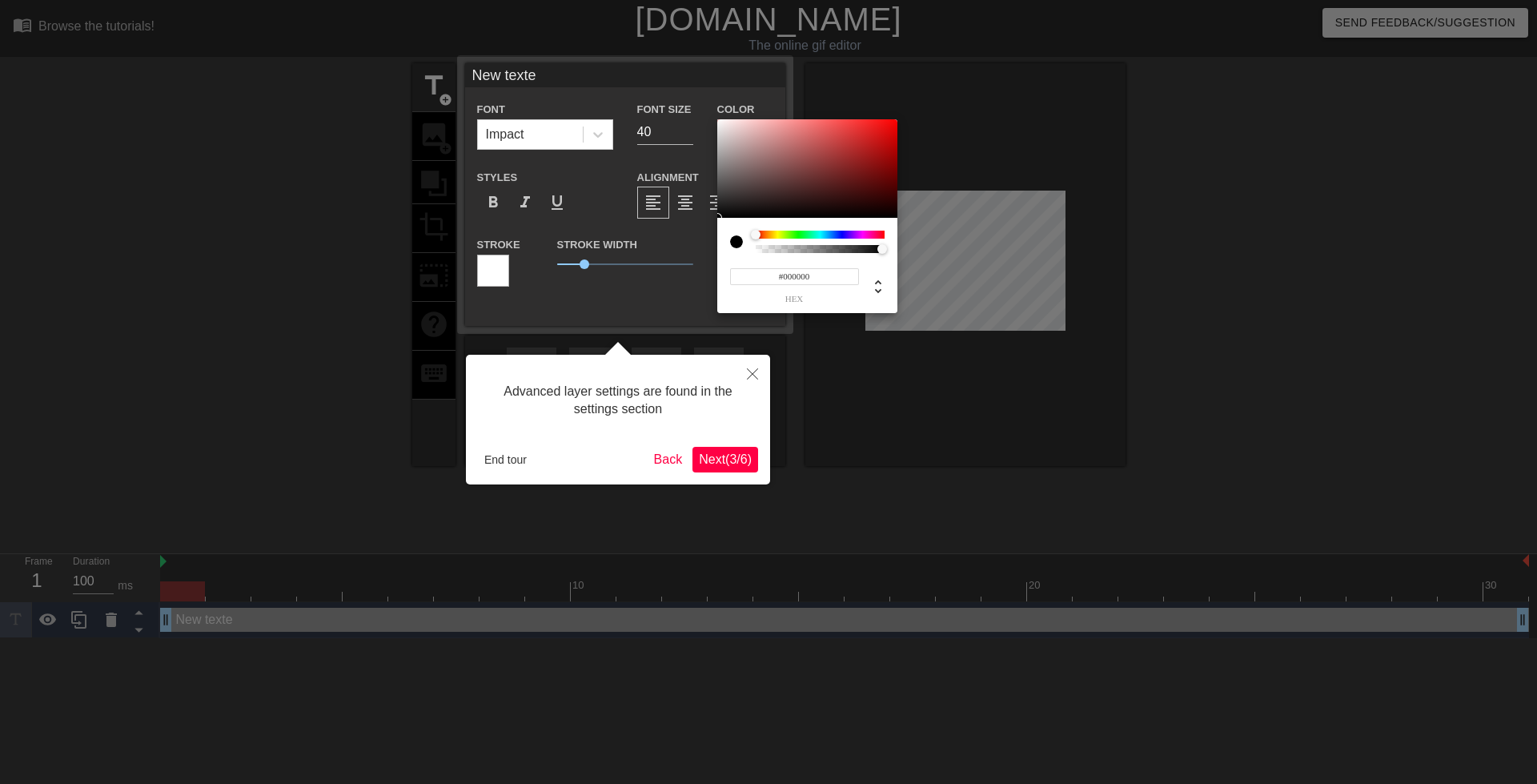
click at [818, 278] on input "#000000" at bounding box center [795, 277] width 129 height 17
type input "#"
paste input "#EFBF04"
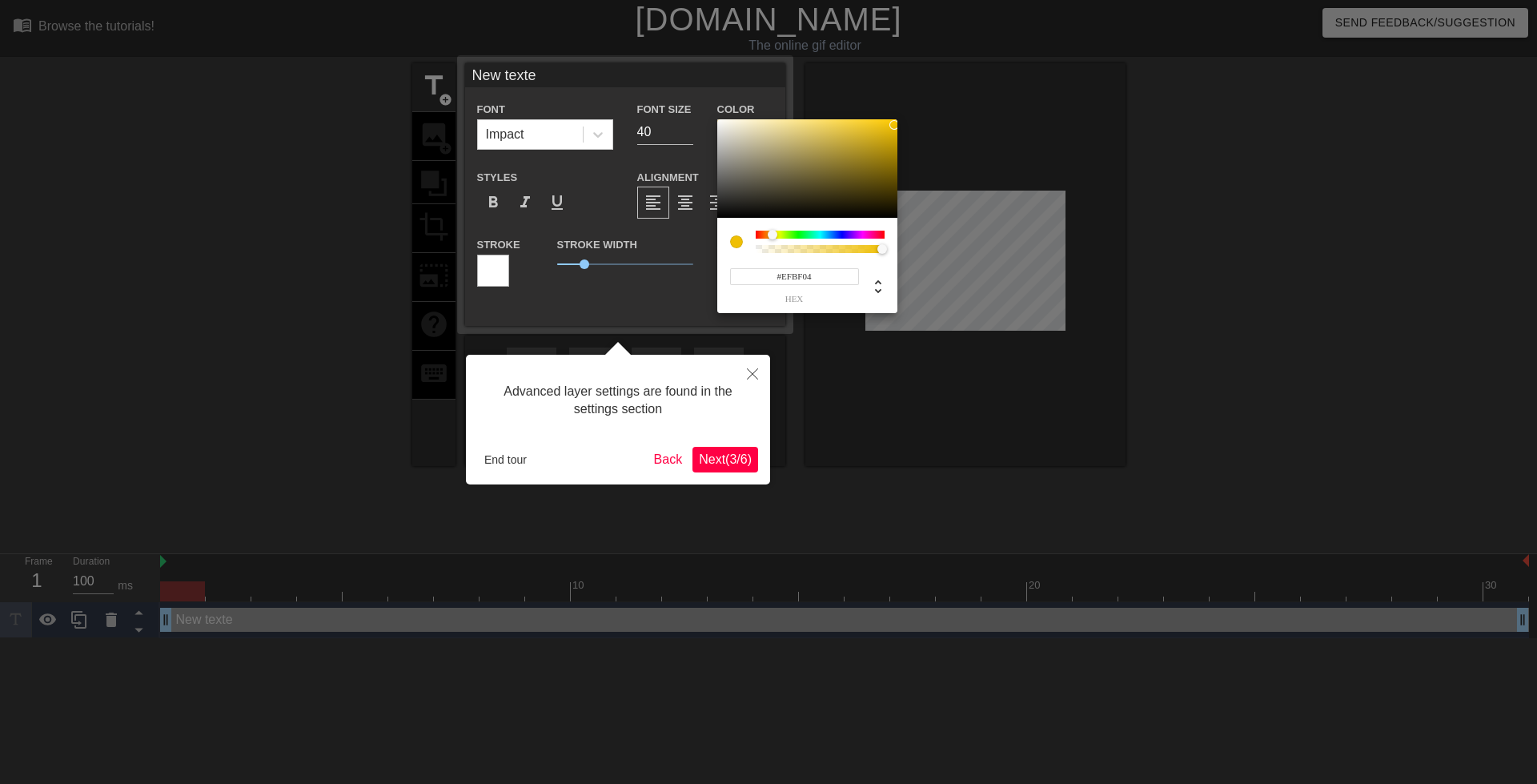
type input "#EFBF04"
click at [891, 427] on div at bounding box center [768, 392] width 1537 height 784
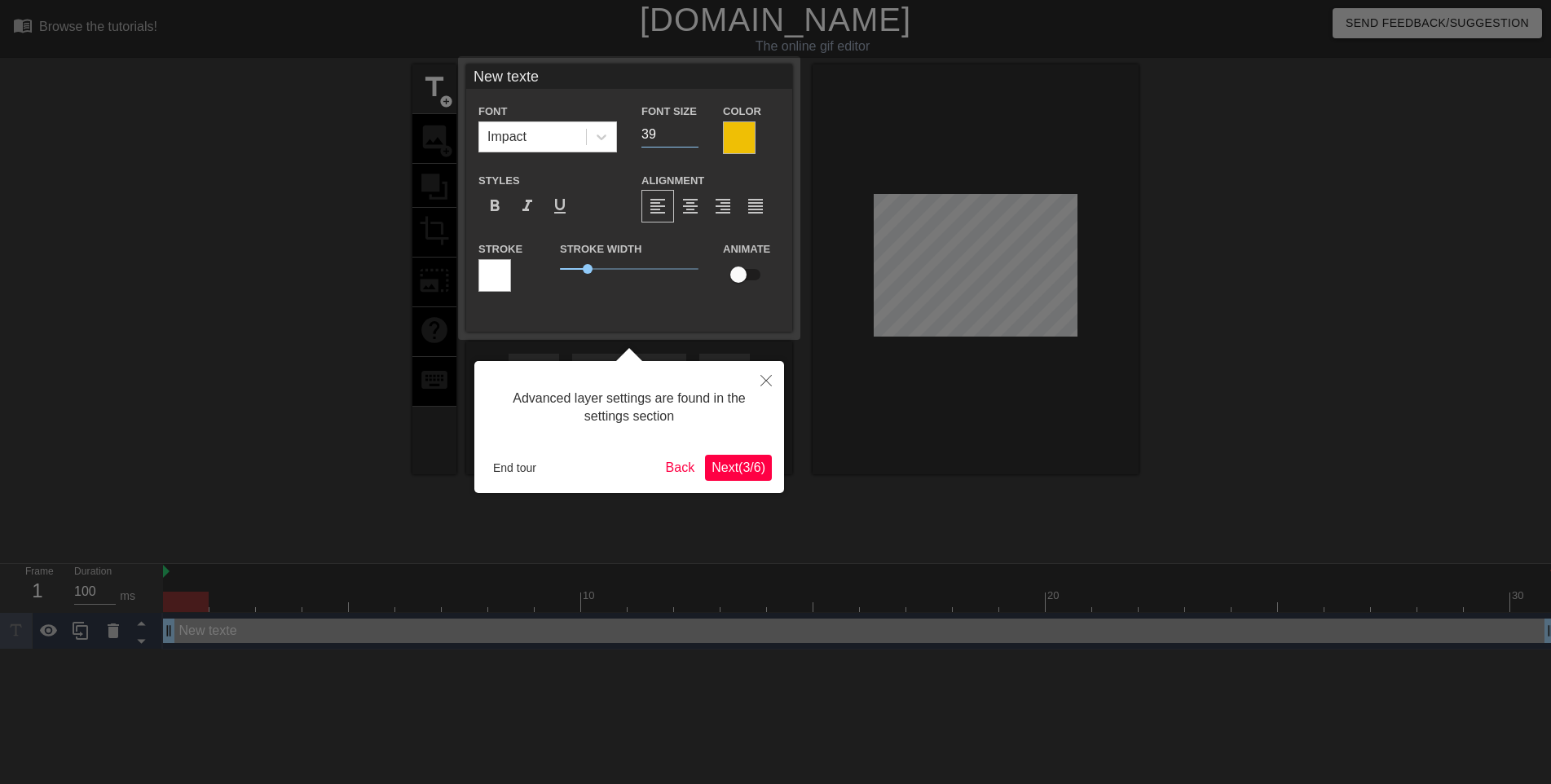
click at [696, 135] on input "39" at bounding box center [670, 134] width 57 height 26
click at [696, 135] on input "38" at bounding box center [670, 134] width 57 height 26
click at [696, 135] on input "37" at bounding box center [670, 134] width 57 height 26
click at [696, 135] on input "36" at bounding box center [670, 134] width 57 height 26
click at [696, 135] on input "35" at bounding box center [670, 134] width 57 height 26
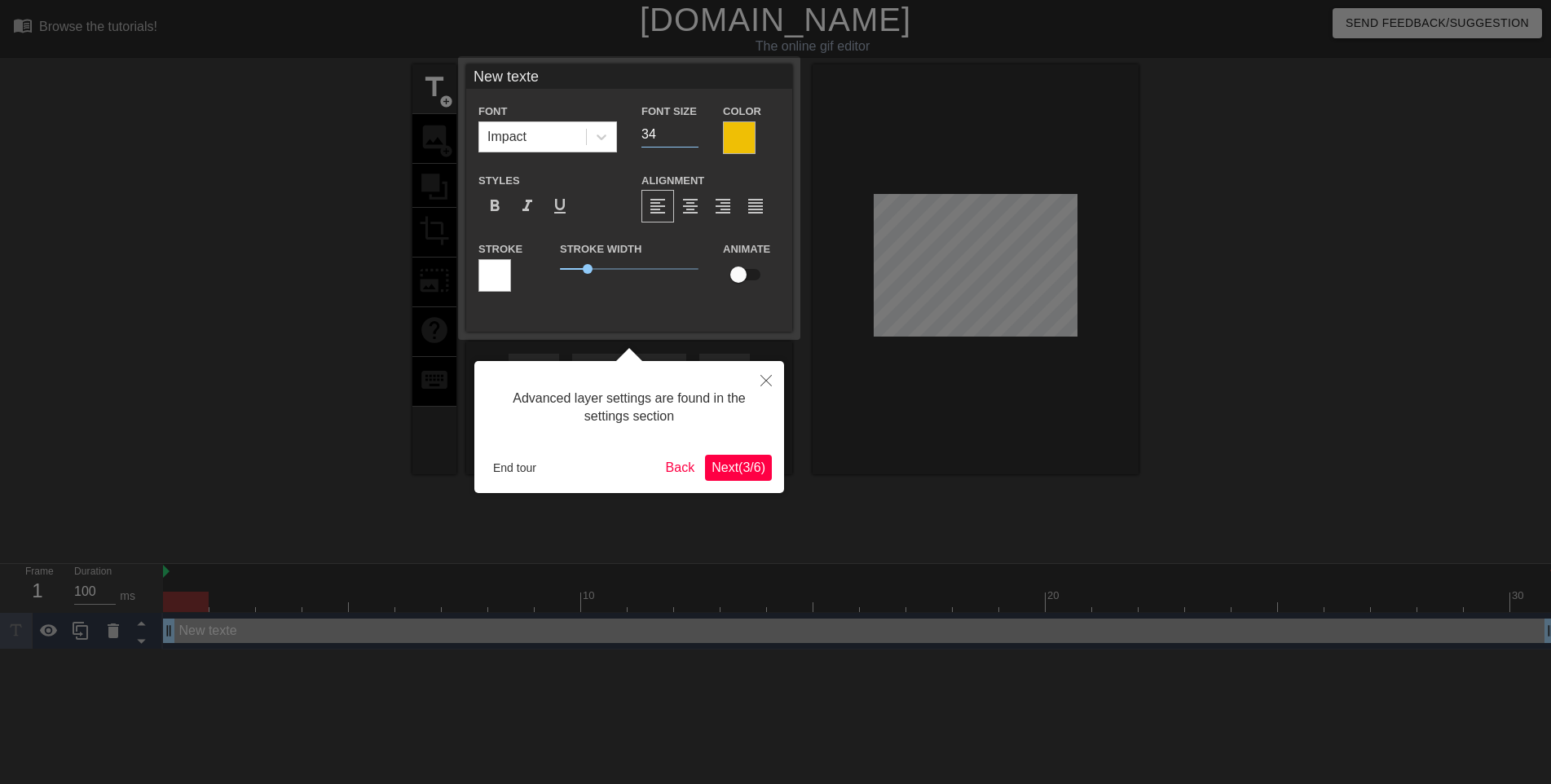
click at [696, 135] on input "34" at bounding box center [670, 134] width 57 height 26
click at [696, 135] on input "32" at bounding box center [670, 134] width 57 height 26
click at [696, 135] on input "31" at bounding box center [670, 134] width 57 height 26
click at [696, 135] on input "30" at bounding box center [670, 134] width 57 height 26
click at [696, 135] on input "29" at bounding box center [670, 134] width 57 height 26
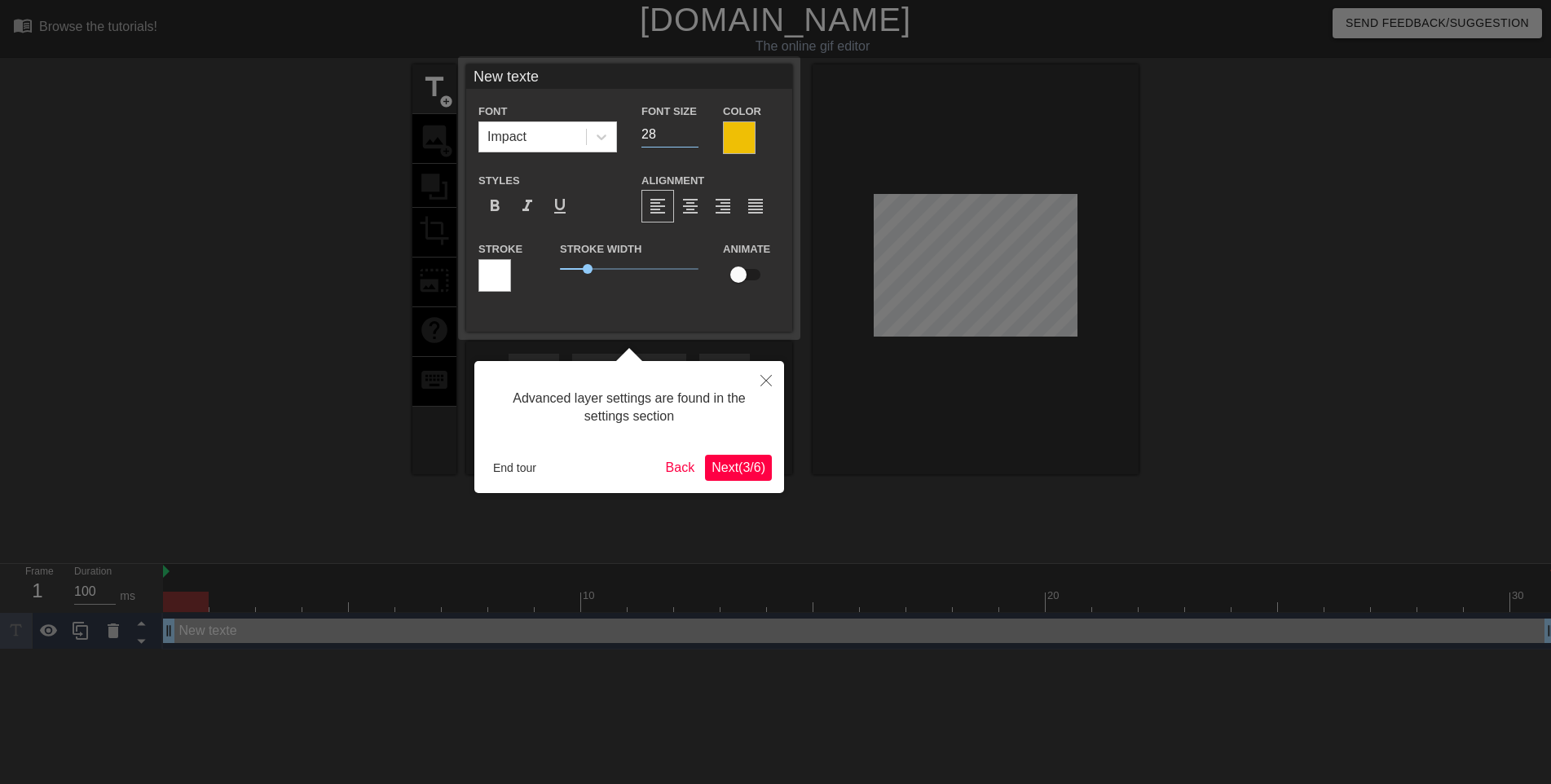
type input "28"
click at [696, 135] on input "28" at bounding box center [670, 134] width 57 height 26
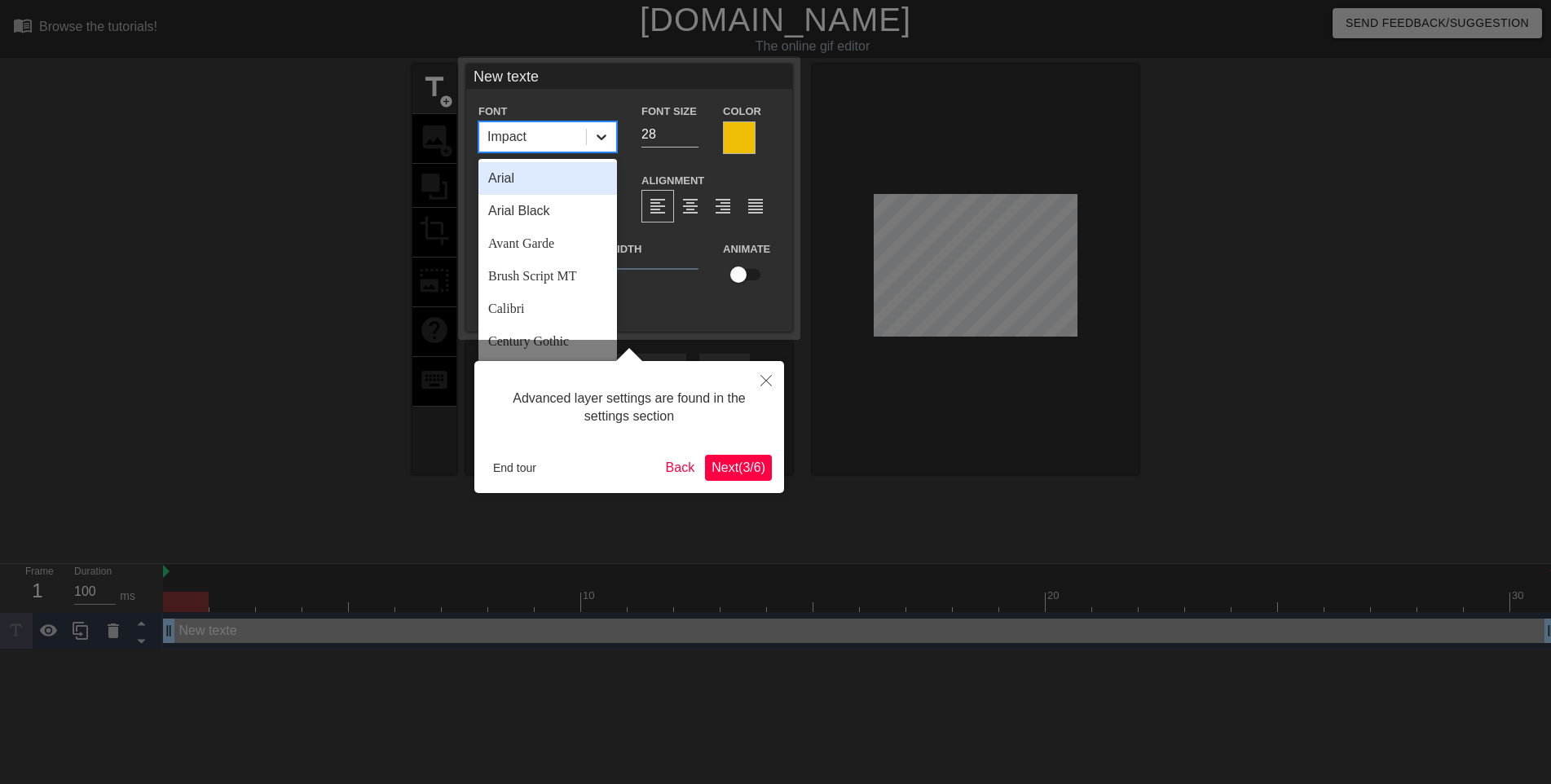
click at [598, 137] on icon at bounding box center [601, 137] width 16 height 16
click at [538, 178] on div "Arial" at bounding box center [548, 178] width 138 height 32
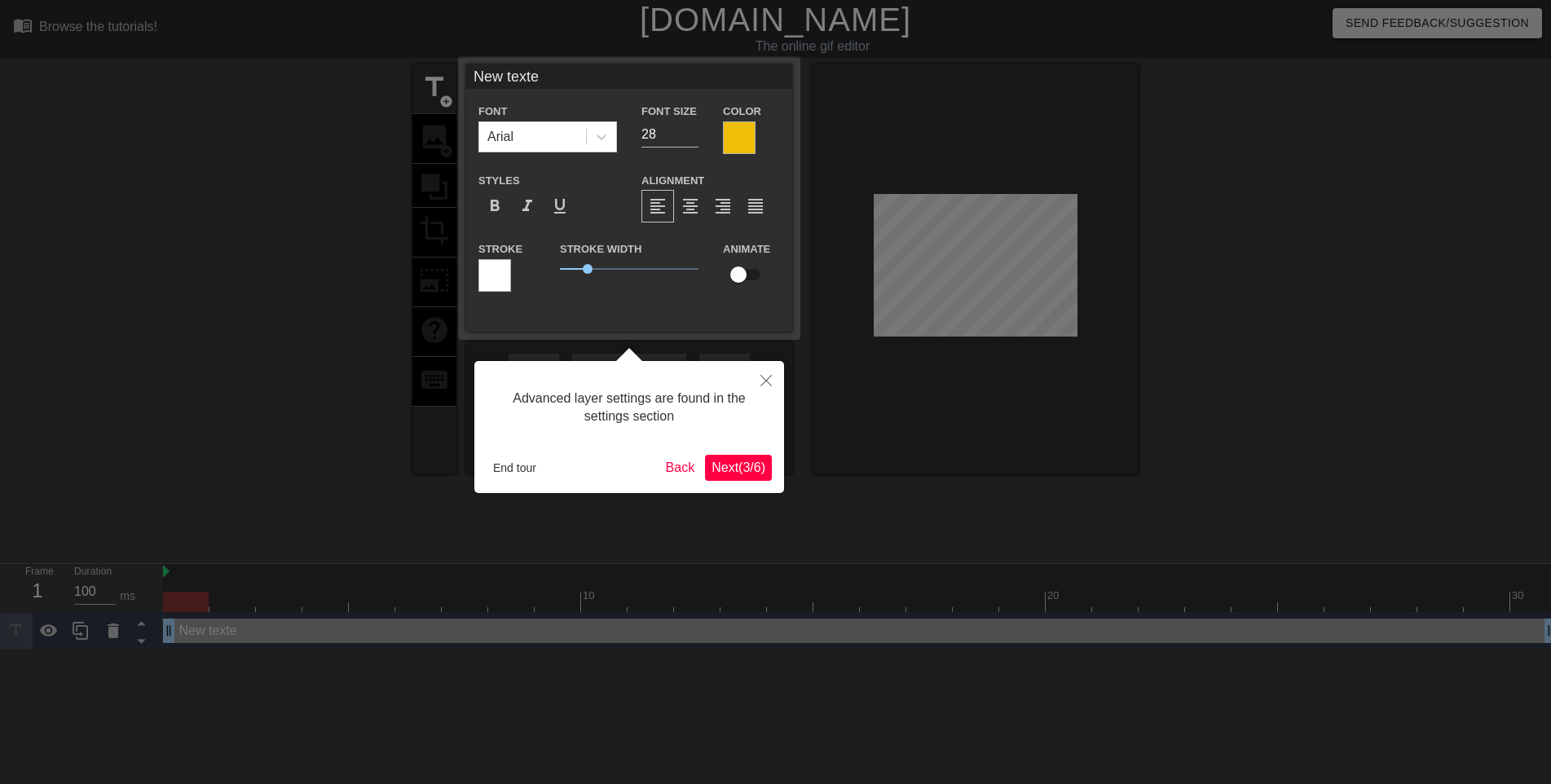
click at [737, 143] on div at bounding box center [739, 137] width 32 height 32
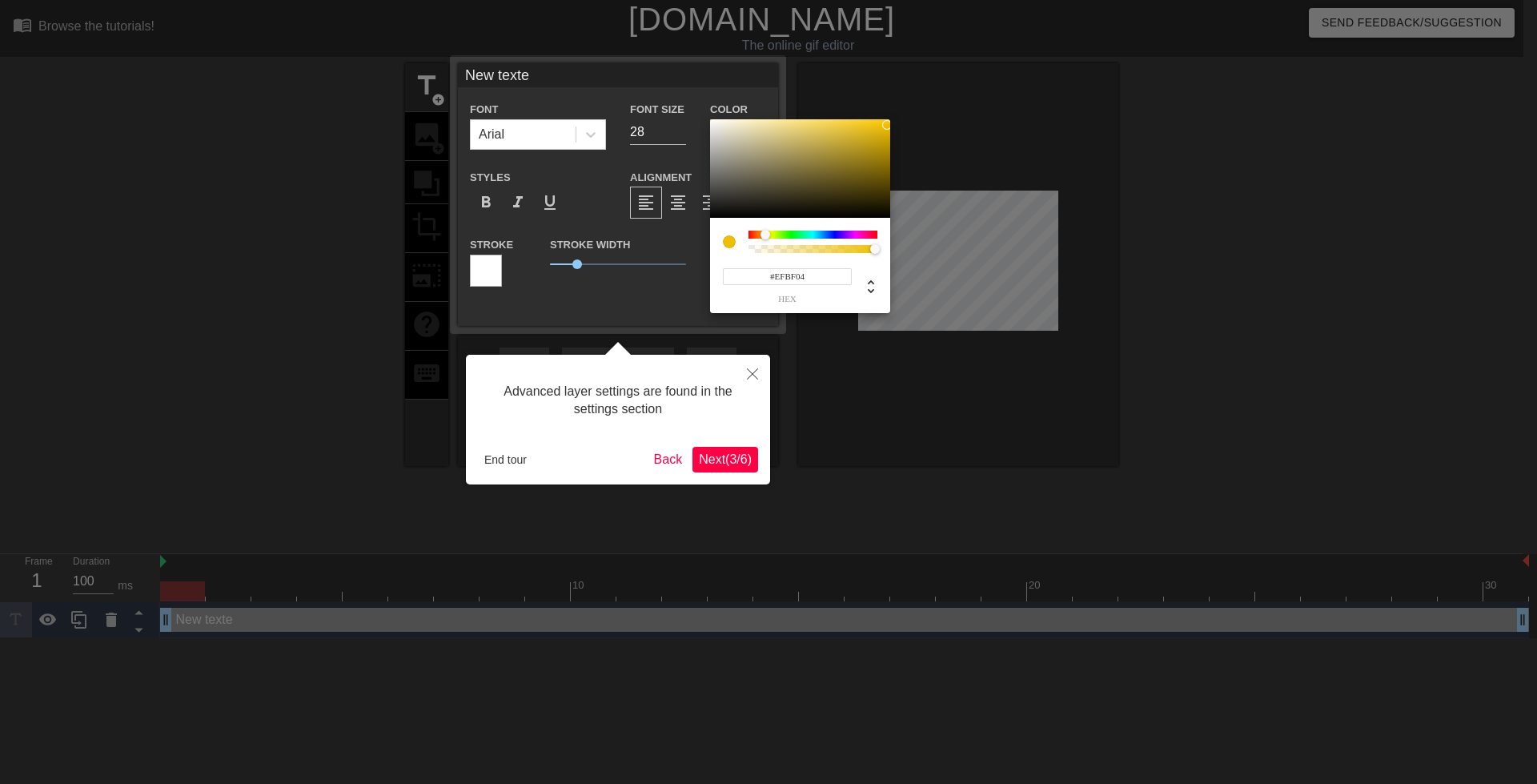
click at [813, 278] on input "#EFBF04" at bounding box center [787, 277] width 129 height 17
type input "#"
paste input "#EFBF04"
type input "#EFBF04"
click at [815, 376] on div at bounding box center [768, 392] width 1537 height 784
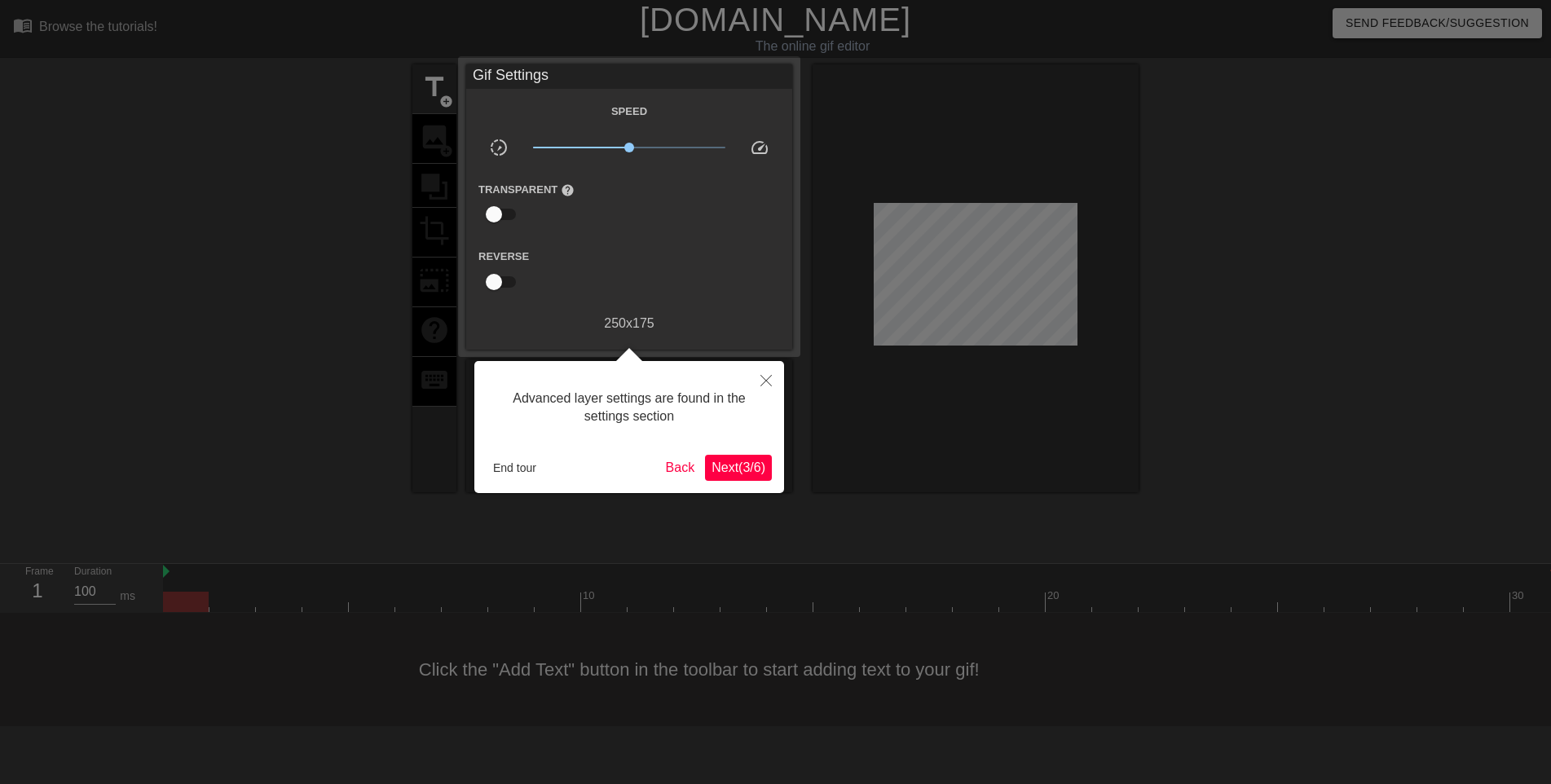
click at [444, 136] on div at bounding box center [775, 399] width 1551 height 798
click at [767, 378] on icon "Close" at bounding box center [766, 380] width 11 height 11
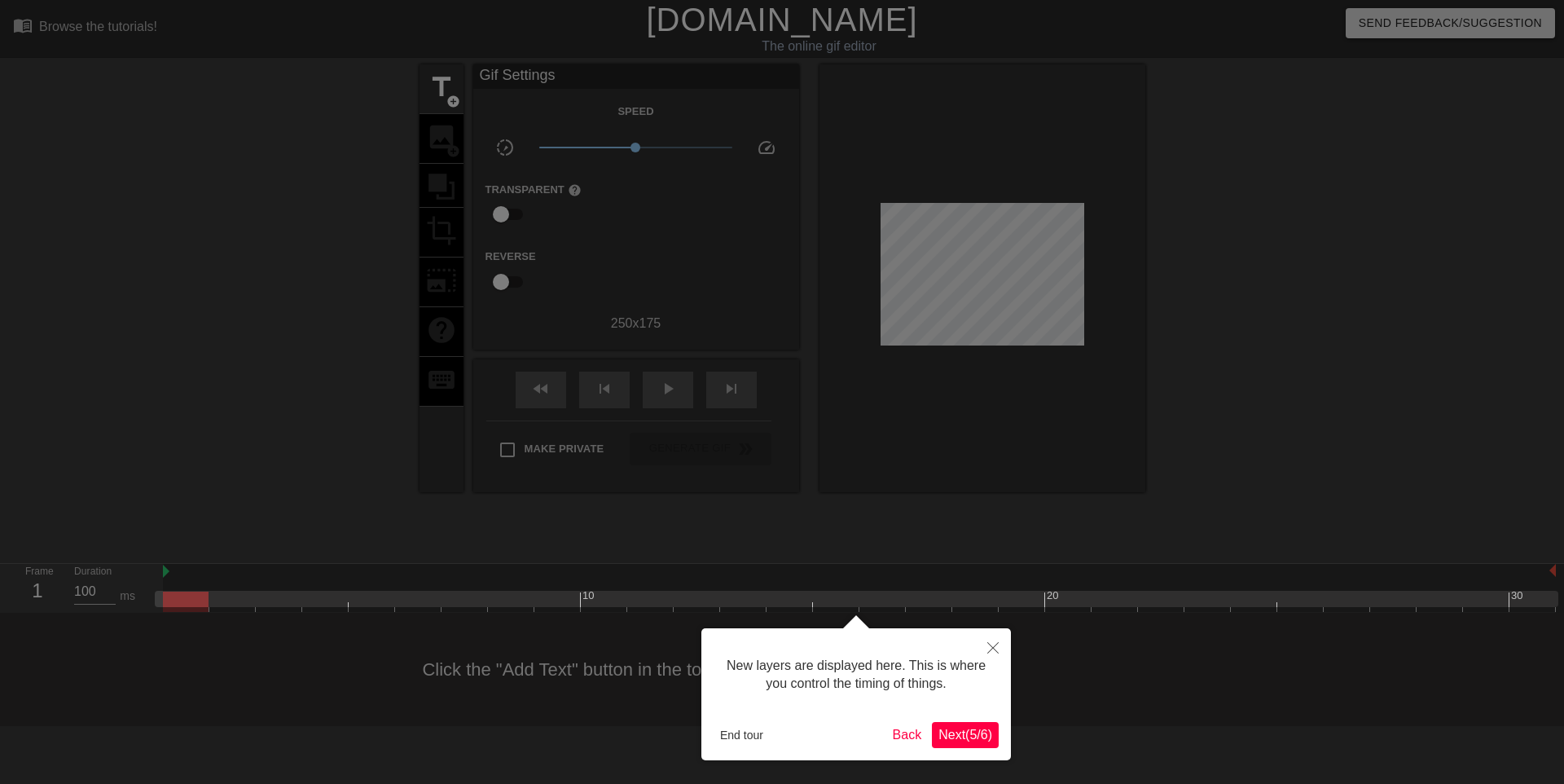
scroll to position [14, 0]
click at [446, 97] on div at bounding box center [782, 392] width 1564 height 784
click at [442, 86] on div at bounding box center [782, 392] width 1564 height 784
click at [952, 321] on div at bounding box center [782, 392] width 1564 height 784
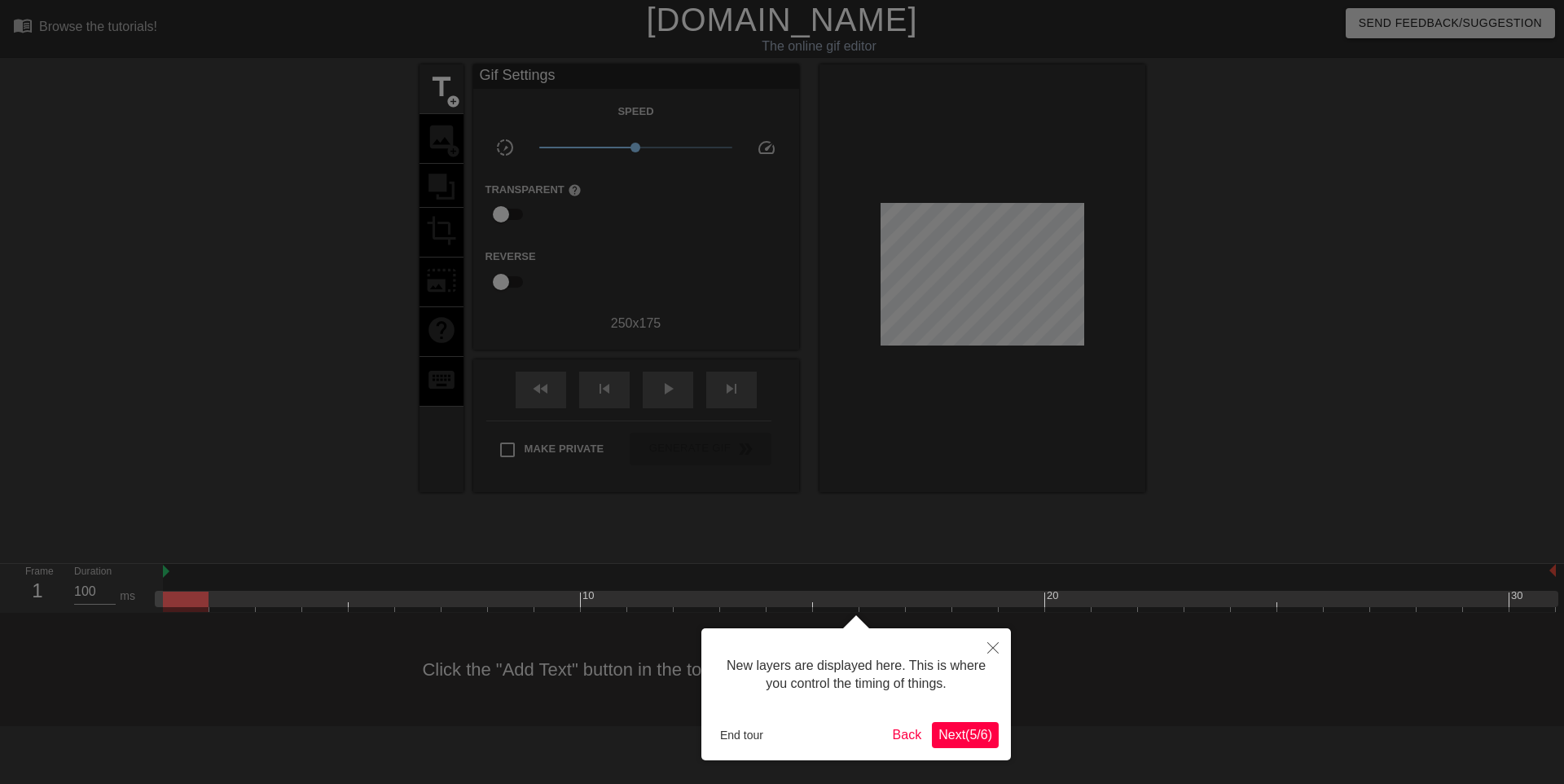
click at [445, 97] on div at bounding box center [782, 392] width 1564 height 784
click at [447, 143] on div at bounding box center [782, 392] width 1564 height 784
click at [446, 190] on div at bounding box center [782, 392] width 1564 height 784
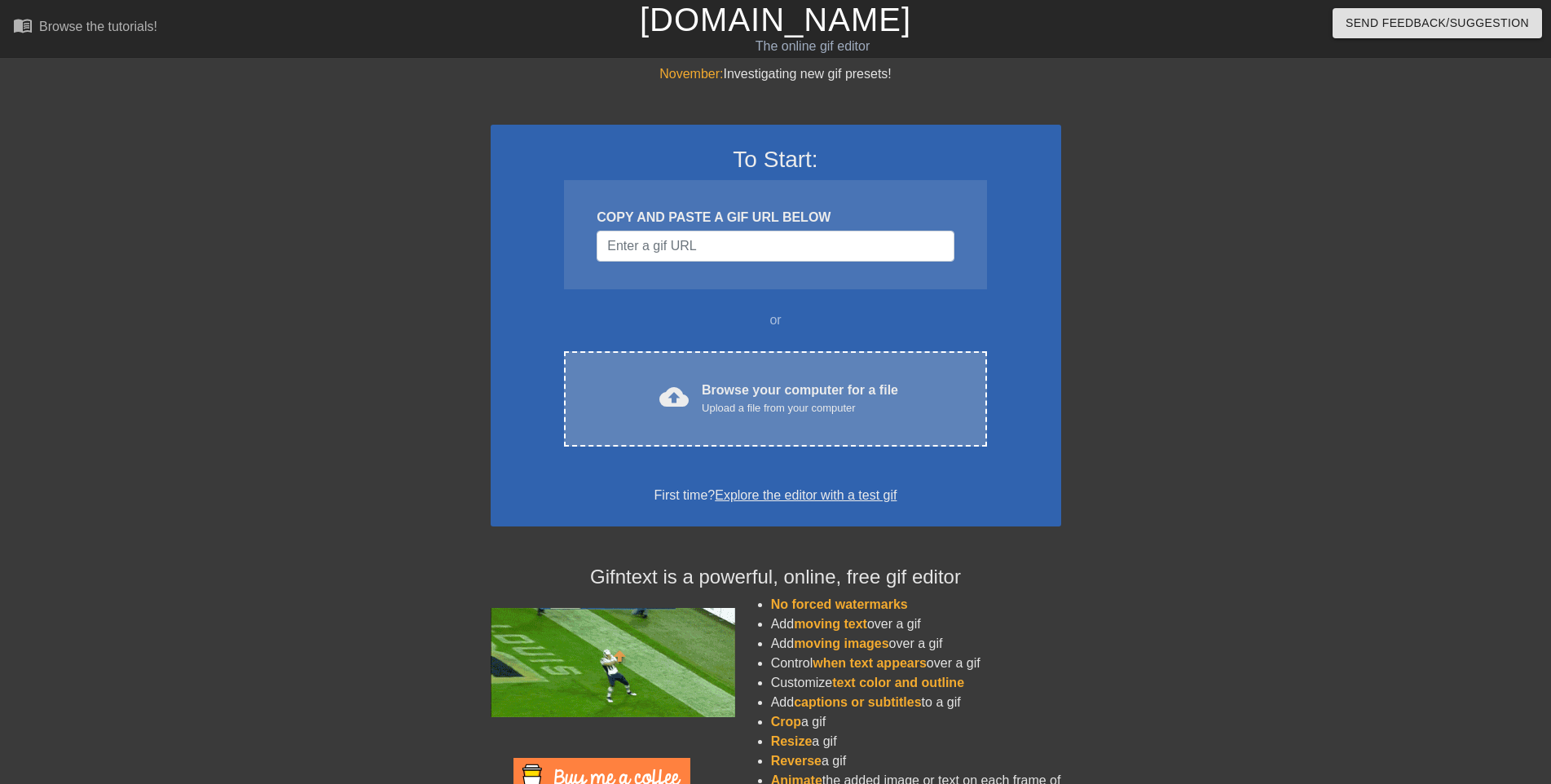
click at [798, 396] on div "Browse your computer for a file Upload a file from your computer" at bounding box center [800, 398] width 197 height 36
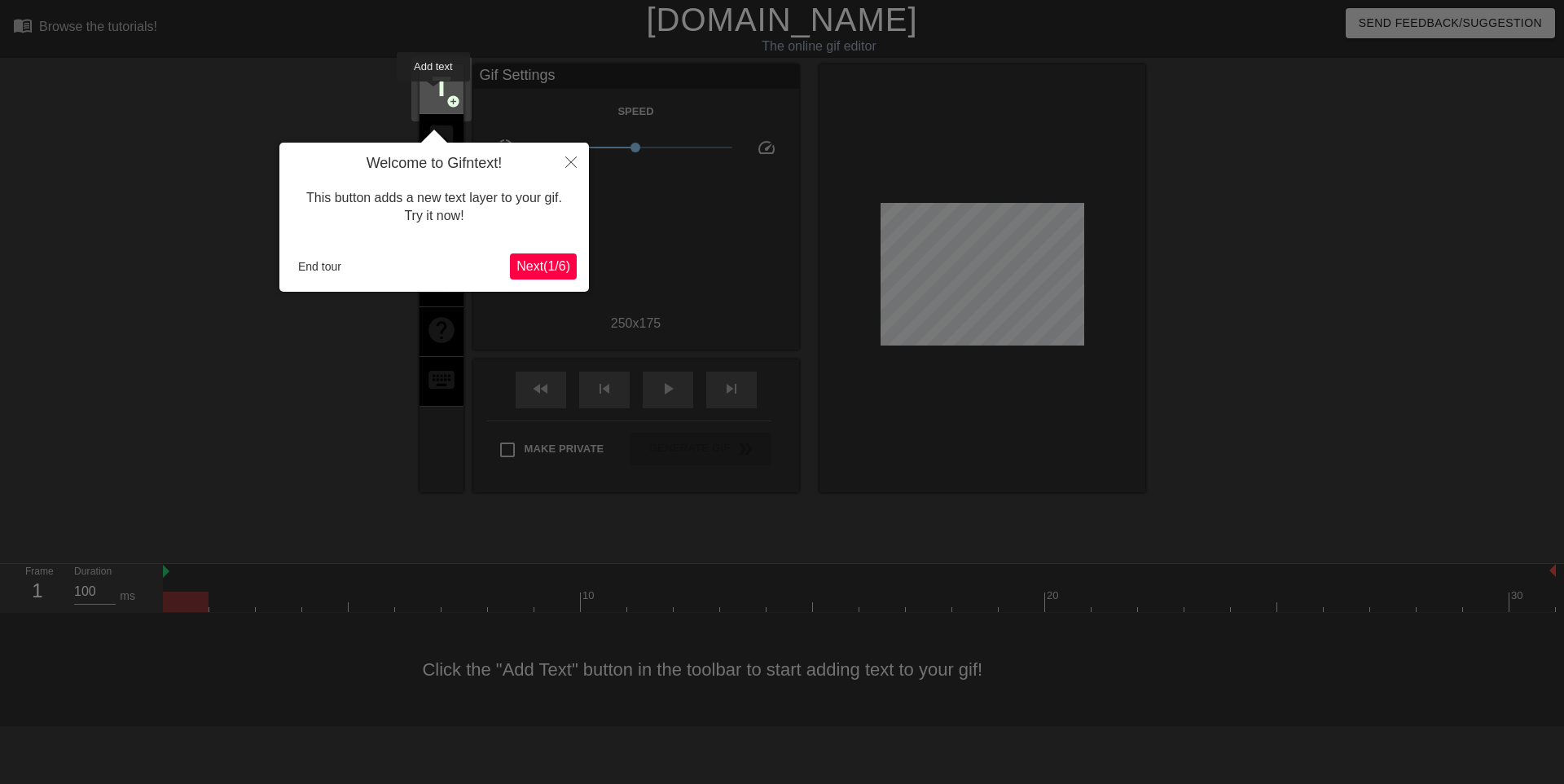
click at [433, 93] on span "title" at bounding box center [442, 87] width 31 height 31
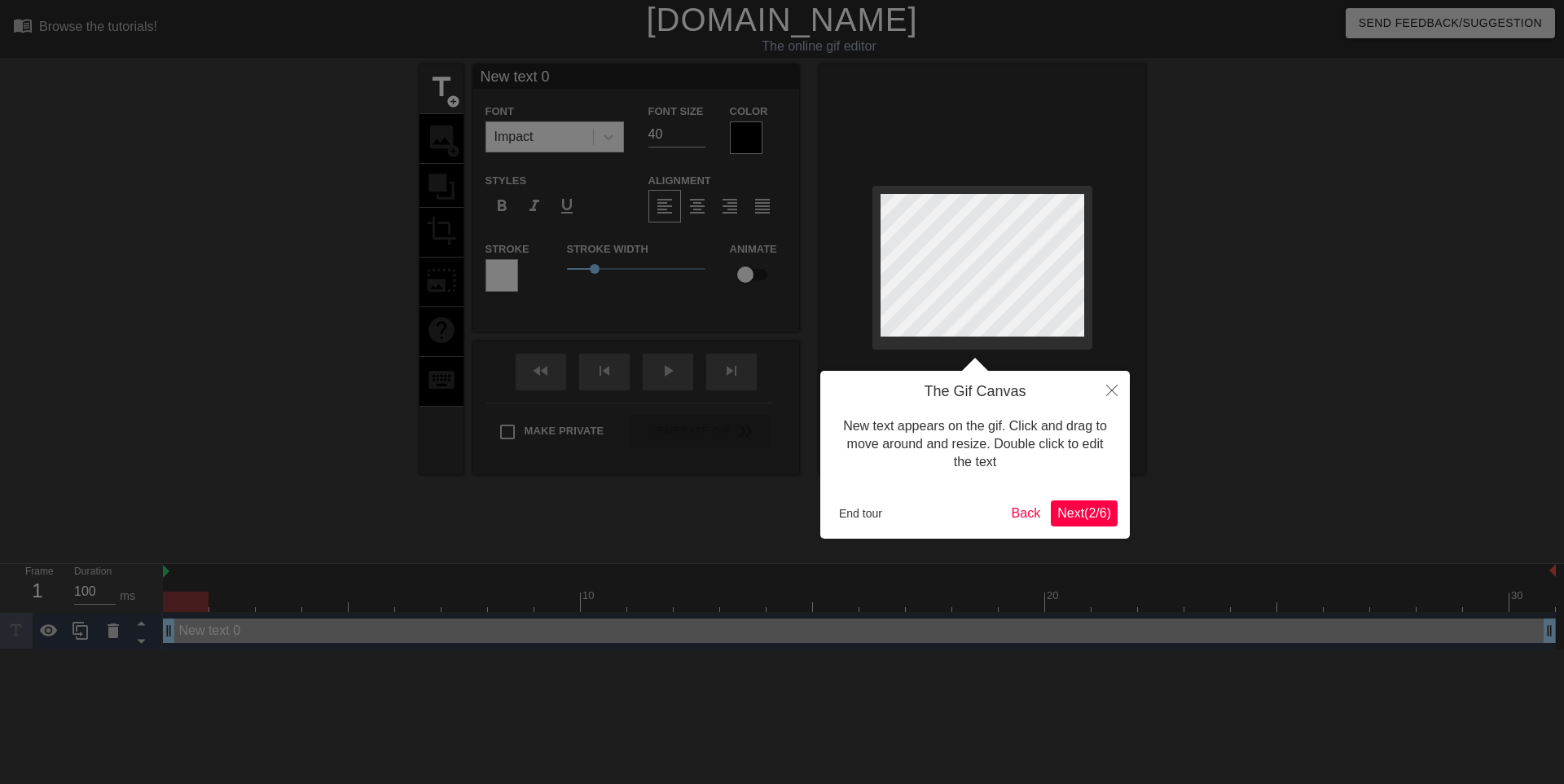
click at [742, 139] on div at bounding box center [782, 392] width 1564 height 784
click at [747, 136] on div at bounding box center [782, 392] width 1564 height 784
click at [609, 133] on div at bounding box center [782, 392] width 1564 height 784
click at [1109, 389] on icon "Close" at bounding box center [1111, 389] width 11 height 11
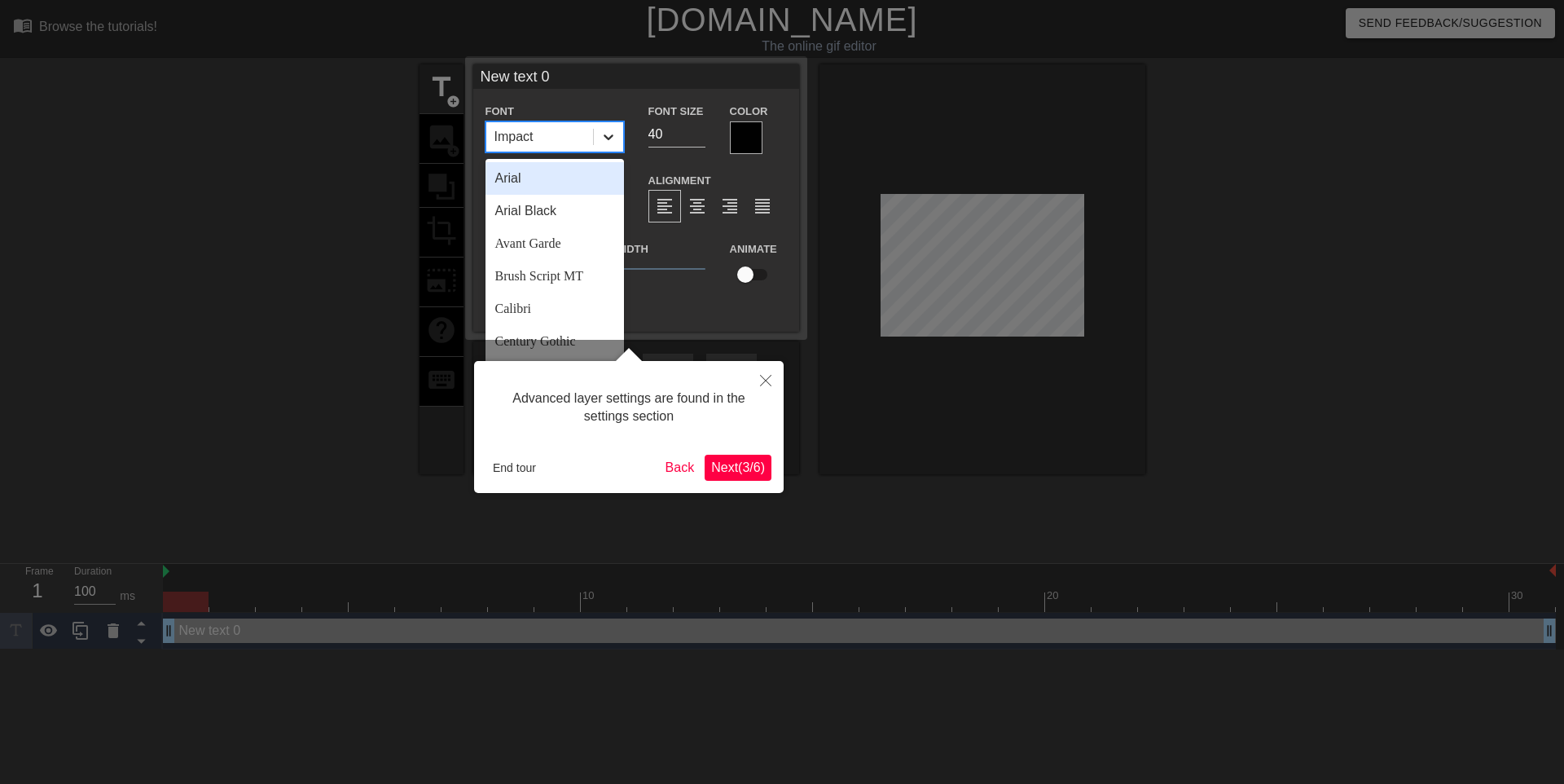
click at [607, 134] on icon at bounding box center [608, 137] width 16 height 16
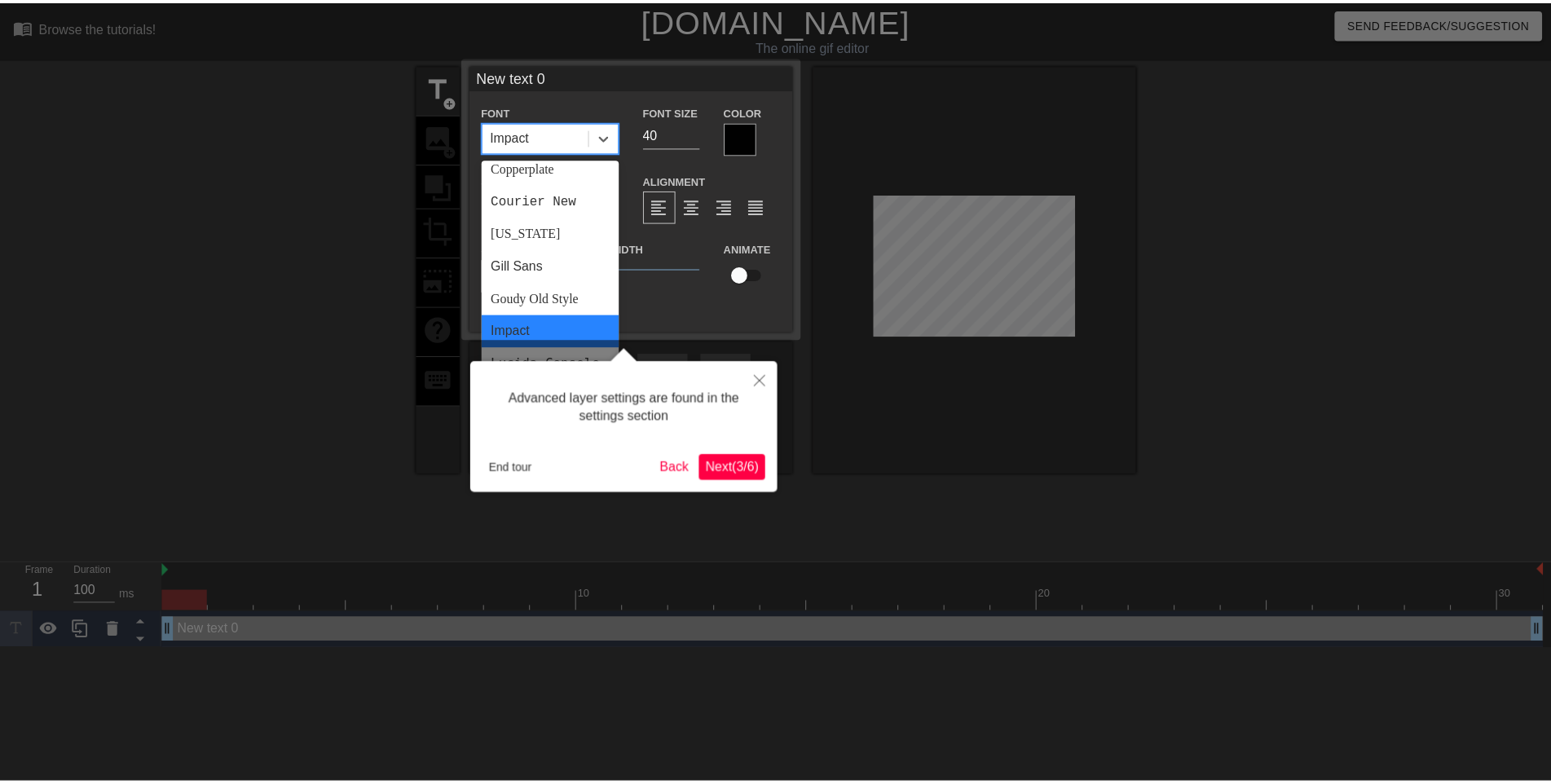
scroll to position [255, 0]
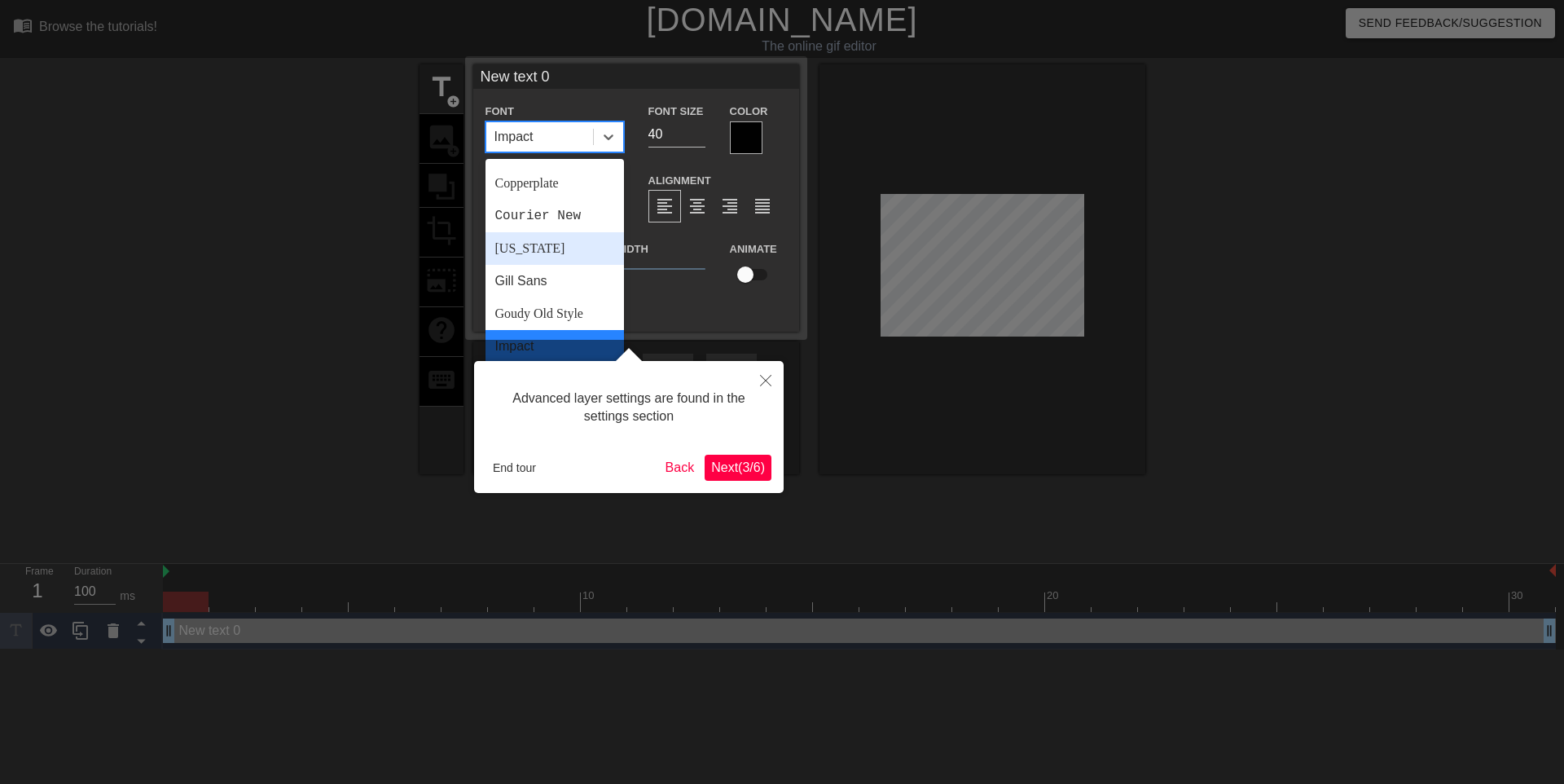
click at [534, 247] on div "[US_STATE]" at bounding box center [554, 249] width 138 height 32
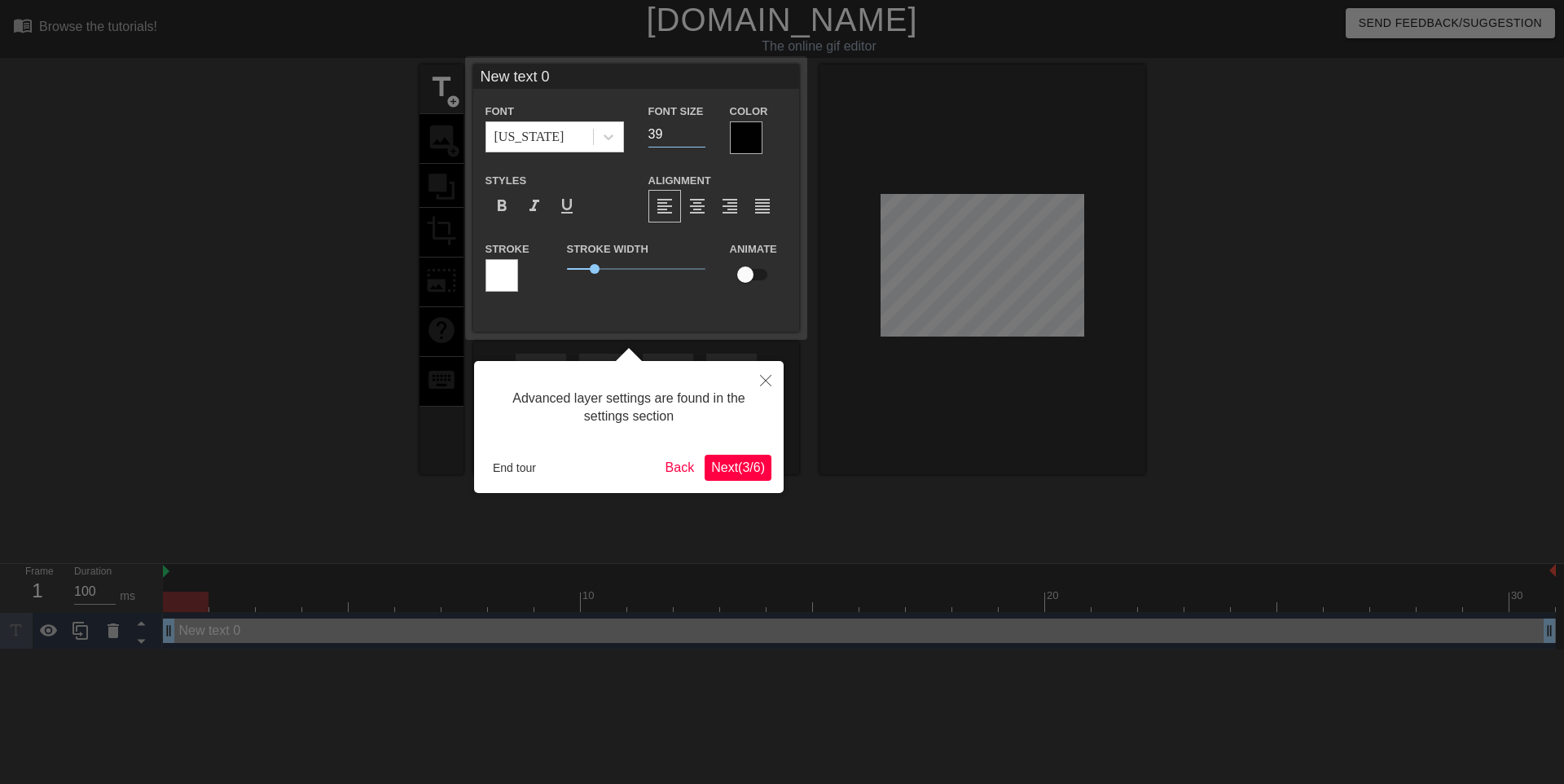
click at [700, 138] on input "39" at bounding box center [677, 134] width 57 height 26
click at [700, 138] on input "38" at bounding box center [677, 134] width 57 height 26
click at [700, 138] on input "37" at bounding box center [677, 134] width 57 height 26
click at [700, 138] on input "36" at bounding box center [677, 134] width 57 height 26
click at [700, 138] on input "35" at bounding box center [677, 134] width 57 height 26
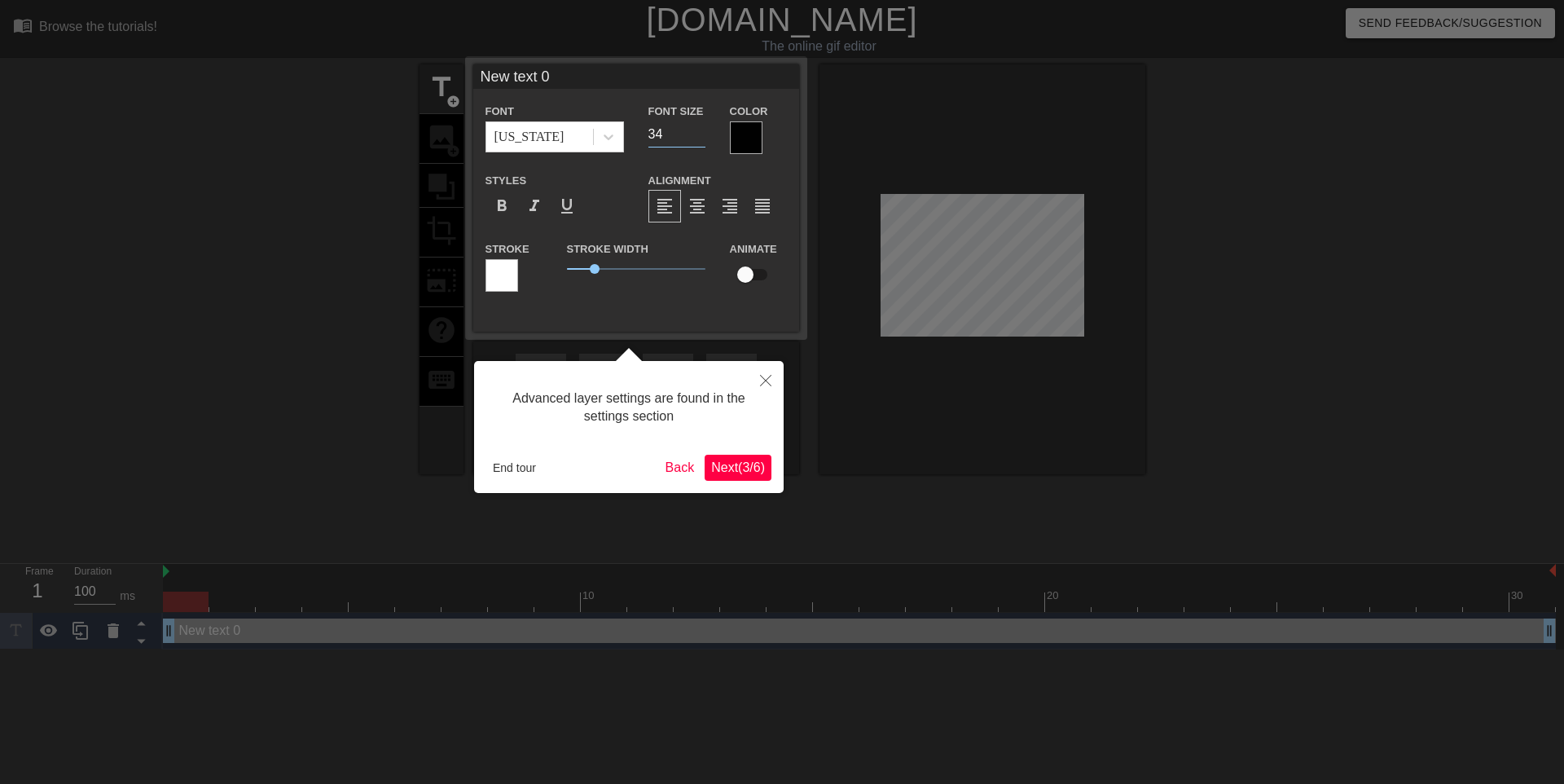
click at [700, 138] on input "34" at bounding box center [677, 134] width 57 height 26
click at [700, 138] on input "33" at bounding box center [677, 134] width 57 height 26
click at [700, 138] on input "32" at bounding box center [677, 134] width 57 height 26
click at [700, 138] on input "31" at bounding box center [677, 134] width 57 height 26
click at [700, 138] on input "30" at bounding box center [677, 134] width 57 height 26
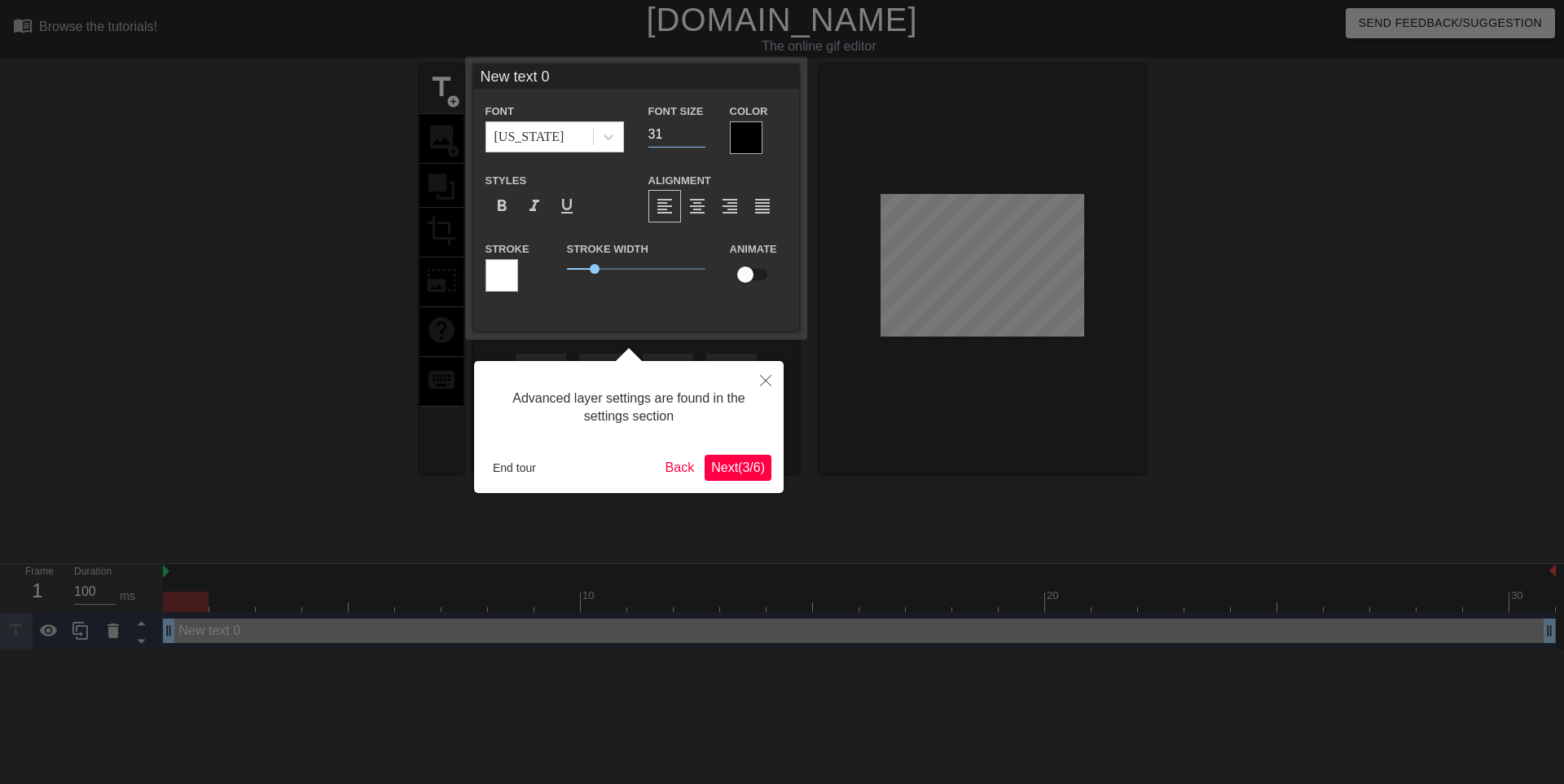
click at [699, 132] on input "31" at bounding box center [677, 134] width 57 height 26
click at [699, 132] on input "32" at bounding box center [677, 134] width 57 height 26
type input "33"
click at [699, 132] on input "33" at bounding box center [677, 134] width 57 height 26
click at [746, 140] on div at bounding box center [747, 137] width 32 height 32
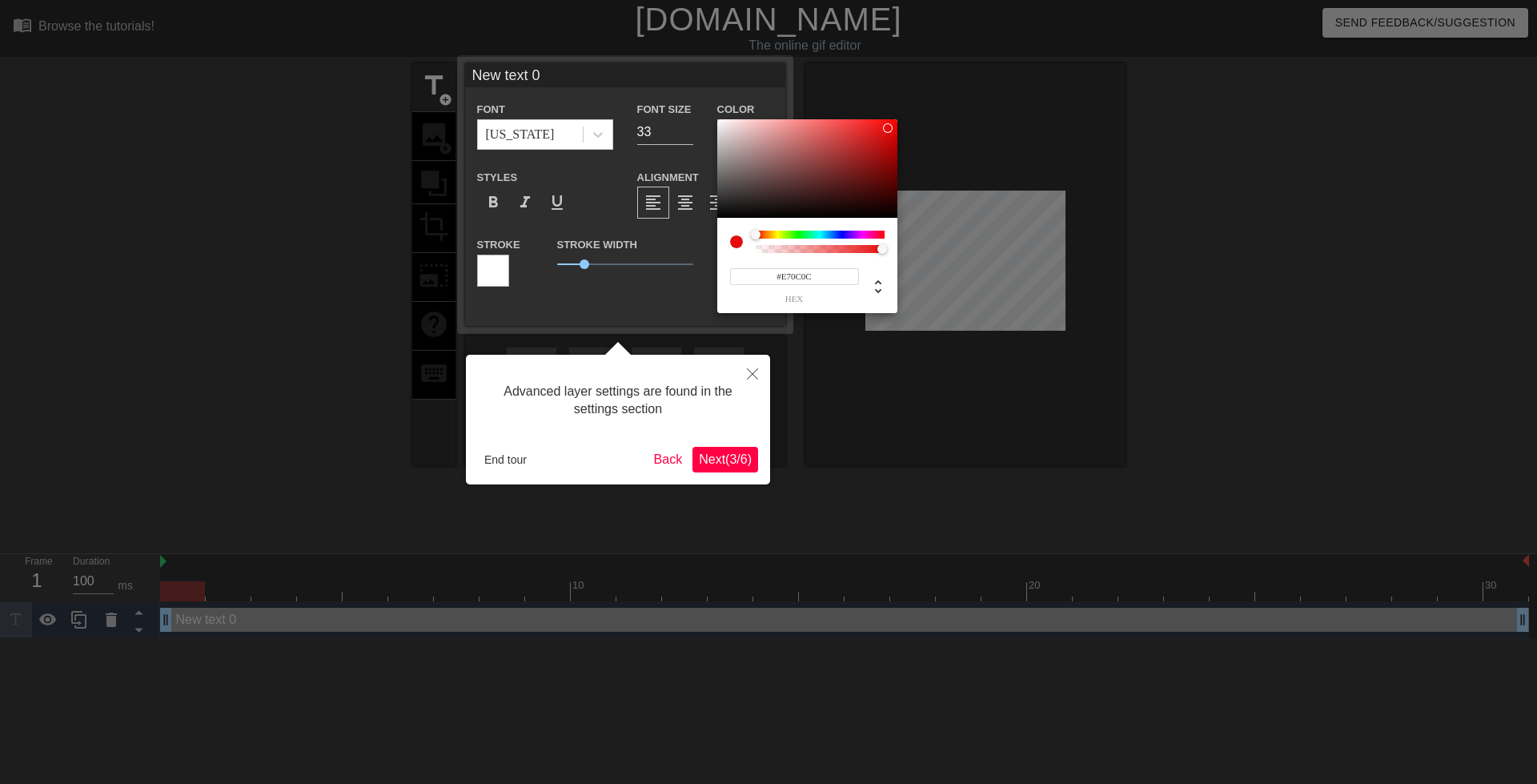
click at [888, 128] on div at bounding box center [808, 169] width 180 height 99
click at [888, 128] on div at bounding box center [887, 128] width 9 height 9
click at [886, 129] on div at bounding box center [887, 128] width 9 height 9
type input "#E50E0E"
click at [904, 386] on div at bounding box center [768, 392] width 1537 height 784
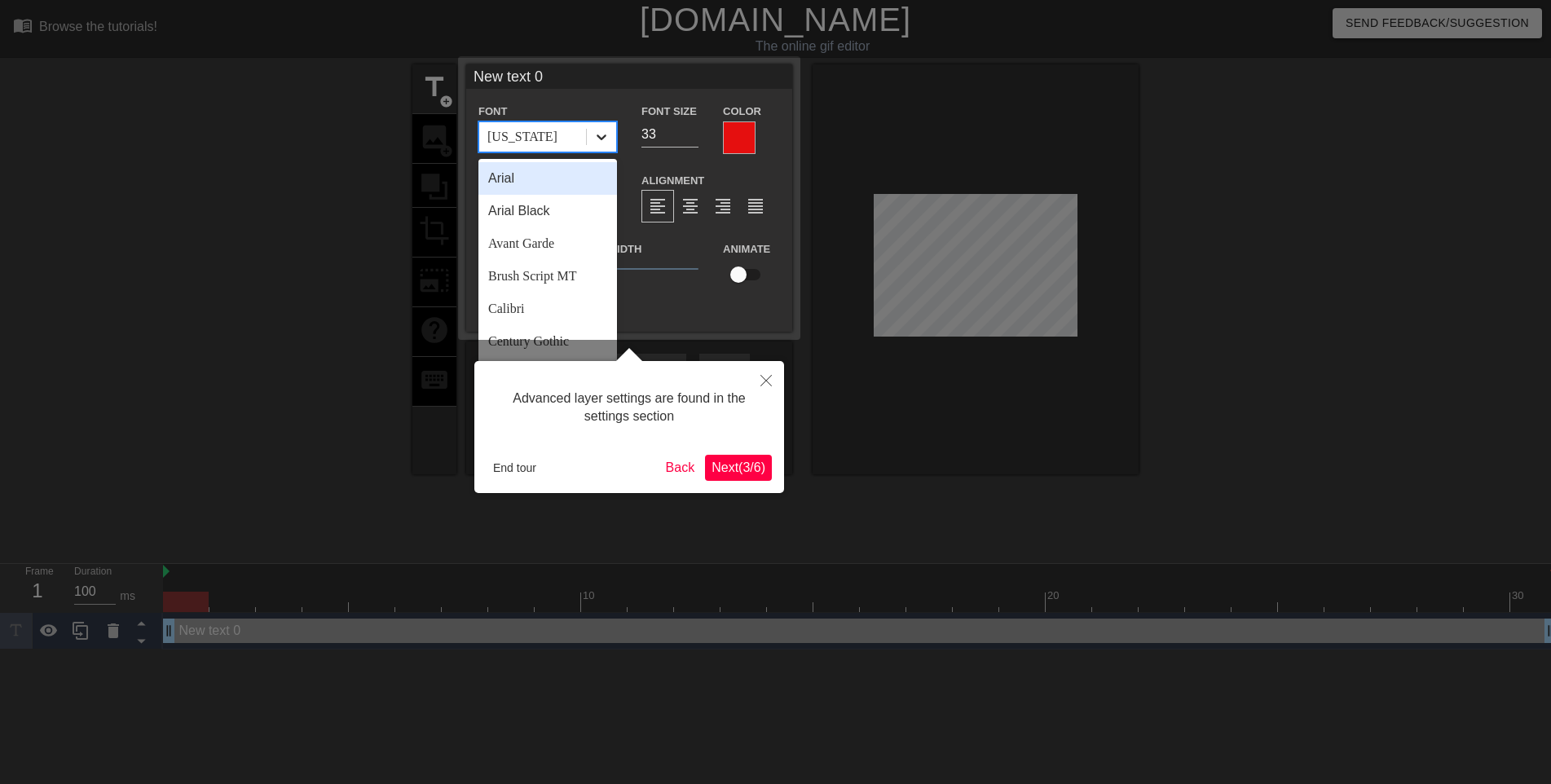
click at [603, 137] on icon at bounding box center [601, 137] width 9 height 6
click at [534, 177] on div "Arial" at bounding box center [548, 178] width 138 height 32
click at [600, 137] on icon at bounding box center [601, 137] width 9 height 6
click at [538, 275] on div "Brush Script MT" at bounding box center [548, 276] width 138 height 32
click at [602, 139] on icon at bounding box center [601, 137] width 16 height 16
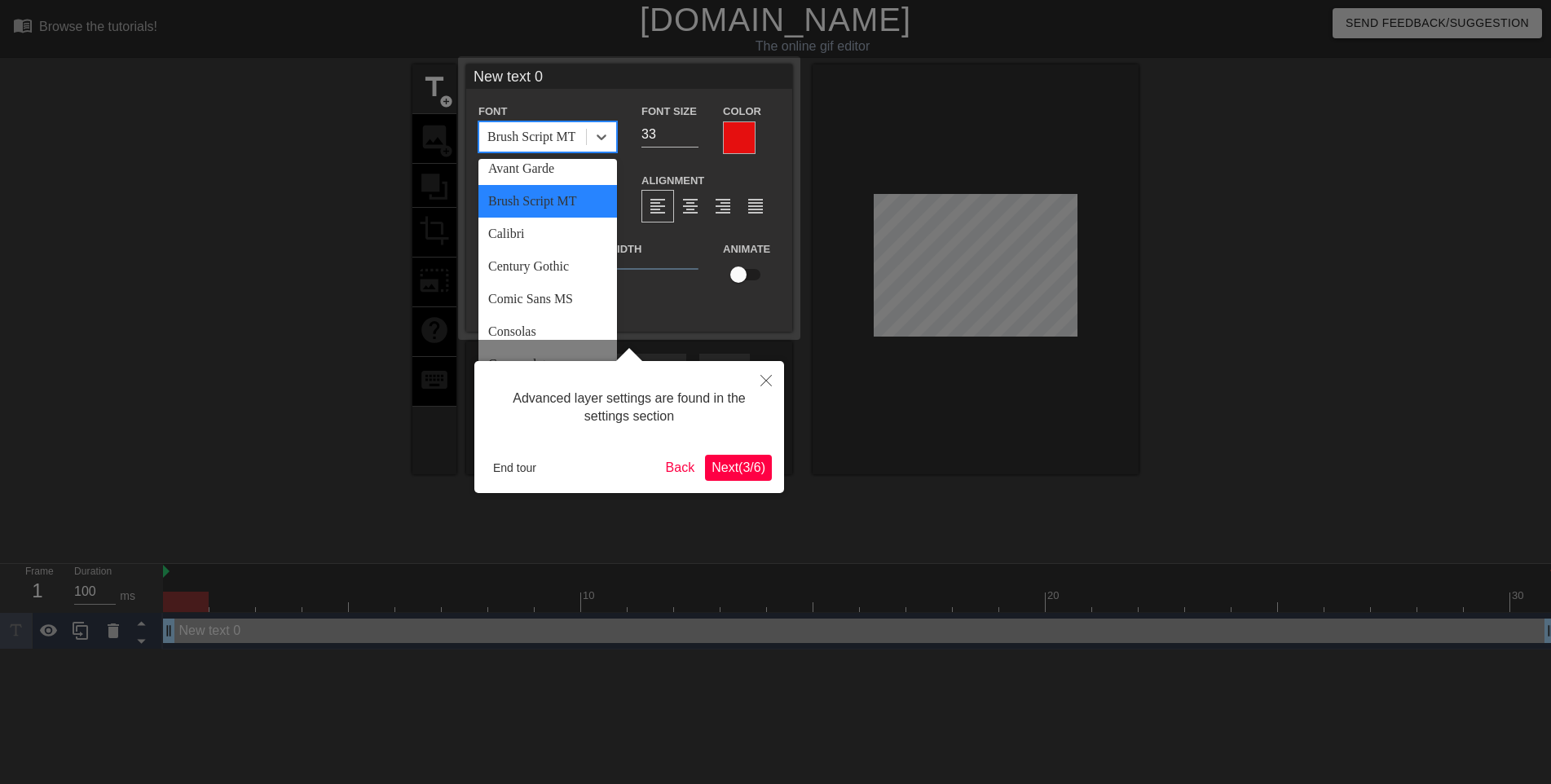
scroll to position [100, 0]
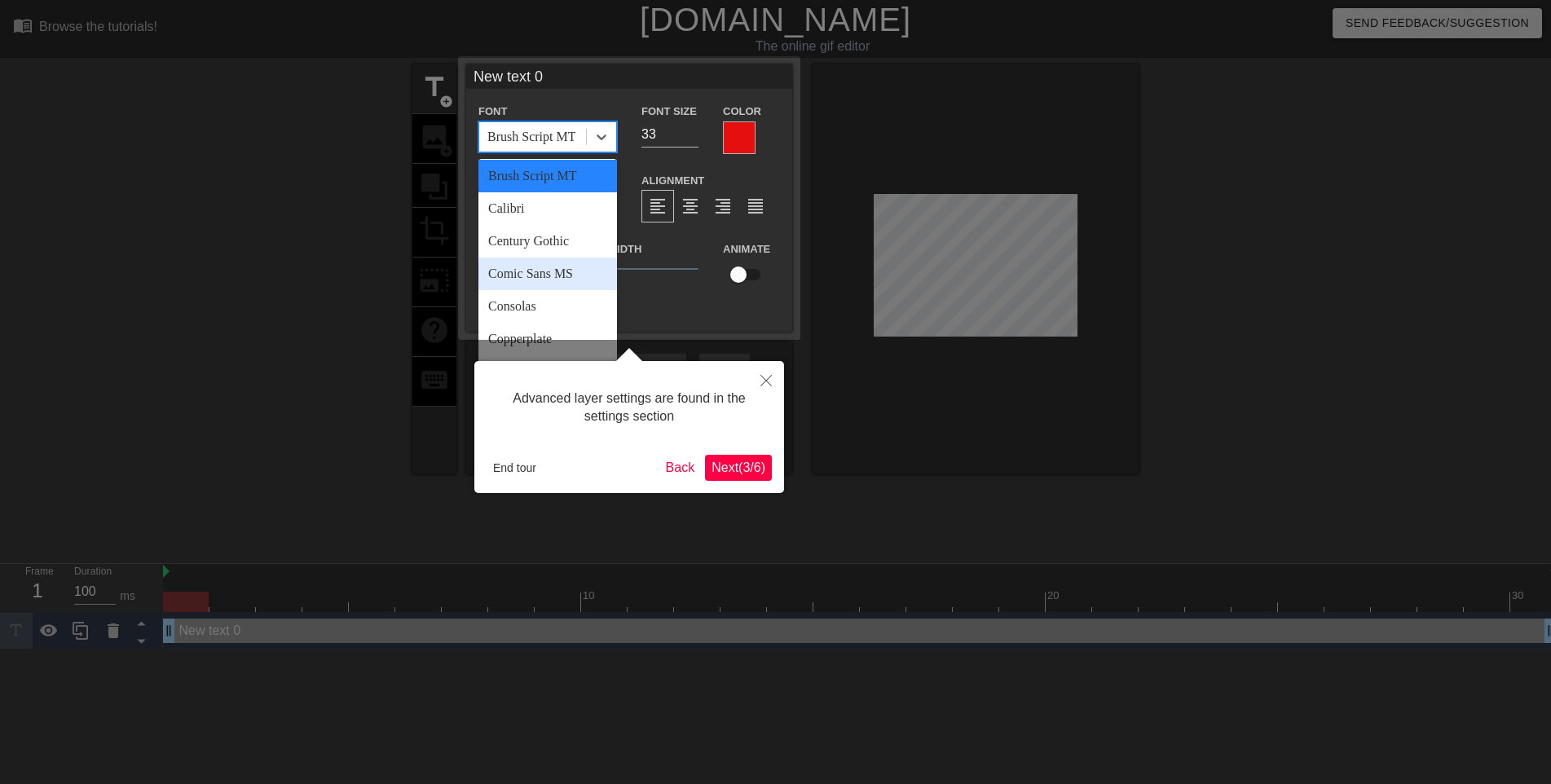
click at [567, 269] on div "Comic Sans MS" at bounding box center [548, 273] width 138 height 32
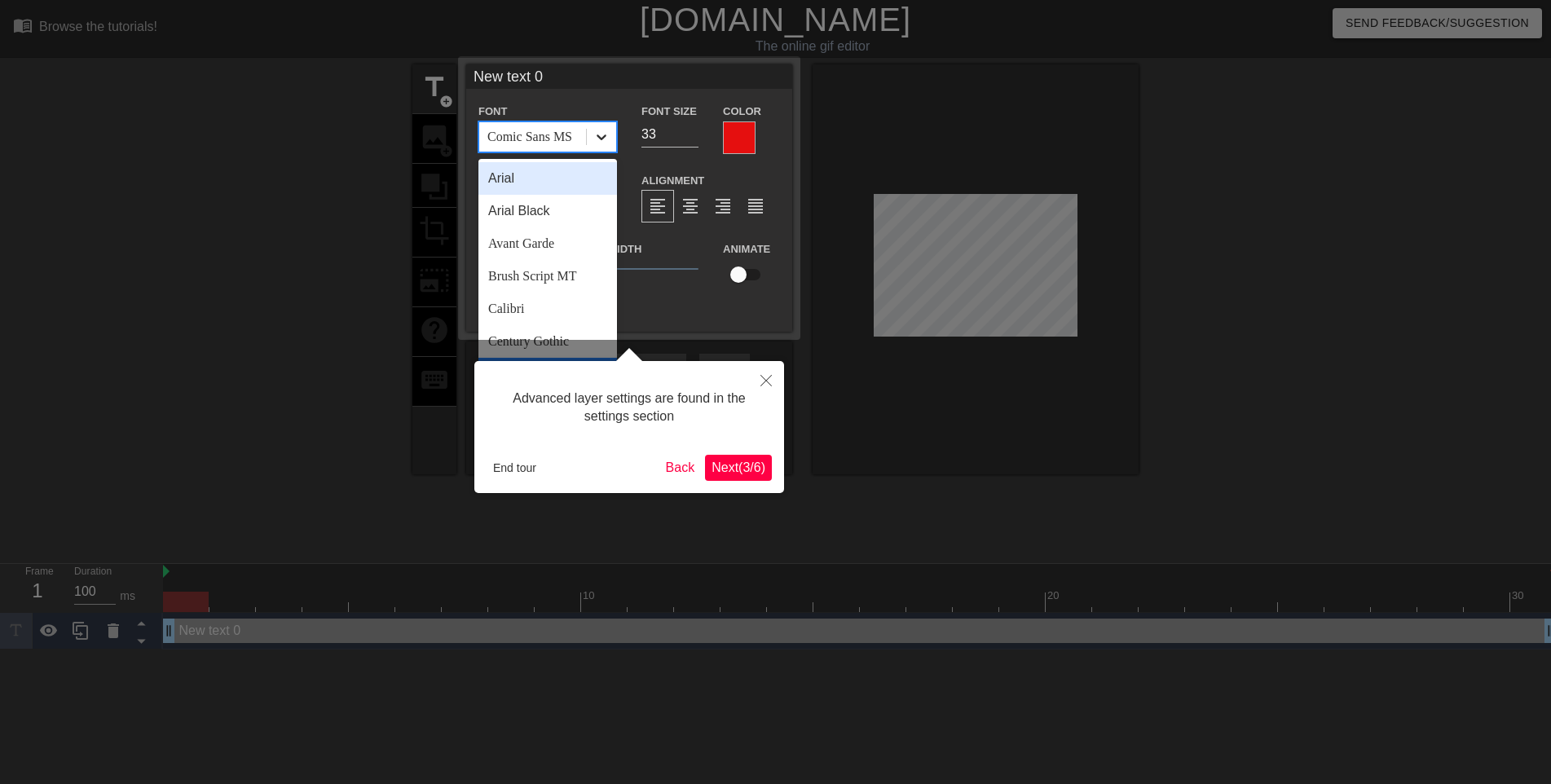
click at [603, 137] on icon at bounding box center [601, 137] width 9 height 6
click at [610, 347] on div at bounding box center [775, 399] width 1551 height 798
click at [603, 140] on icon at bounding box center [601, 137] width 16 height 16
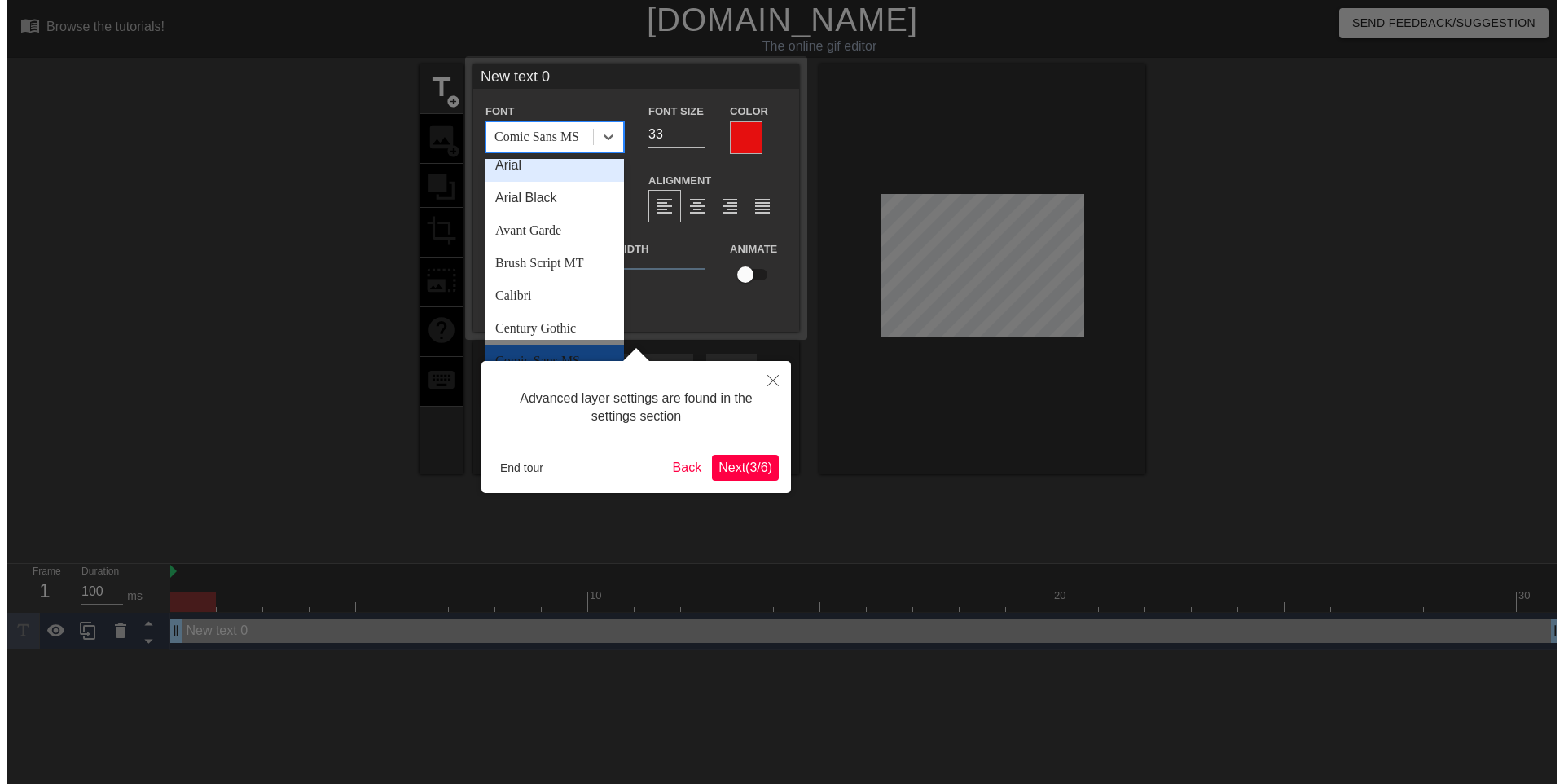
scroll to position [15, 0]
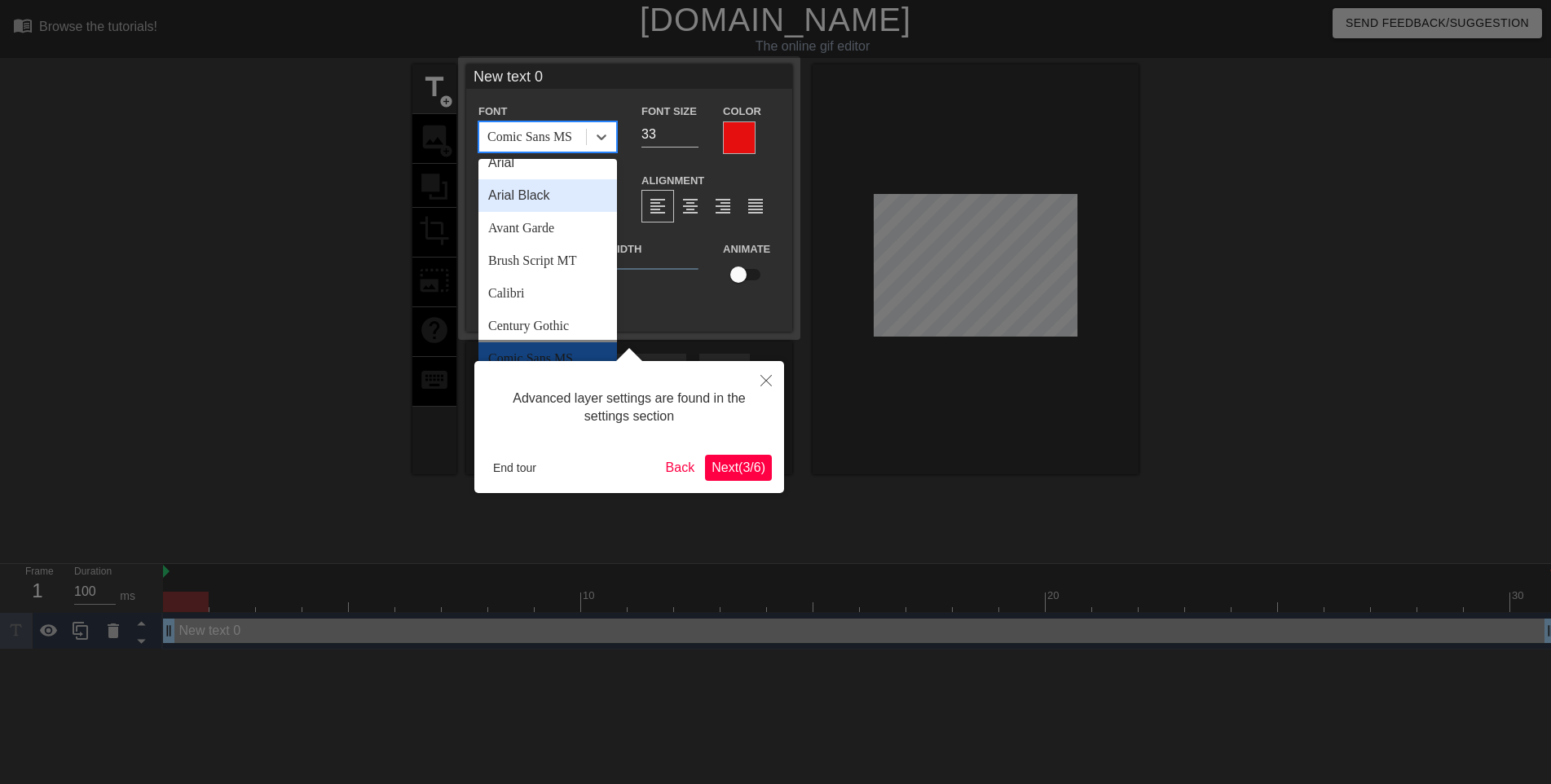
click at [538, 195] on div "Arial Black" at bounding box center [548, 196] width 138 height 32
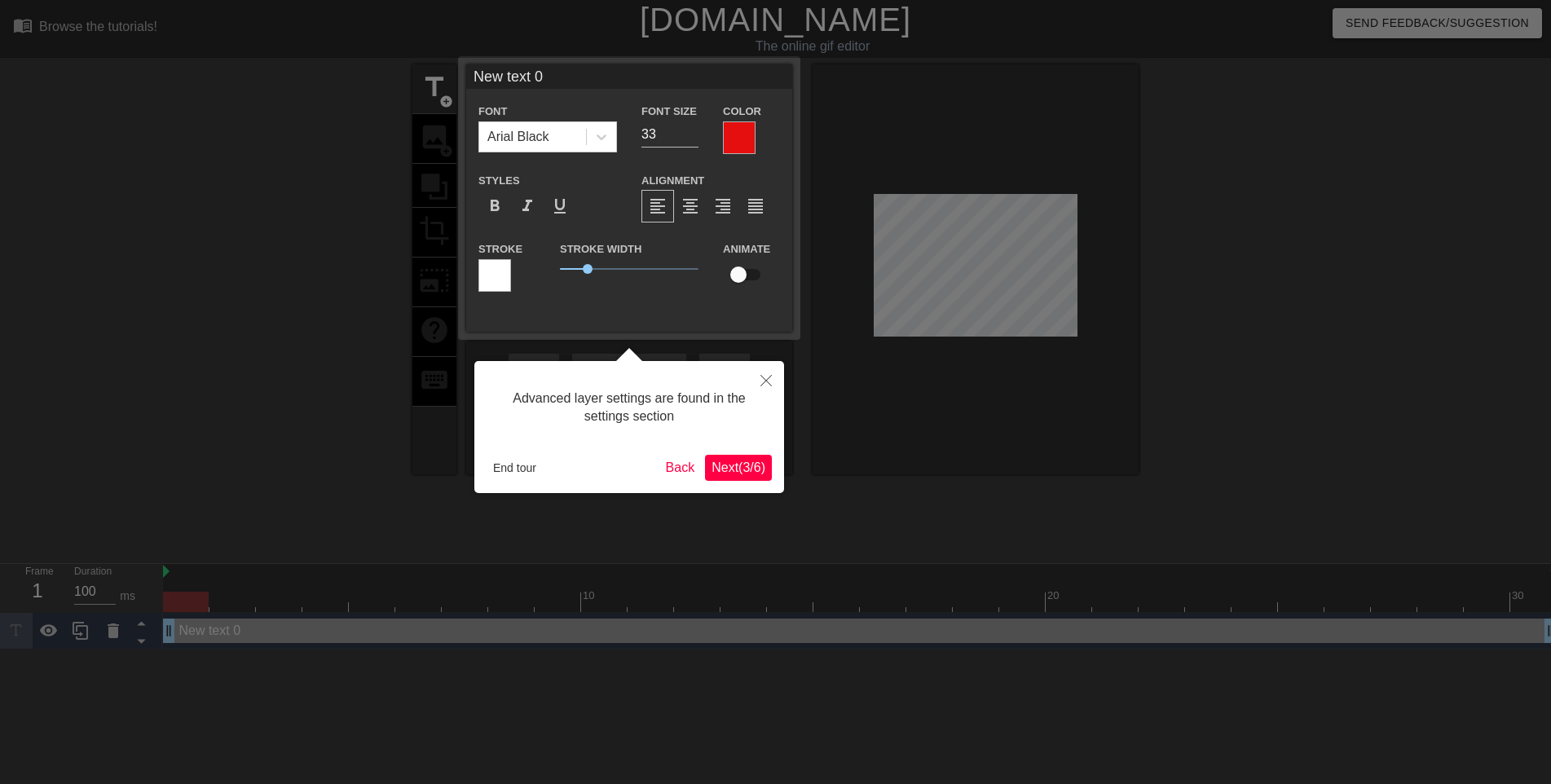
drag, startPoint x: 979, startPoint y: 259, endPoint x: 961, endPoint y: 305, distance: 49.4
click at [961, 314] on div at bounding box center [775, 399] width 1551 height 798
drag, startPoint x: 932, startPoint y: 253, endPoint x: 937, endPoint y: 286, distance: 33.4
click at [925, 295] on div at bounding box center [775, 399] width 1551 height 798
drag, startPoint x: 990, startPoint y: 254, endPoint x: 990, endPoint y: 303, distance: 49.0
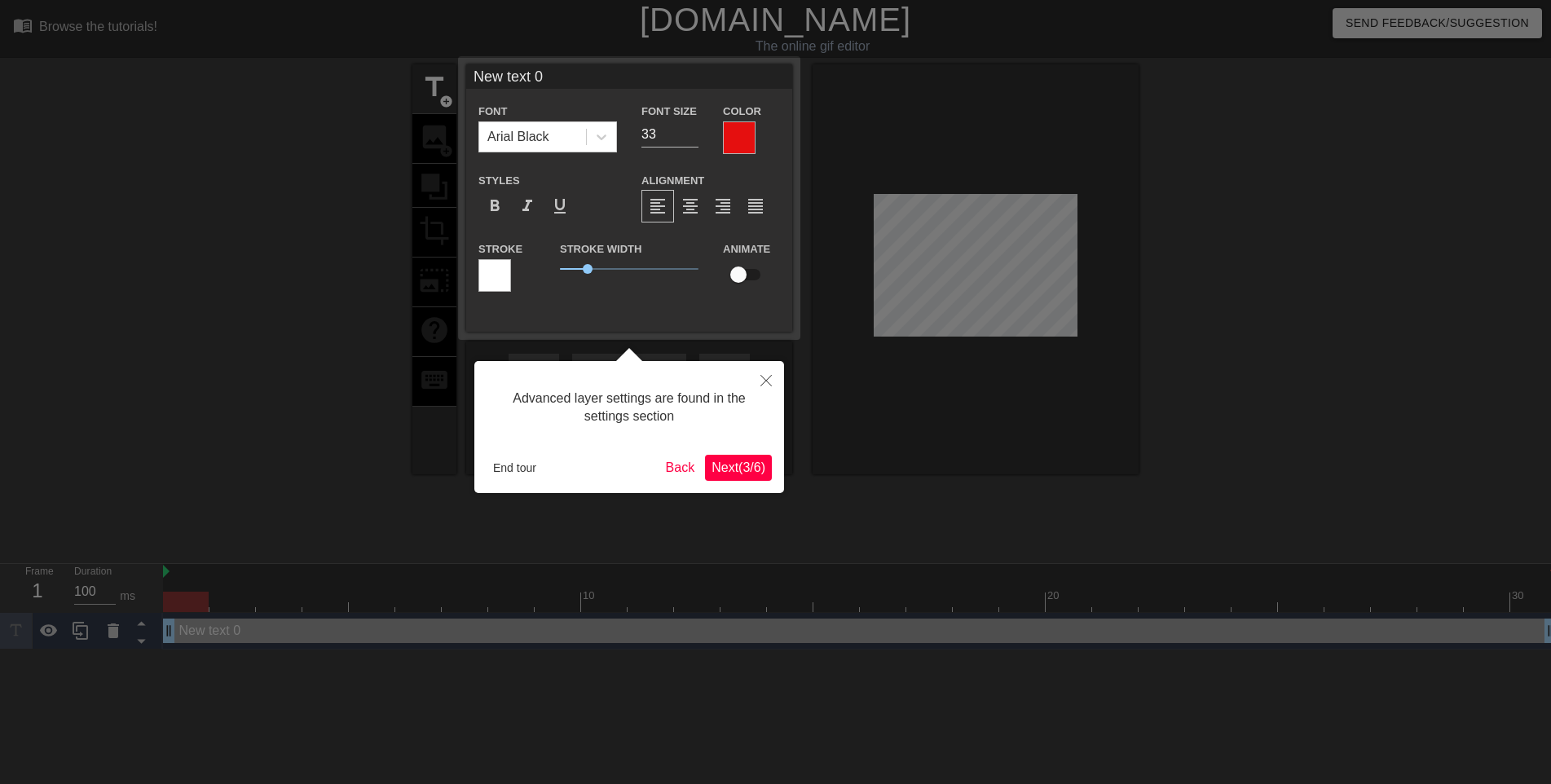
click at [990, 303] on div at bounding box center [775, 399] width 1551 height 798
click at [764, 377] on icon "Close" at bounding box center [766, 380] width 11 height 11
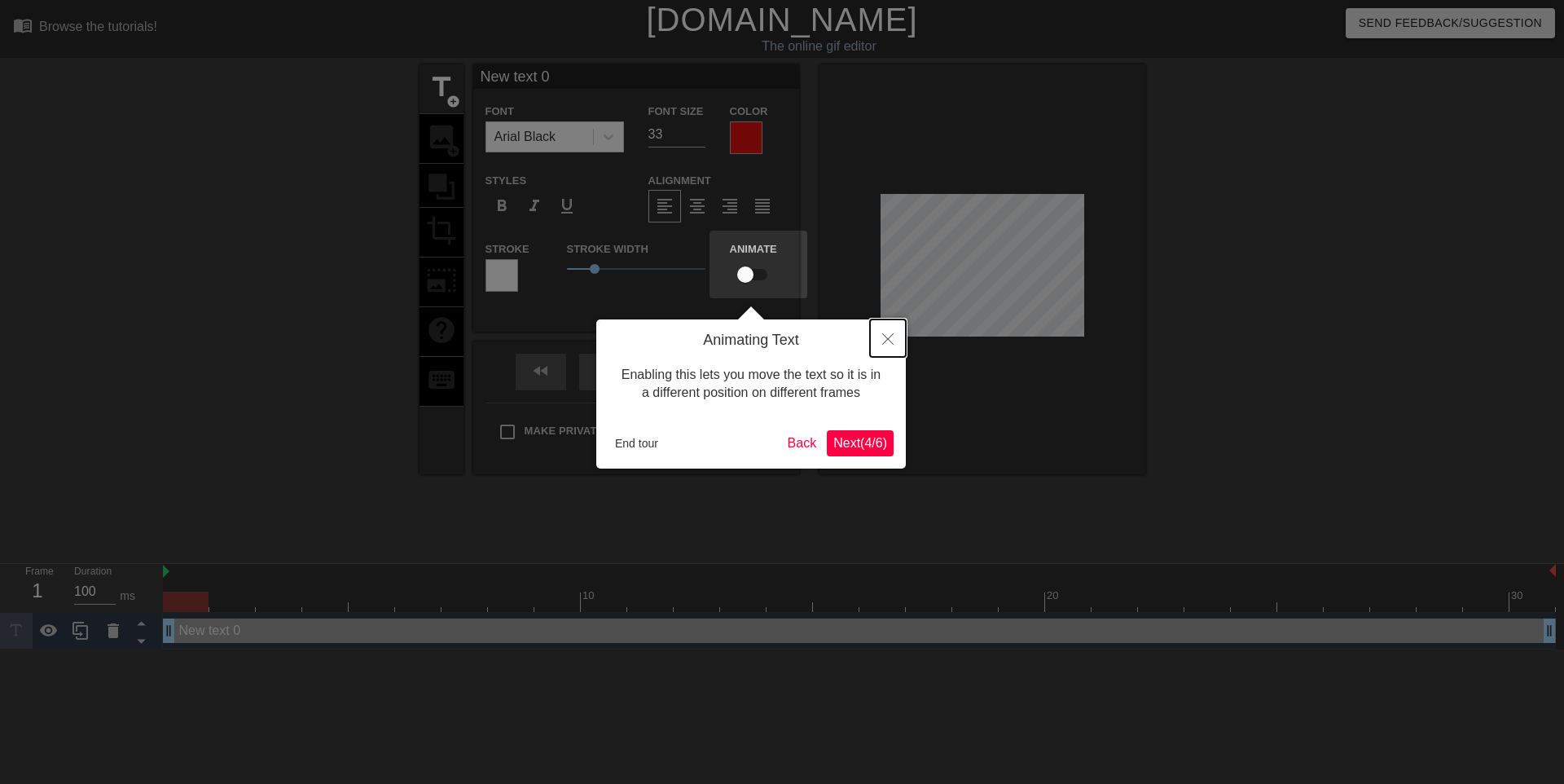
click at [889, 338] on icon "Close" at bounding box center [887, 338] width 11 height 11
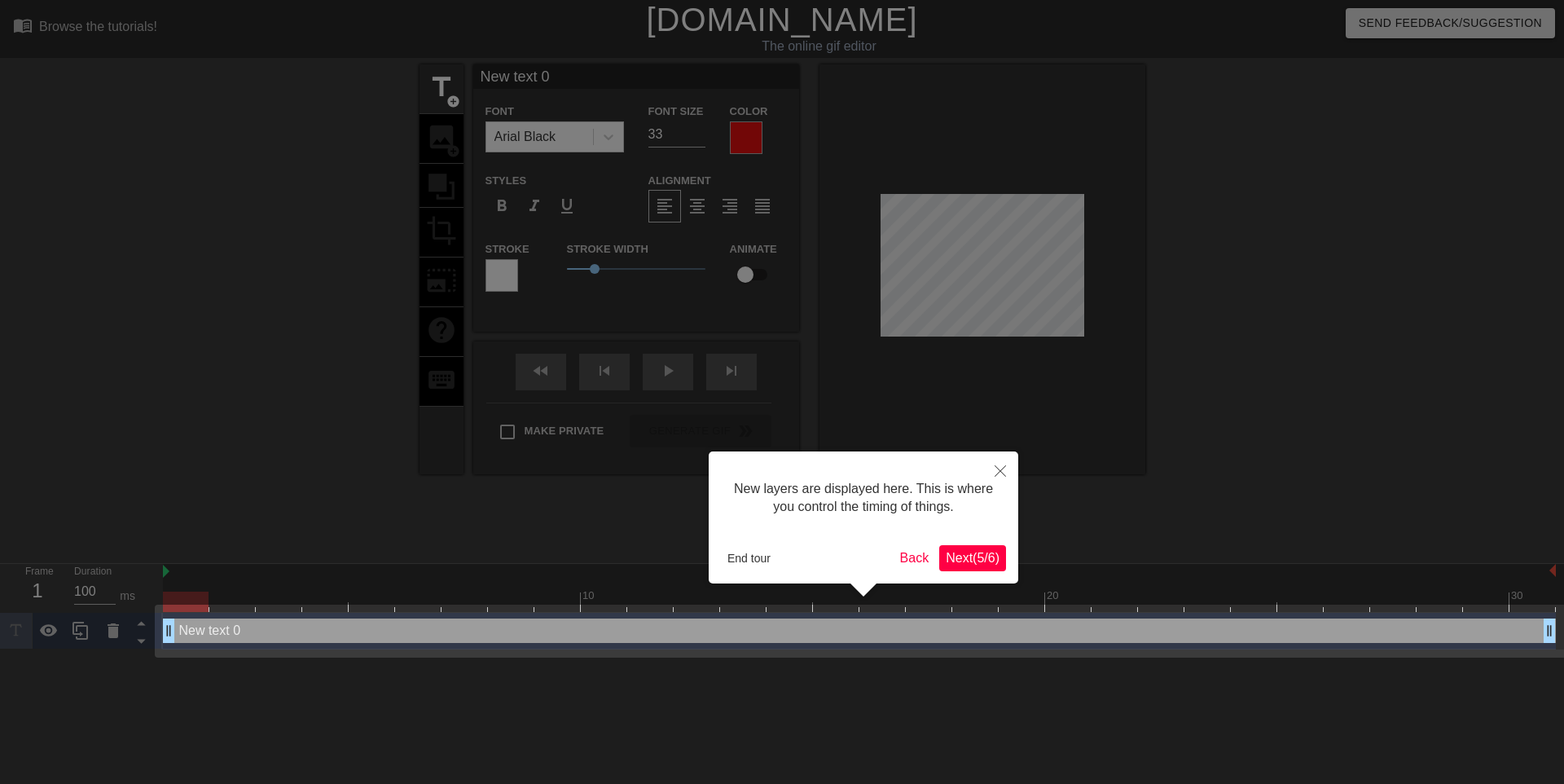
click at [913, 307] on div at bounding box center [782, 392] width 1564 height 784
click at [1002, 469] on icon "Close" at bounding box center [1000, 471] width 11 height 11
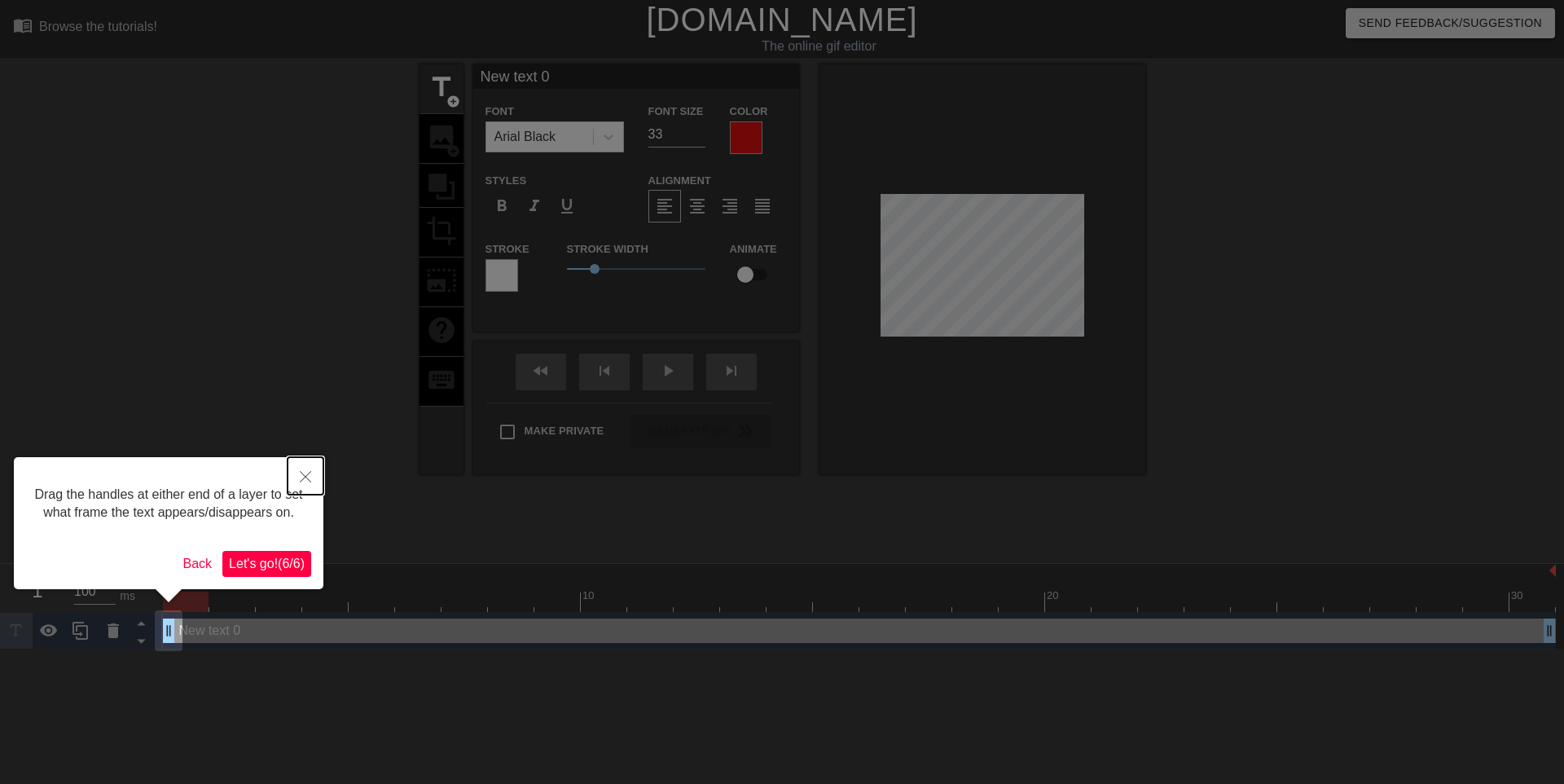
click at [302, 474] on icon "Close" at bounding box center [305, 476] width 11 height 11
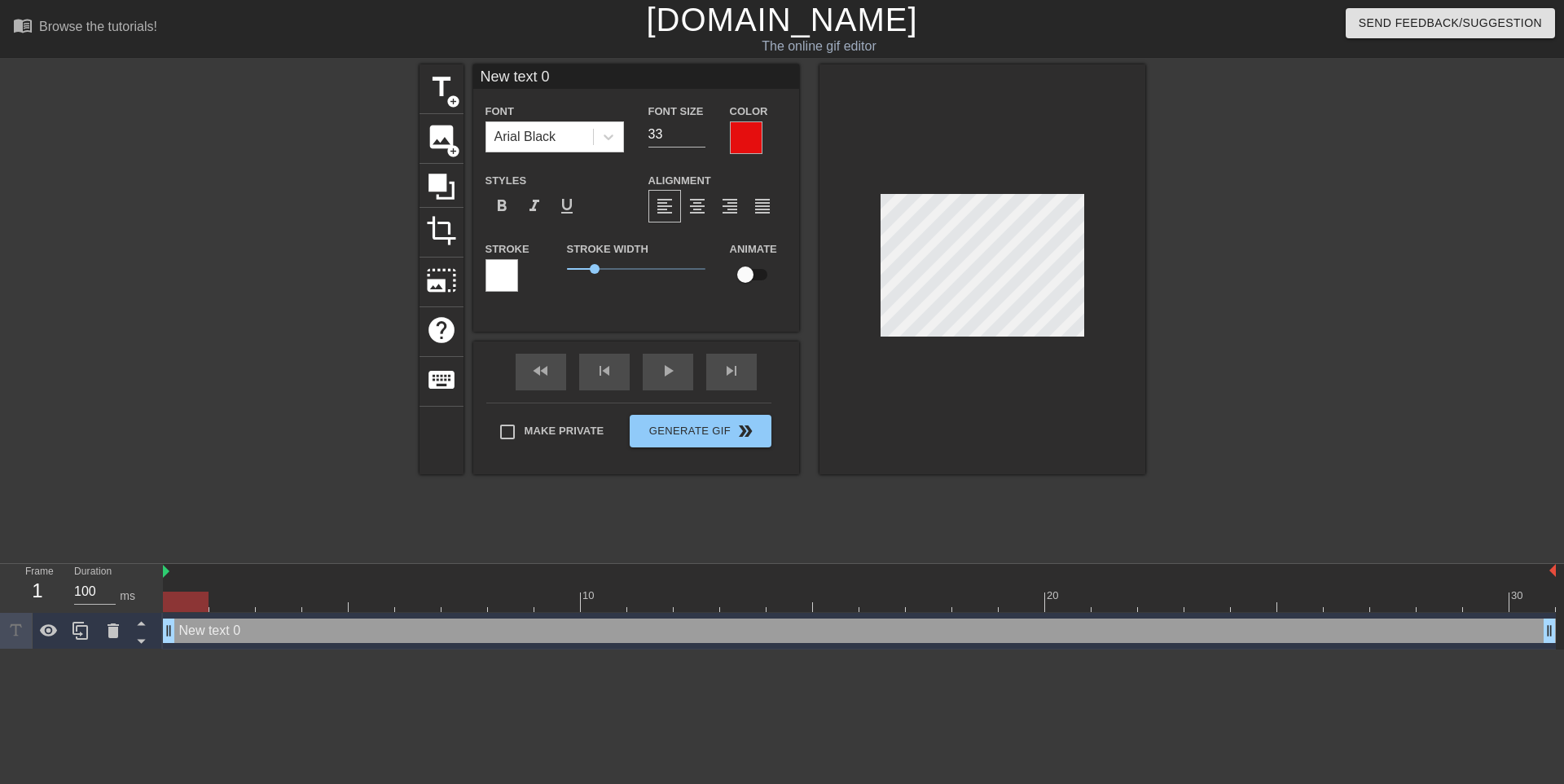
scroll to position [2, 3]
type input "New text"
type textarea "New text"
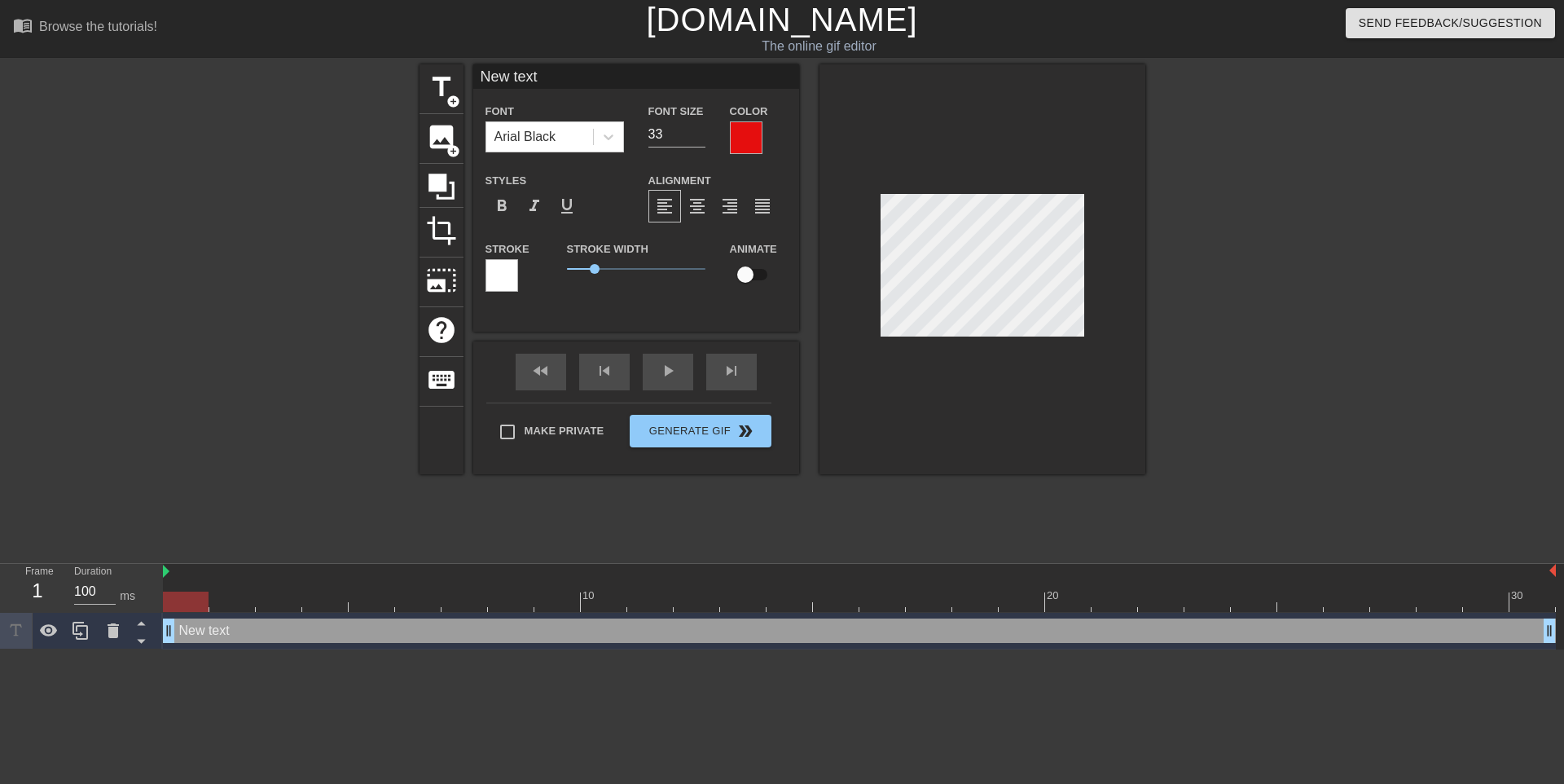
type input "New tex"
type textarea "New tex"
type input "New te"
type textarea "New te"
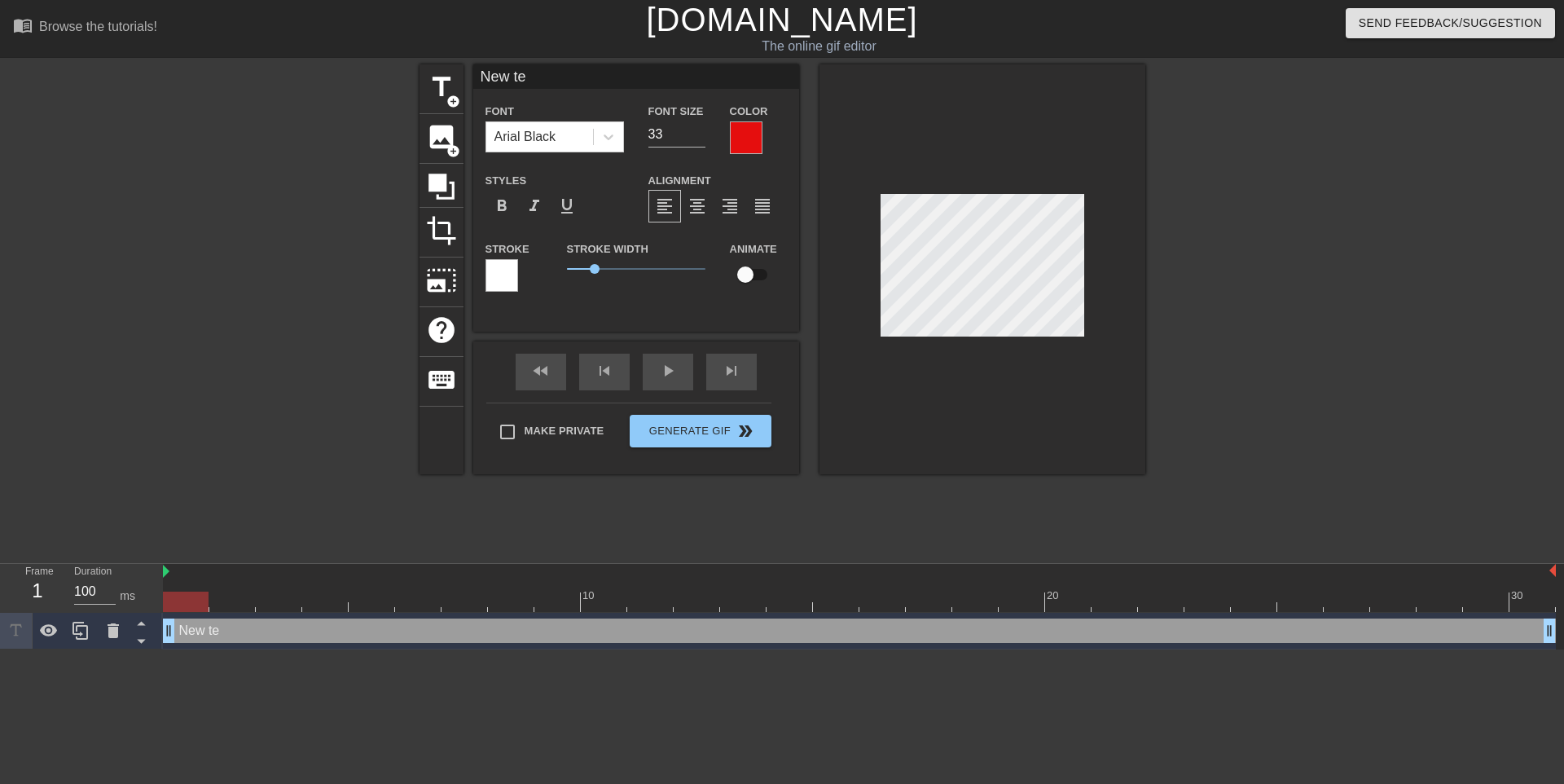
type input "New t"
type textarea "New t"
type input "New"
type textarea "New"
type input "New"
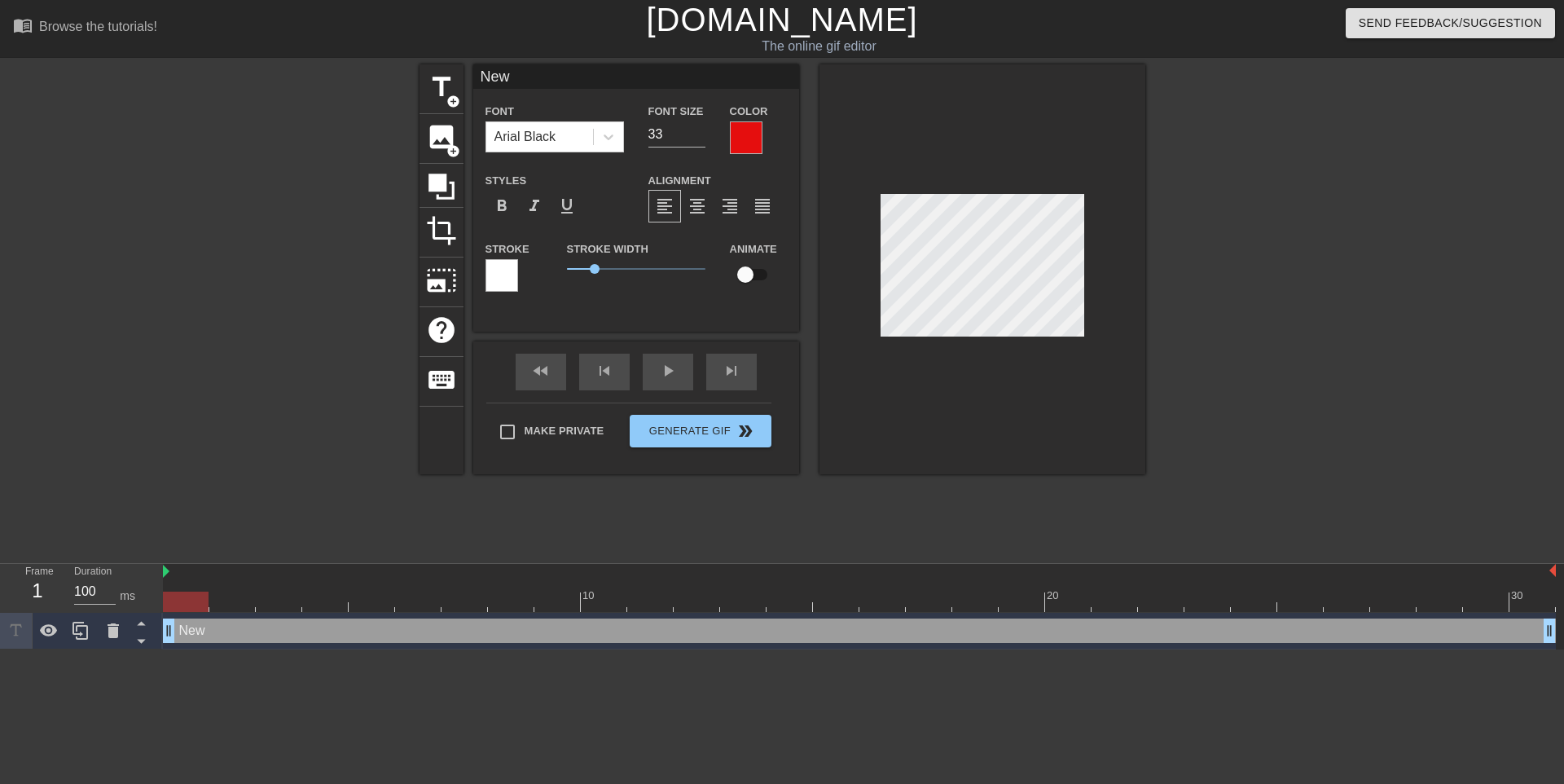
type textarea "New"
type input "Ne"
type textarea "Ne"
type input "N"
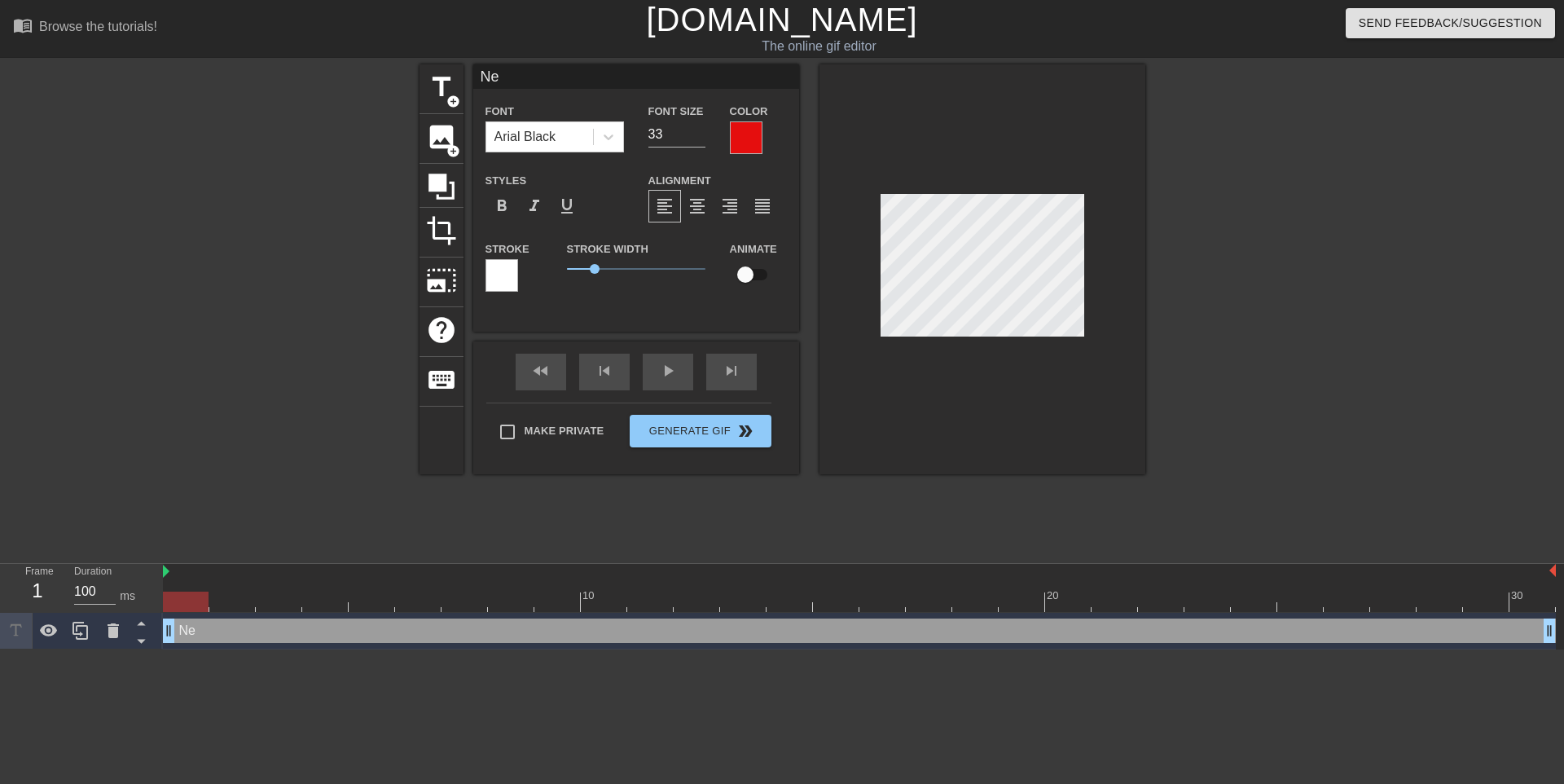
type textarea "N"
type input "R"
type textarea "R"
type input "RE"
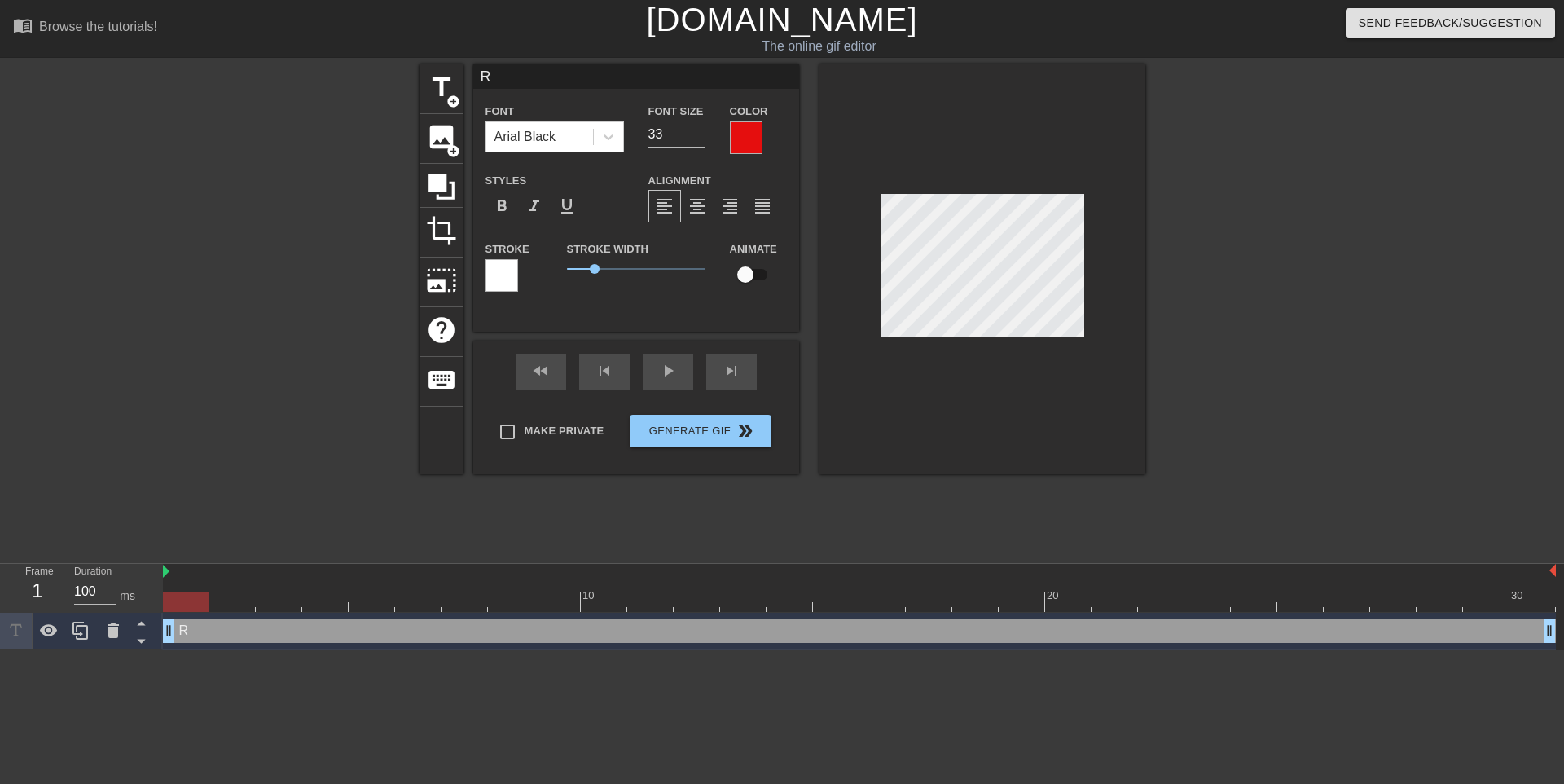
type textarea "RE"
type input "REM"
type textarea "REM"
type input "REME"
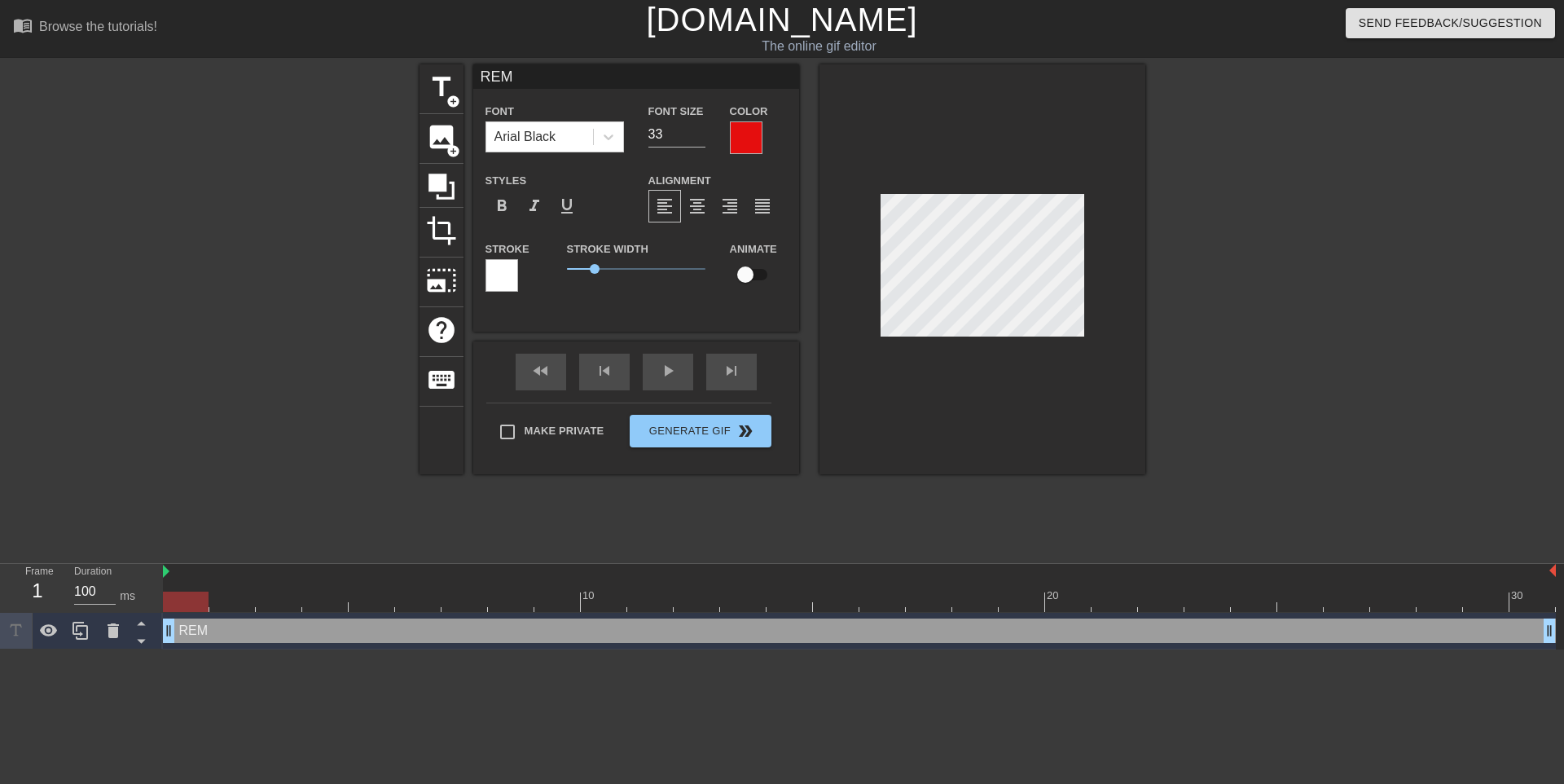
type textarea "REME"
type input "REMEM"
type textarea "REMEM"
type input "REMEMB"
type textarea "REMEMB"
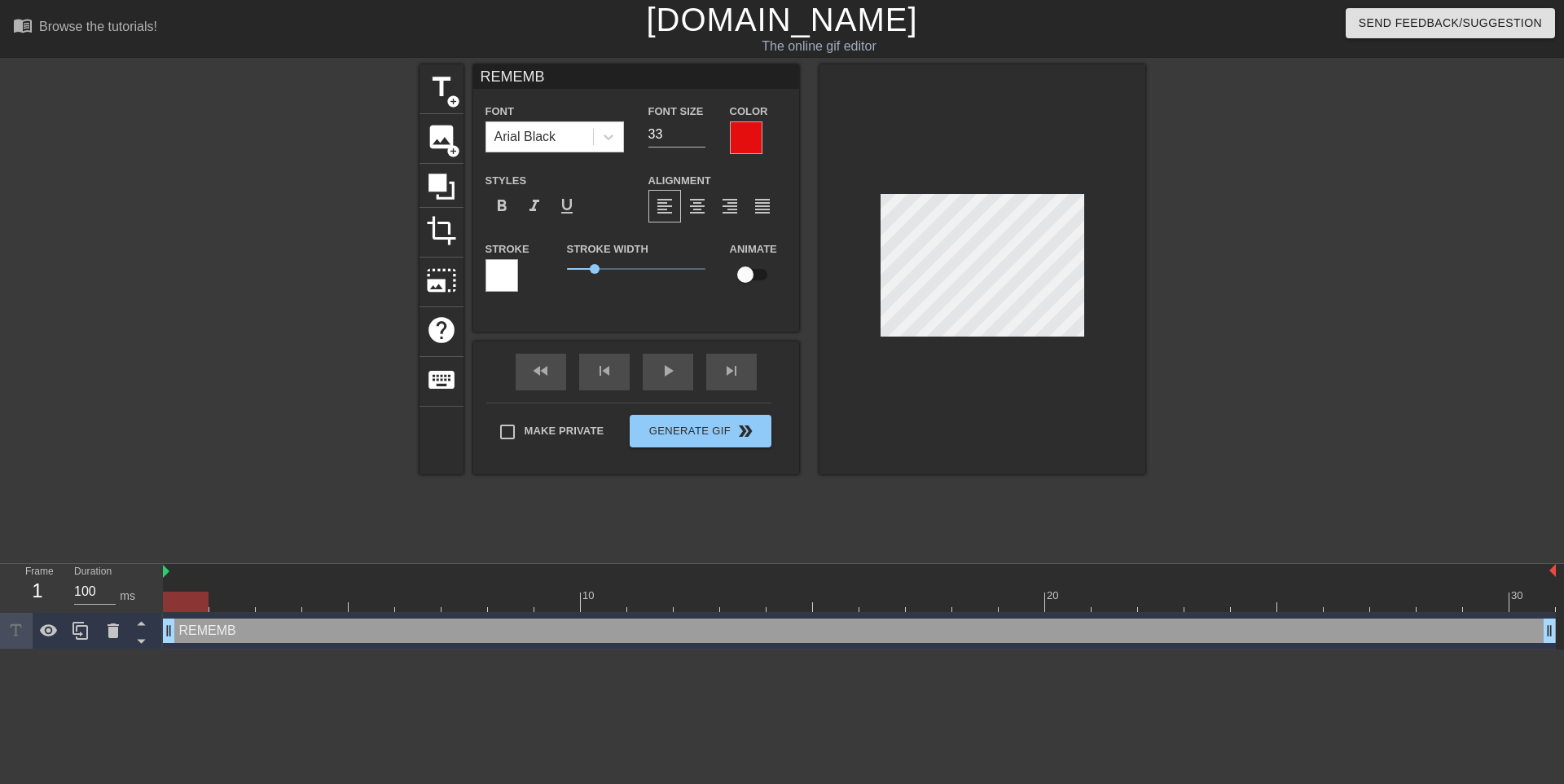
scroll to position [2, 3]
type input "REMEMBE"
type textarea "REMEMBE"
type input "REMEMBER"
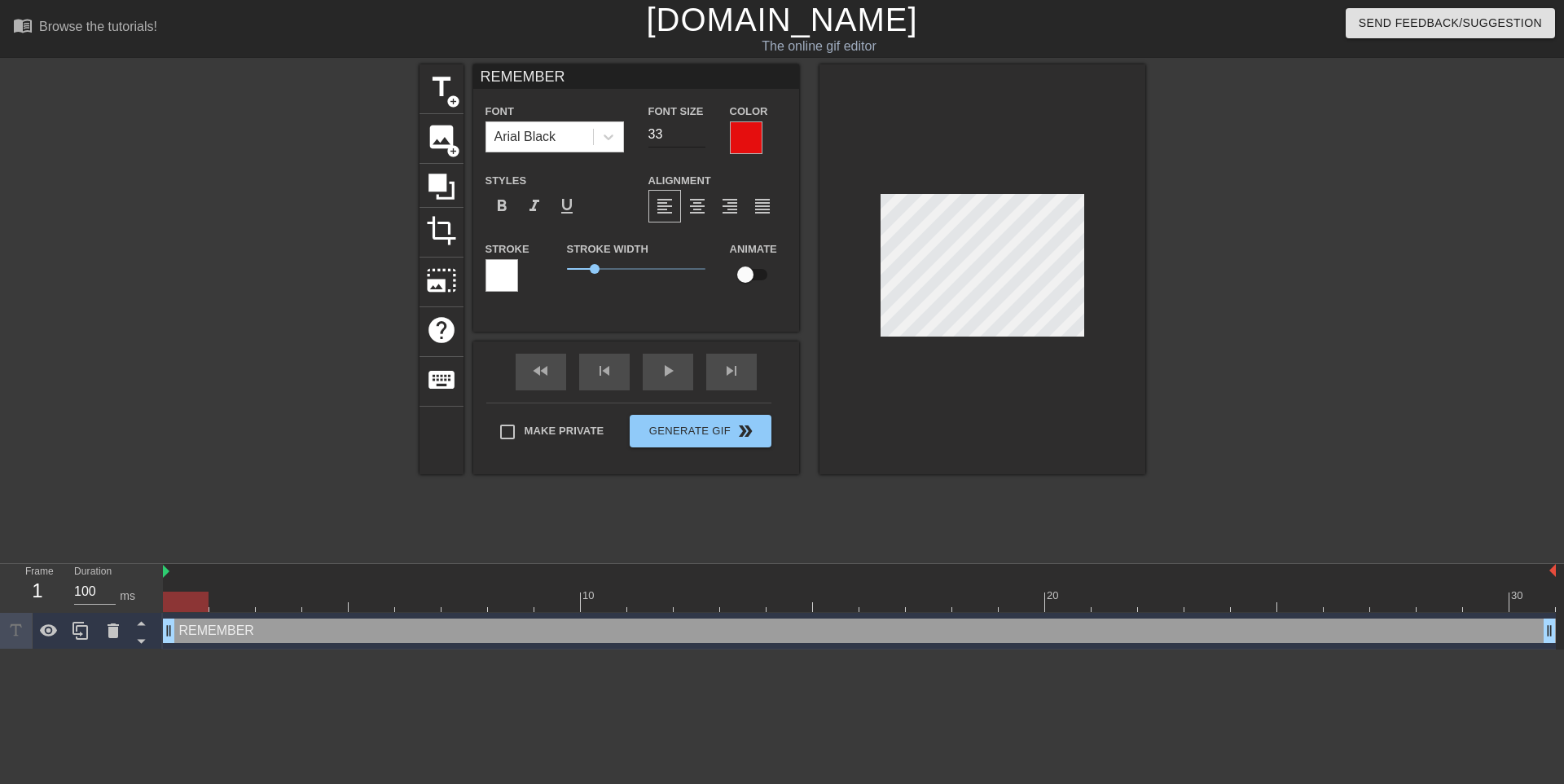
type textarea "REMEMBER"
click at [699, 137] on input "32" at bounding box center [677, 134] width 57 height 26
click at [699, 137] on input "31" at bounding box center [677, 134] width 57 height 26
click at [699, 137] on input "30" at bounding box center [677, 134] width 57 height 26
click at [699, 137] on input "29" at bounding box center [677, 134] width 57 height 26
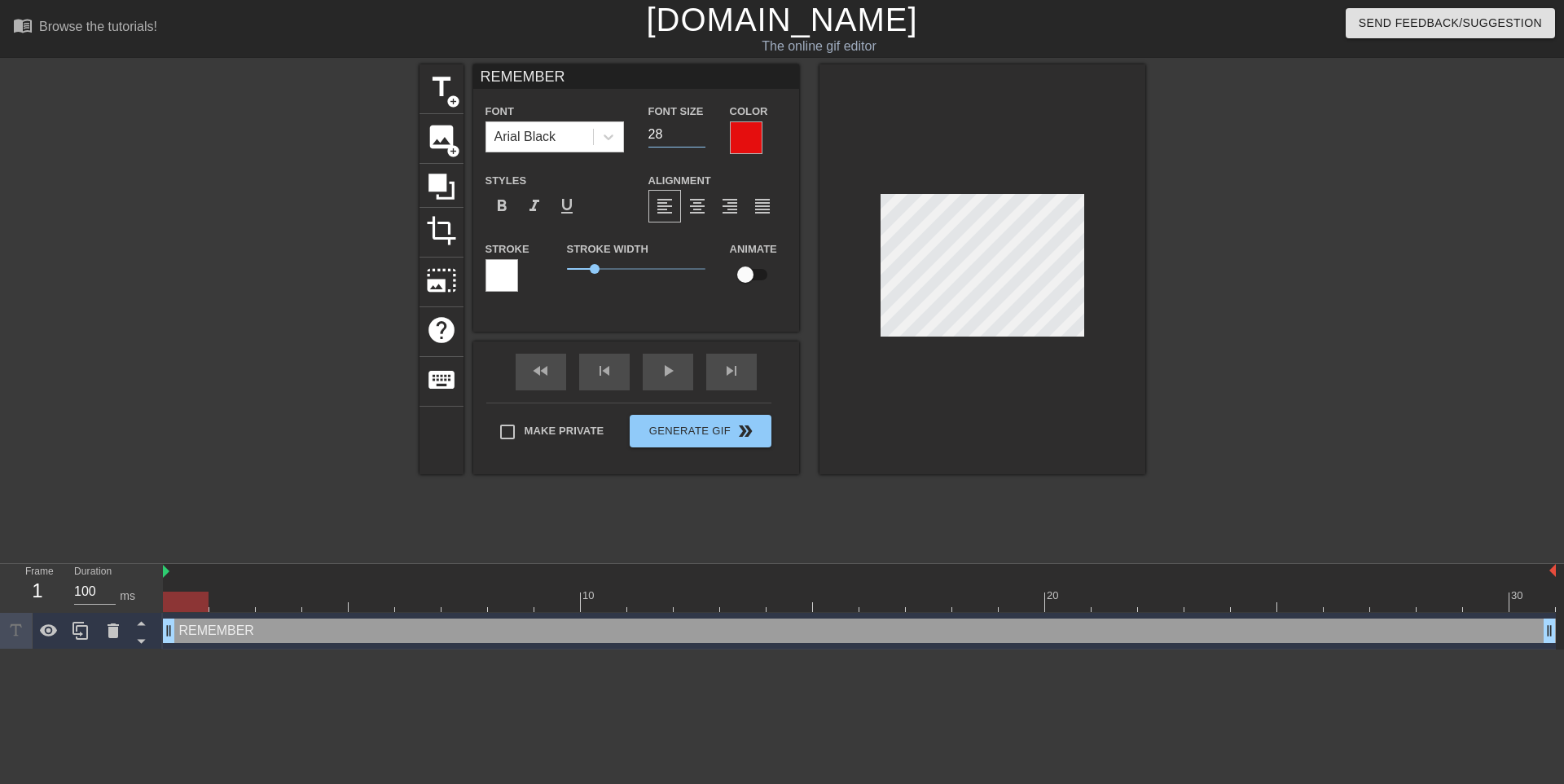
click at [699, 137] on input "28" at bounding box center [677, 134] width 57 height 26
click at [699, 137] on input "27" at bounding box center [677, 134] width 57 height 26
click at [699, 137] on input "26" at bounding box center [677, 134] width 57 height 26
click at [699, 137] on input "25" at bounding box center [677, 134] width 57 height 26
click at [699, 137] on input "24" at bounding box center [677, 134] width 57 height 26
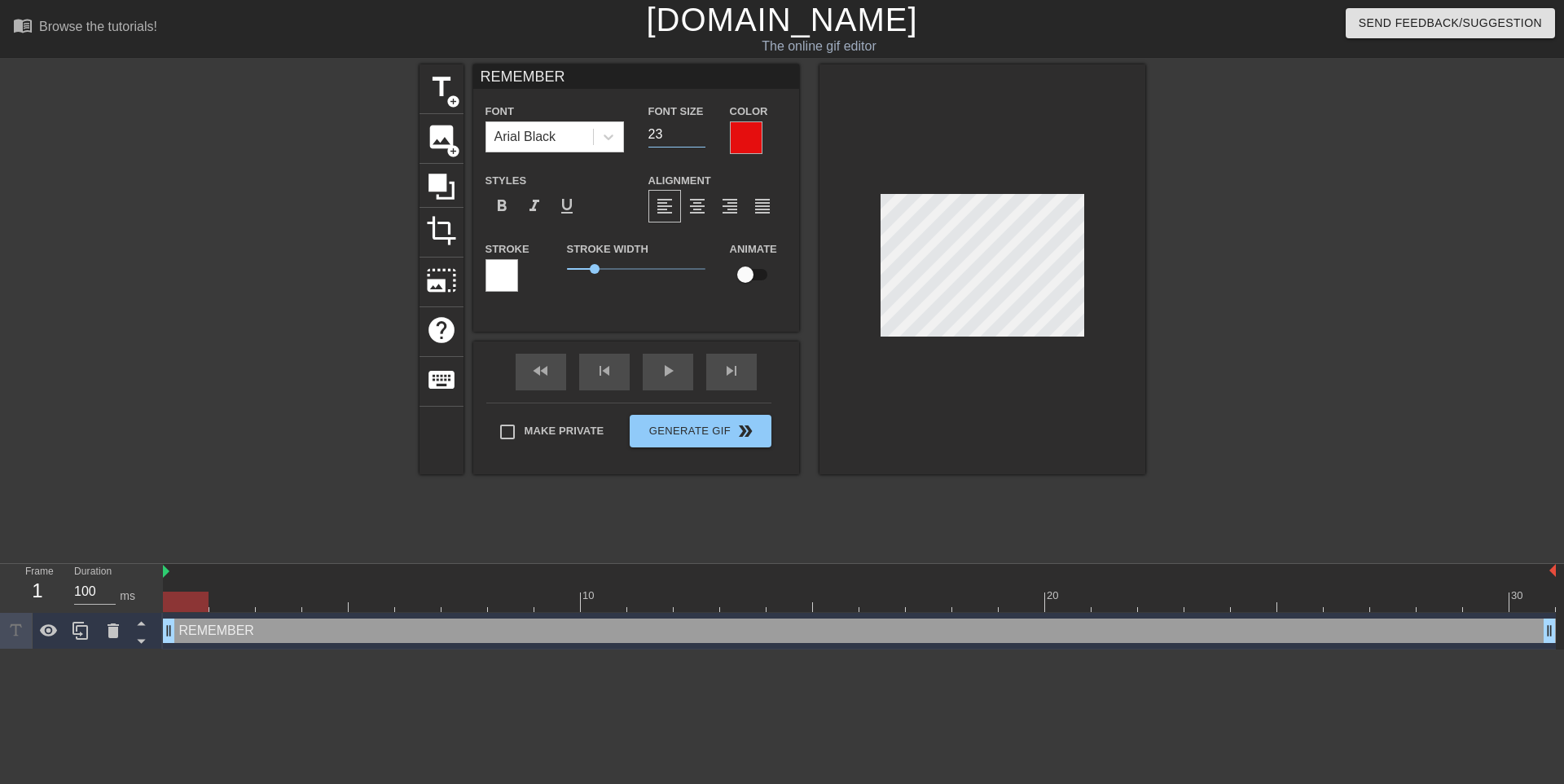
click at [699, 137] on input "23" at bounding box center [677, 134] width 57 height 26
type input "22"
click at [699, 137] on input "22" at bounding box center [677, 134] width 57 height 26
click at [962, 365] on div at bounding box center [981, 269] width 325 height 410
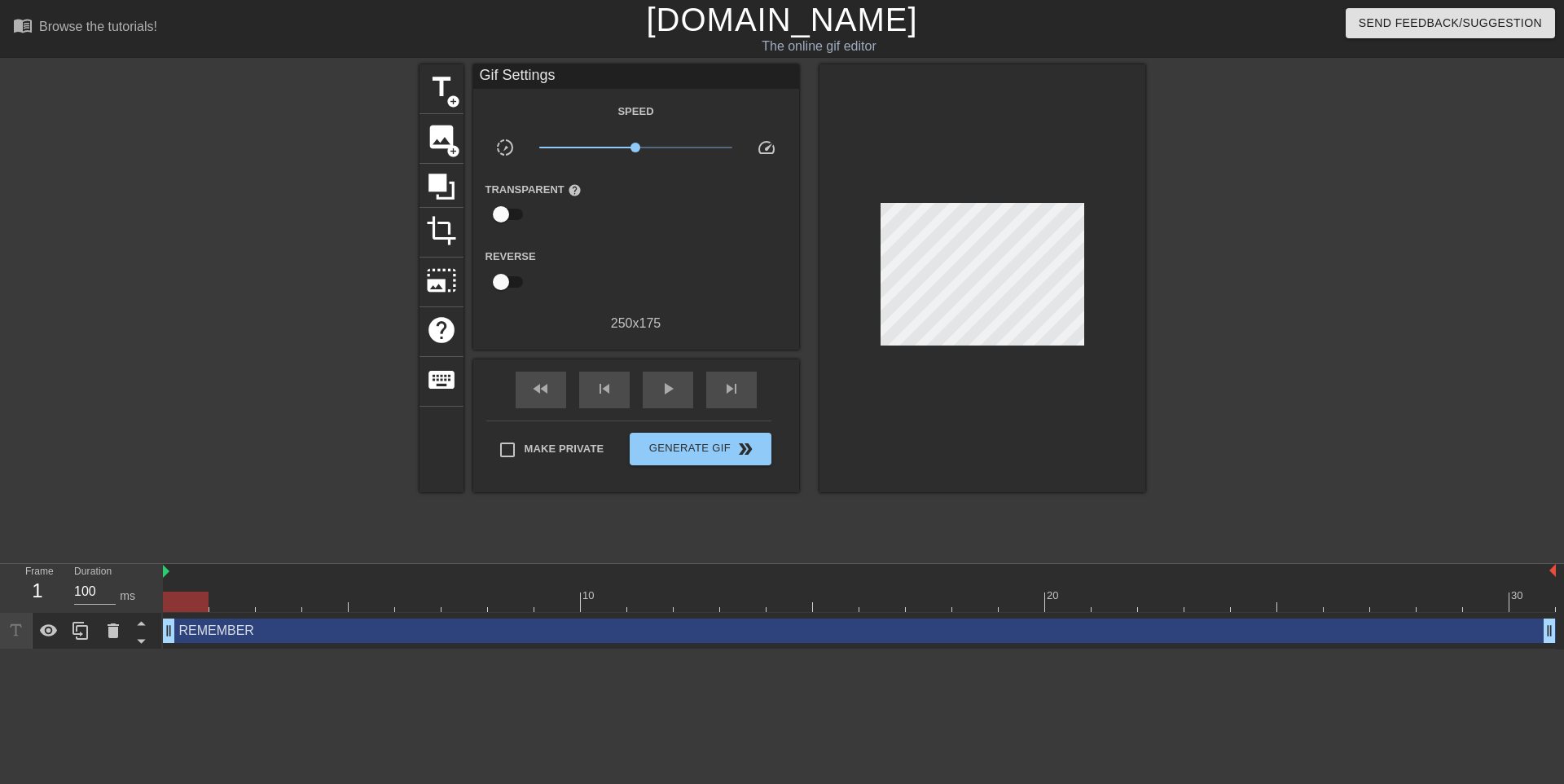
drag, startPoint x: 949, startPoint y: 336, endPoint x: 1097, endPoint y: 395, distance: 159.3
click at [1097, 395] on div at bounding box center [981, 278] width 325 height 428
click at [1090, 381] on div at bounding box center [981, 278] width 325 height 428
click at [691, 447] on span "Generate Gif double_arrow" at bounding box center [700, 448] width 128 height 20
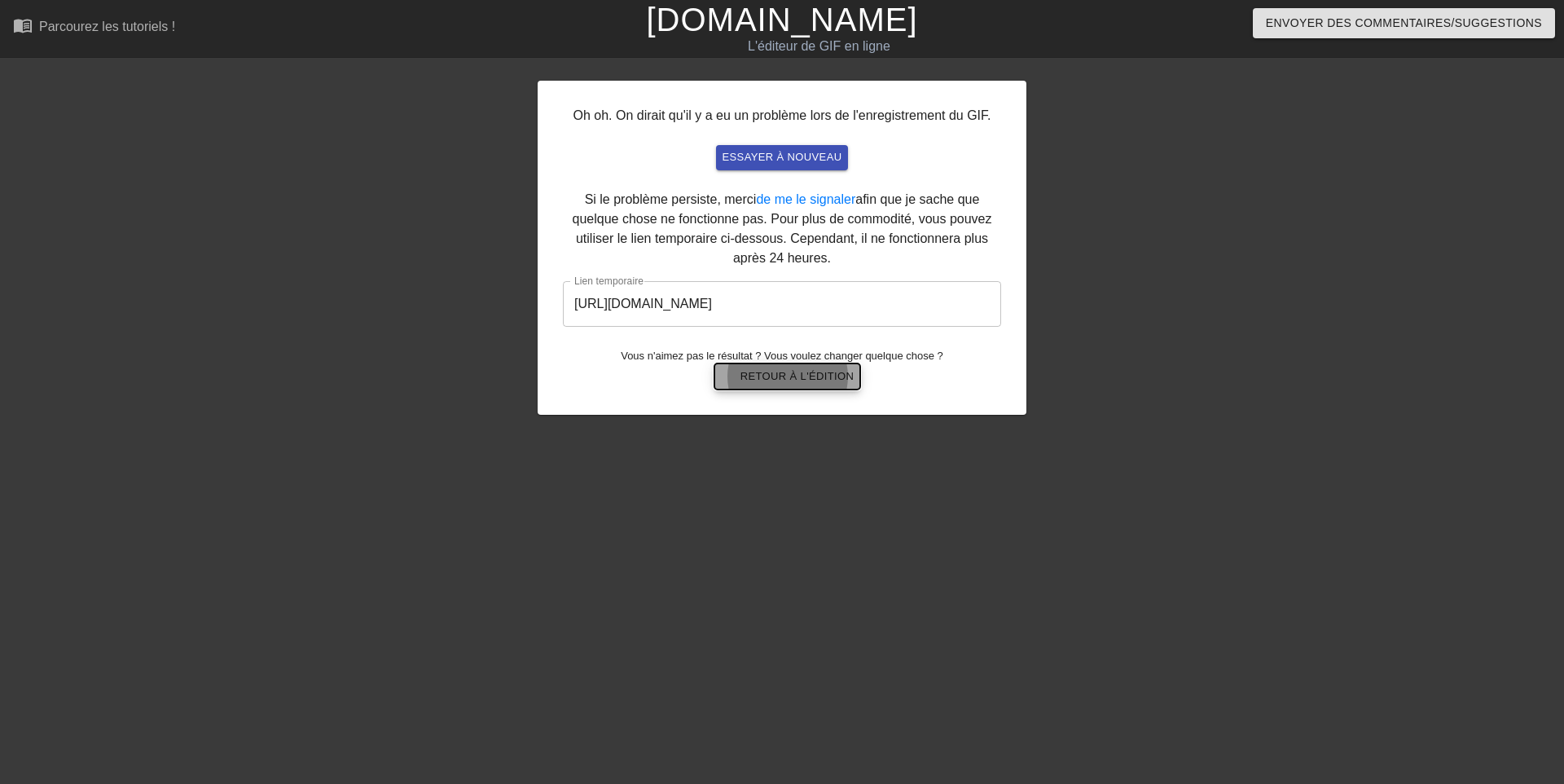
click at [797, 373] on font "Retour à l'édition" at bounding box center [798, 376] width 114 height 12
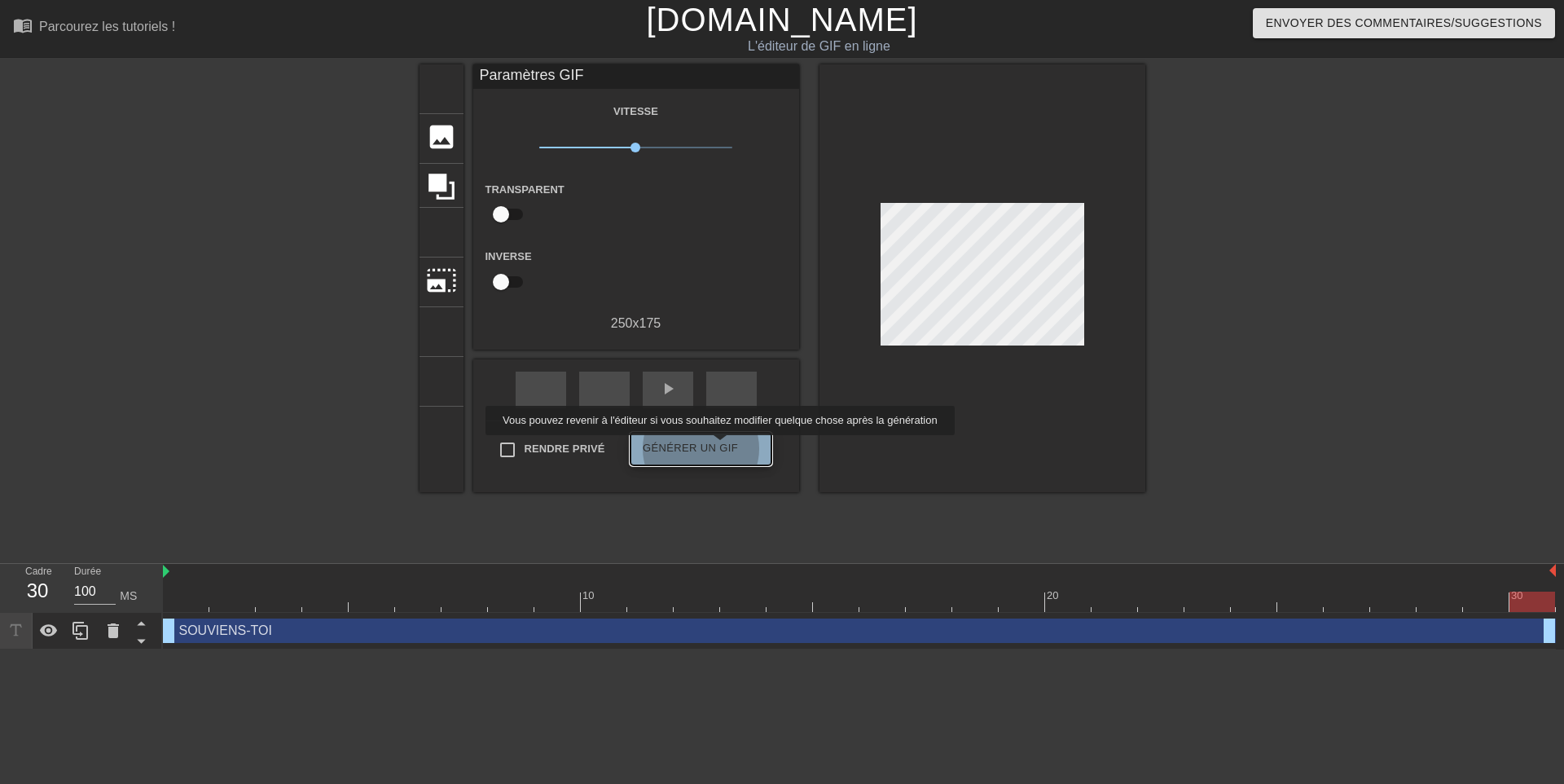
click at [718, 447] on font "Générer un GIF" at bounding box center [691, 448] width 96 height 12
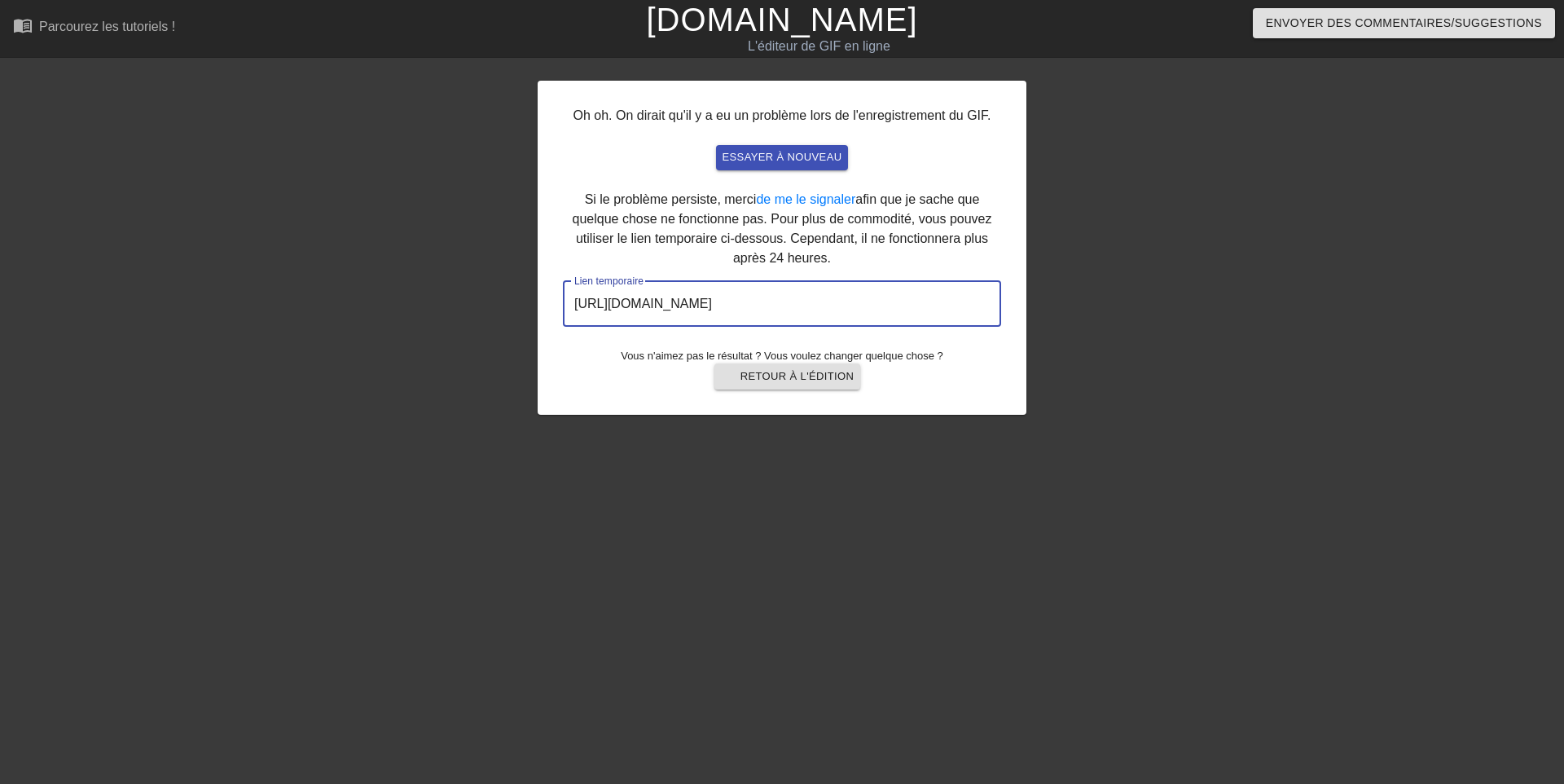
drag, startPoint x: 936, startPoint y: 305, endPoint x: 554, endPoint y: 302, distance: 382.0
click at [554, 302] on div "Oh oh. On dirait qu'il y a eu un problème lors de l'enregistrement du GIF. essa…" at bounding box center [782, 247] width 489 height 334
